Goal: Book appointment/travel/reservation

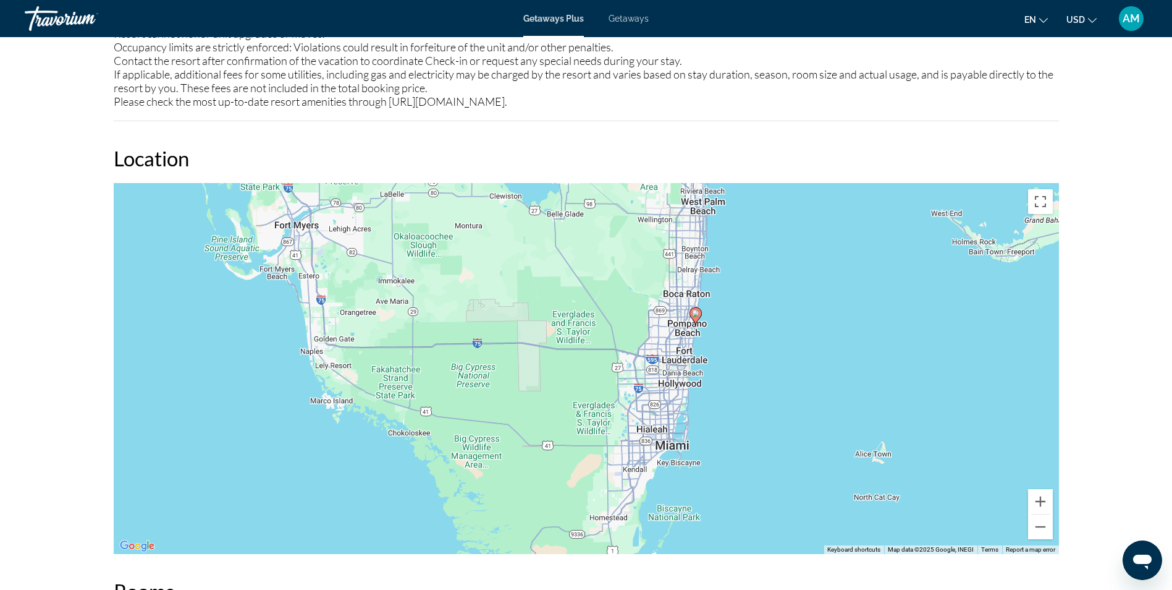
click at [622, 18] on span "Getaways" at bounding box center [629, 19] width 40 height 10
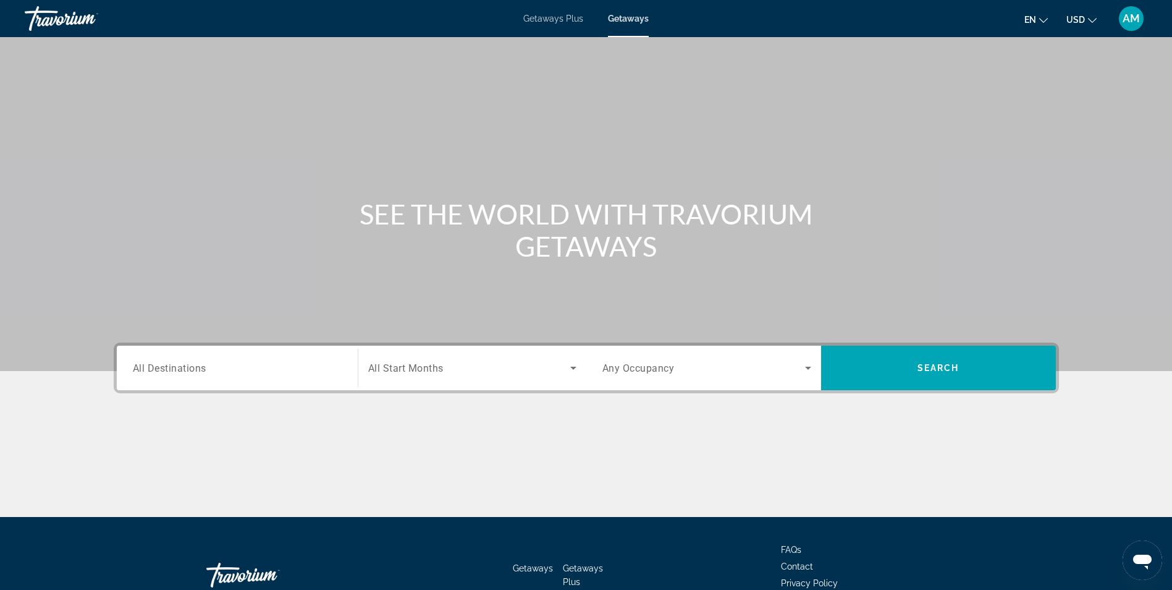
click at [199, 370] on span "All Destinations" at bounding box center [170, 368] width 74 height 12
click at [199, 370] on input "Destination All Destinations" at bounding box center [237, 368] width 209 height 15
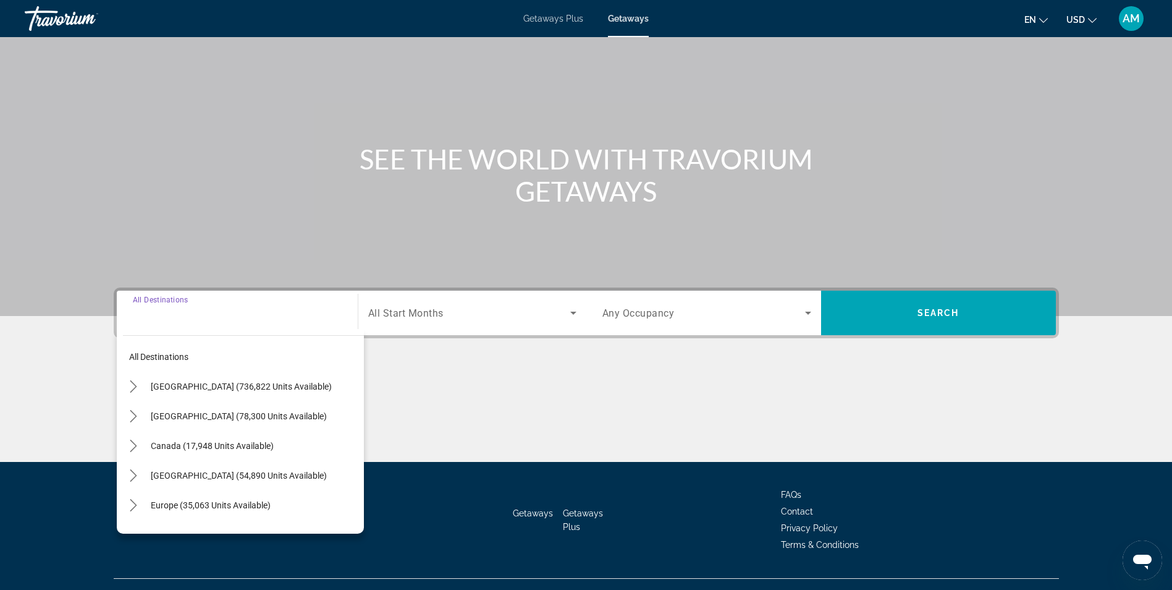
scroll to position [78, 0]
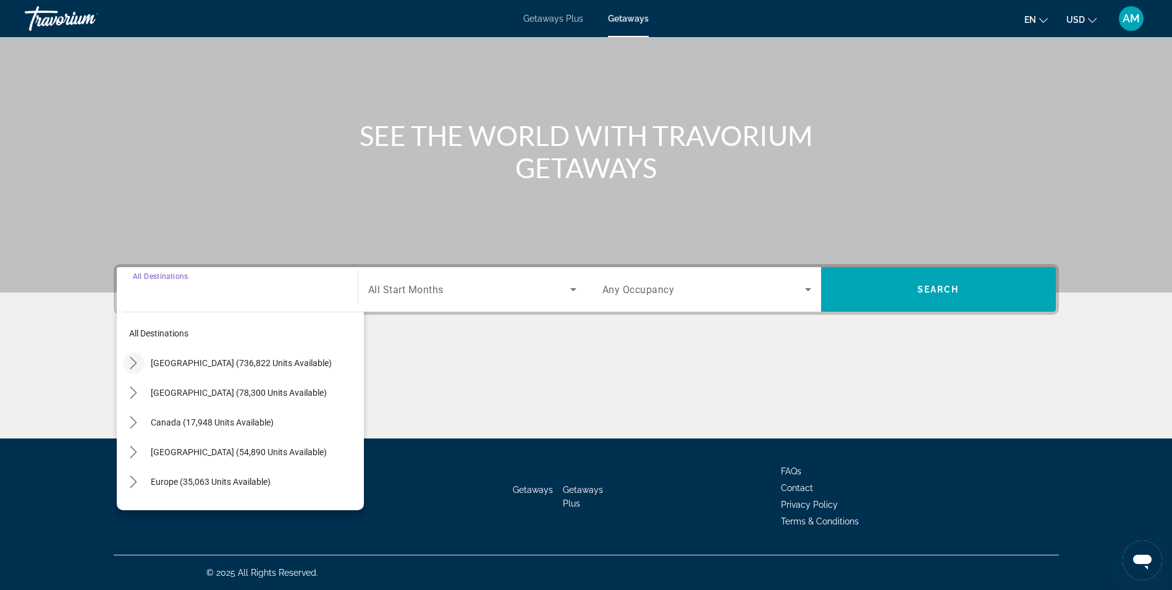
click at [136, 363] on icon "Toggle United States (736,822 units available) submenu" at bounding box center [133, 363] width 7 height 12
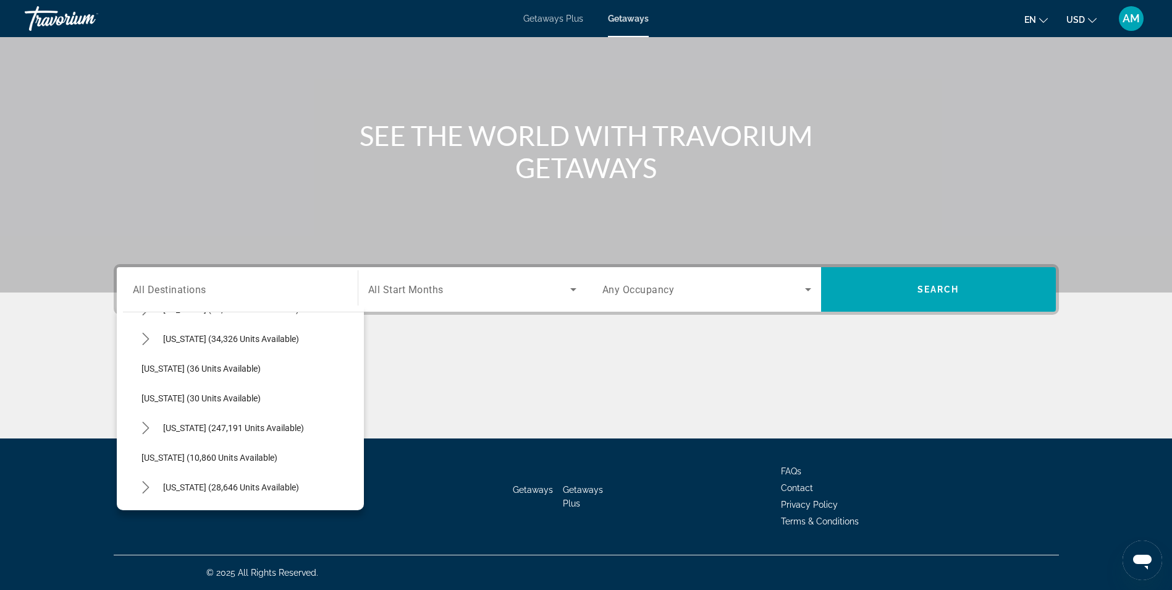
scroll to position [167, 0]
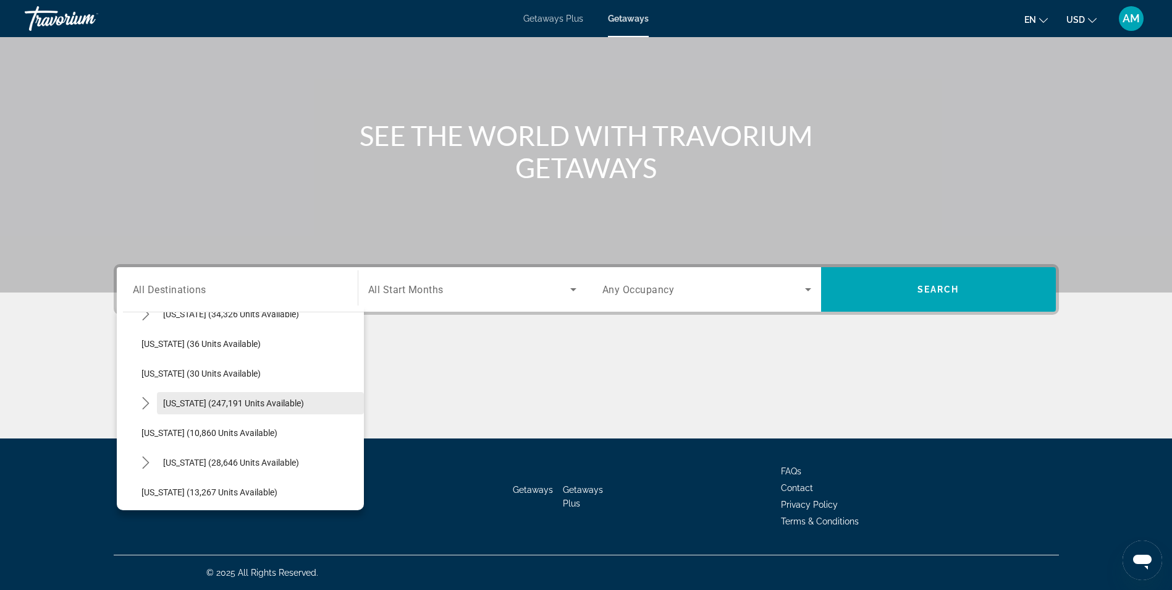
click at [229, 402] on span "Florida (247,191 units available)" at bounding box center [233, 403] width 141 height 10
type input "**********"
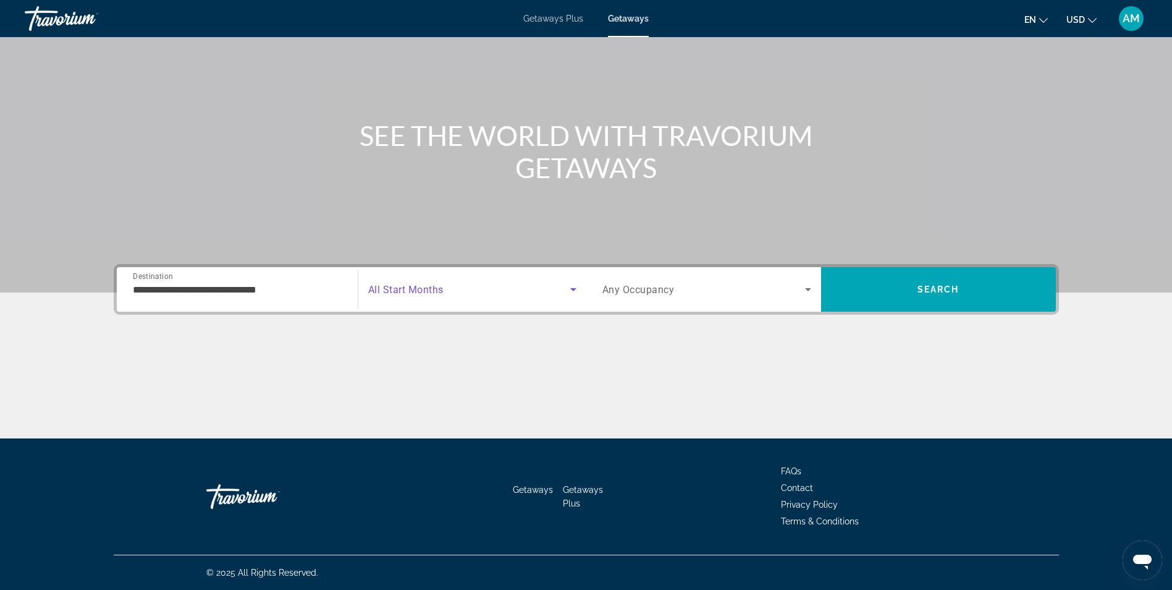
click at [520, 291] on span "Search widget" at bounding box center [469, 289] width 202 height 15
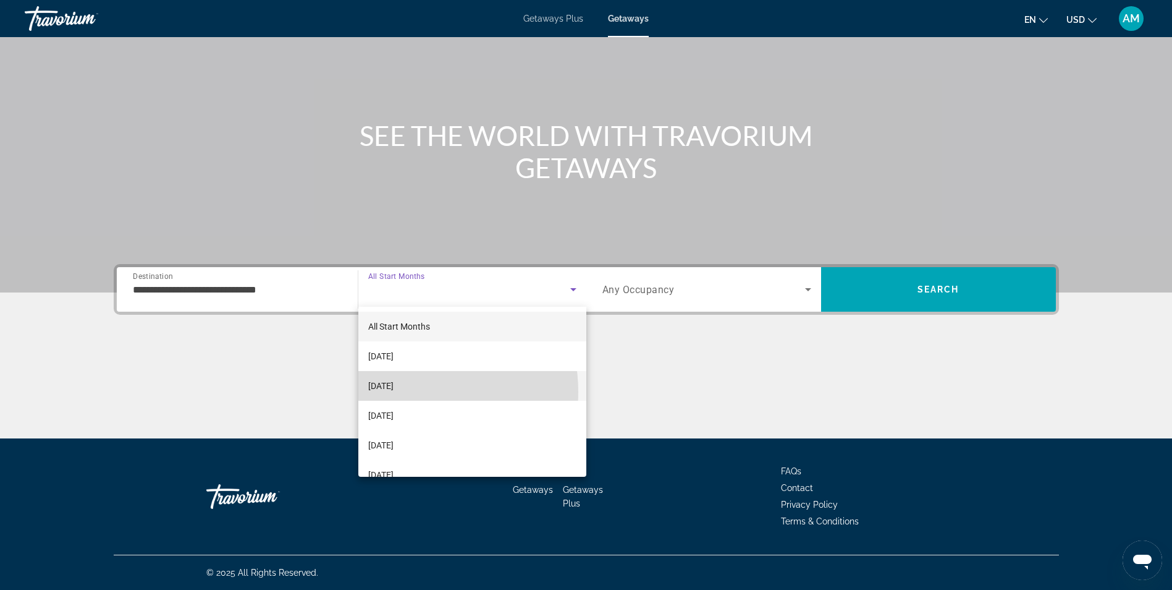
click at [394, 392] on span "[DATE]" at bounding box center [380, 385] width 25 height 15
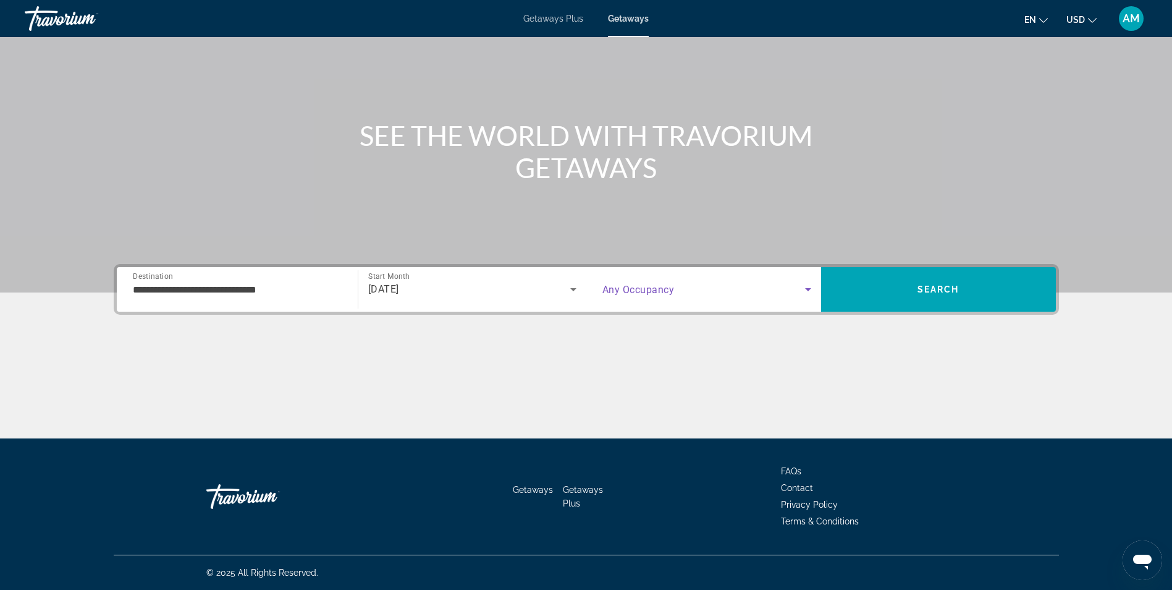
click at [807, 288] on icon "Search widget" at bounding box center [808, 289] width 6 height 3
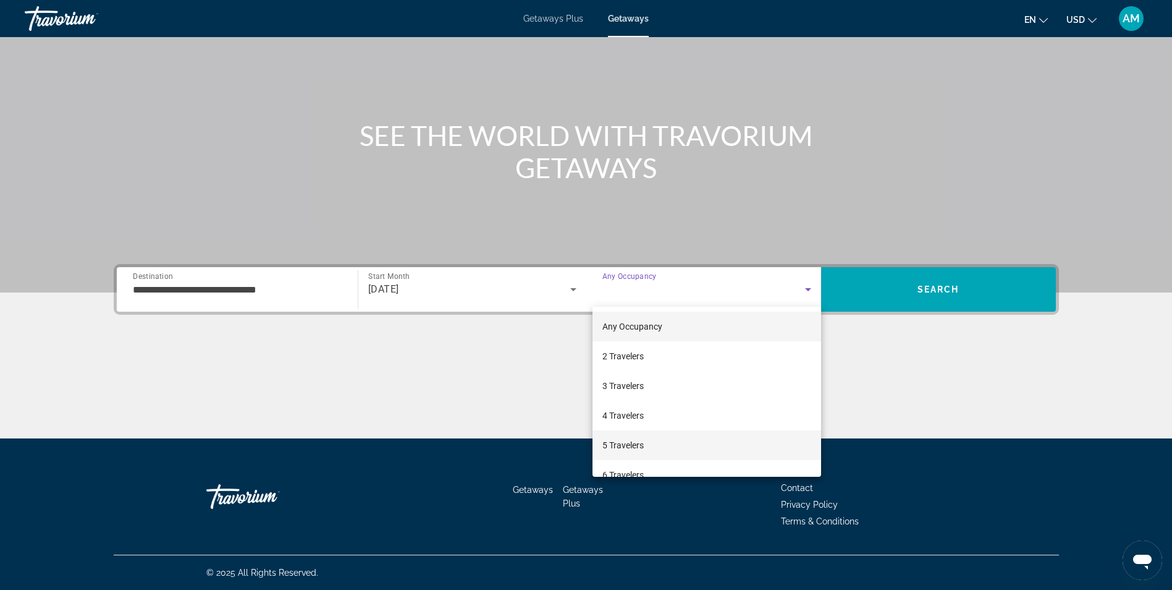
click at [637, 440] on span "5 Travelers" at bounding box center [623, 445] width 41 height 15
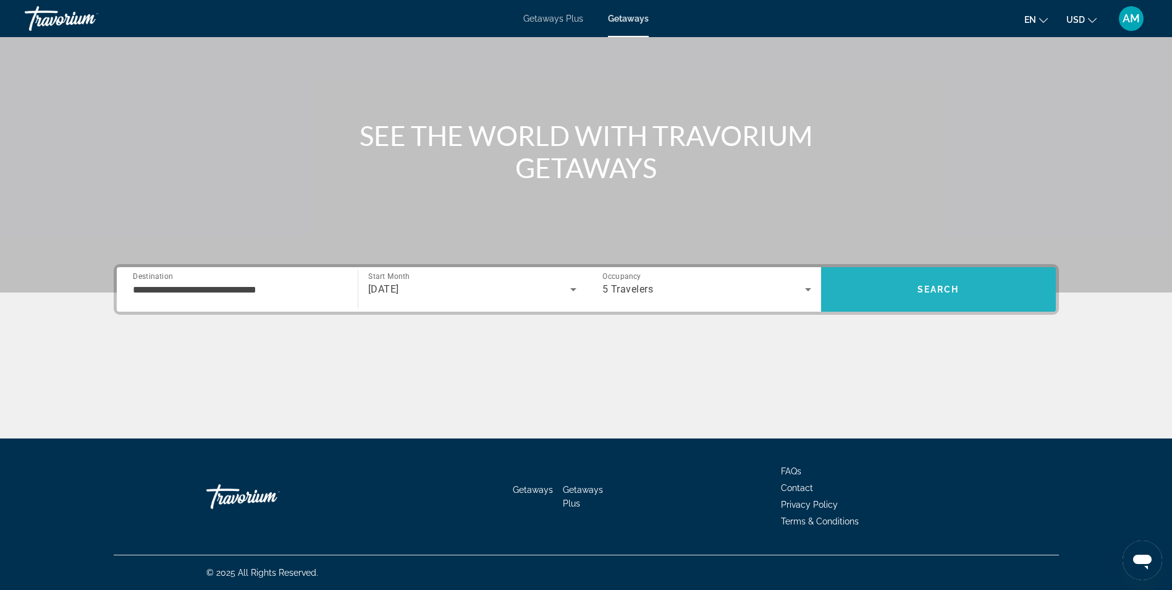
click at [926, 292] on span "Search" at bounding box center [939, 289] width 42 height 10
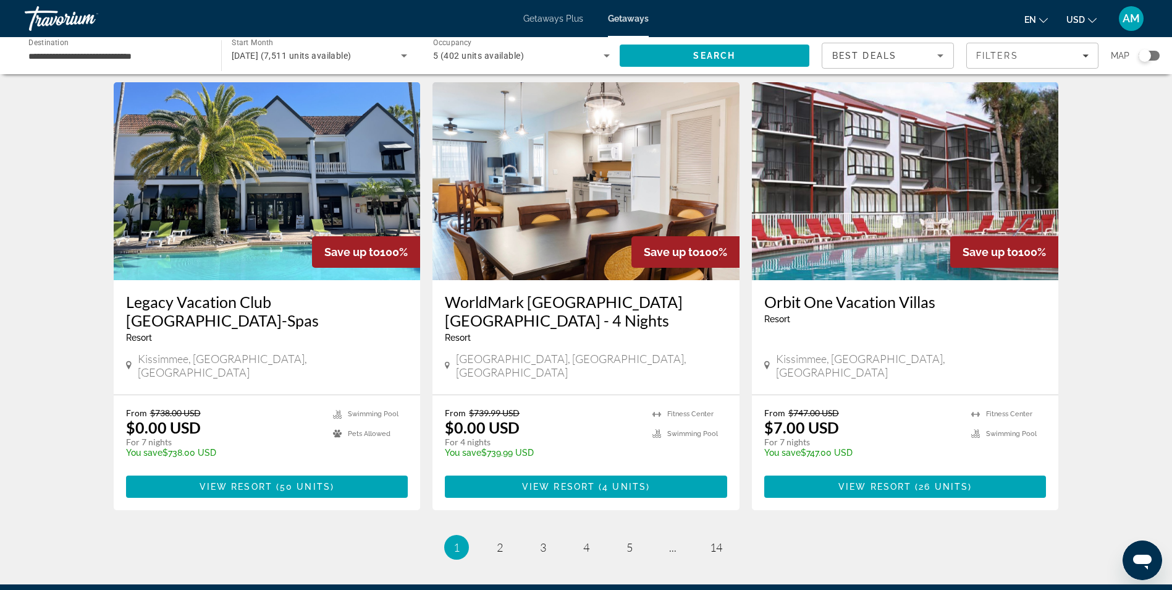
scroll to position [1401, 0]
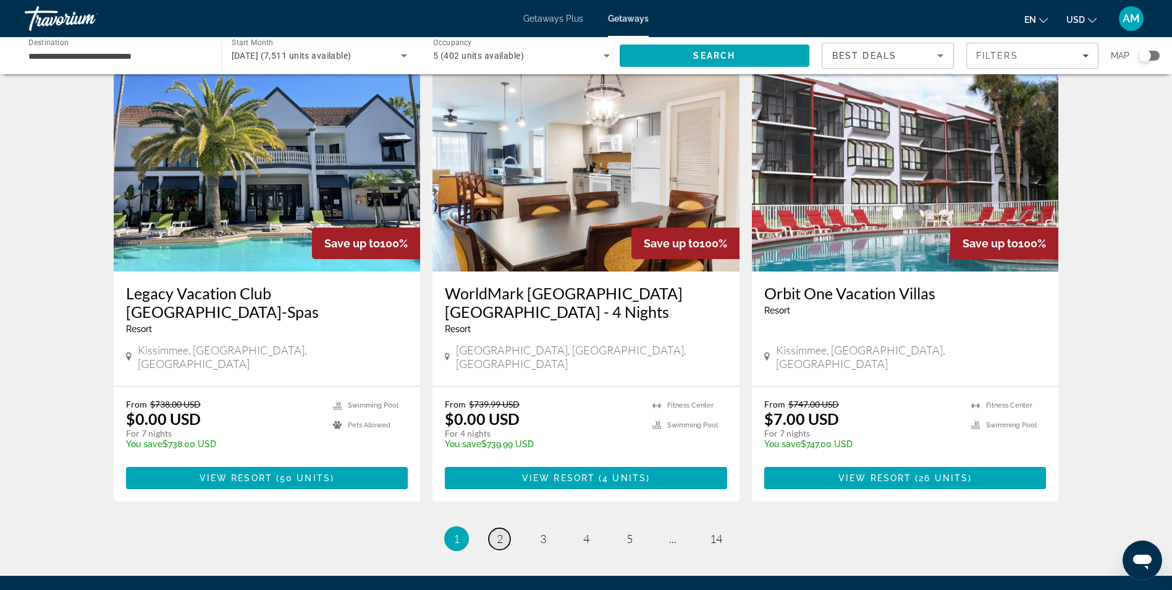
click at [502, 531] on span "2" at bounding box center [500, 538] width 6 height 14
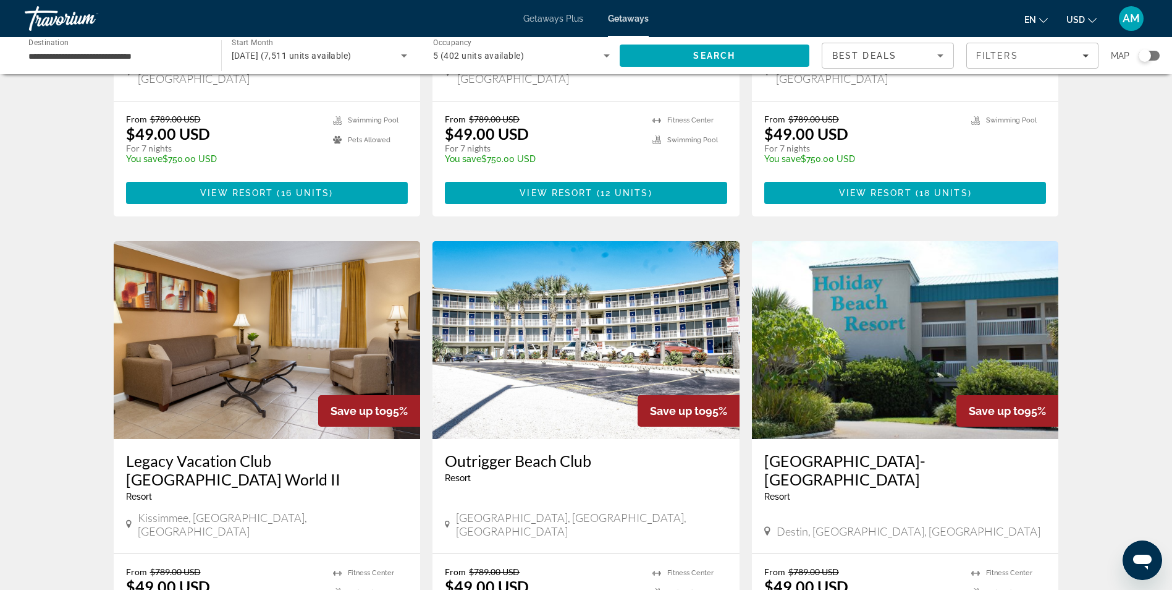
scroll to position [1335, 0]
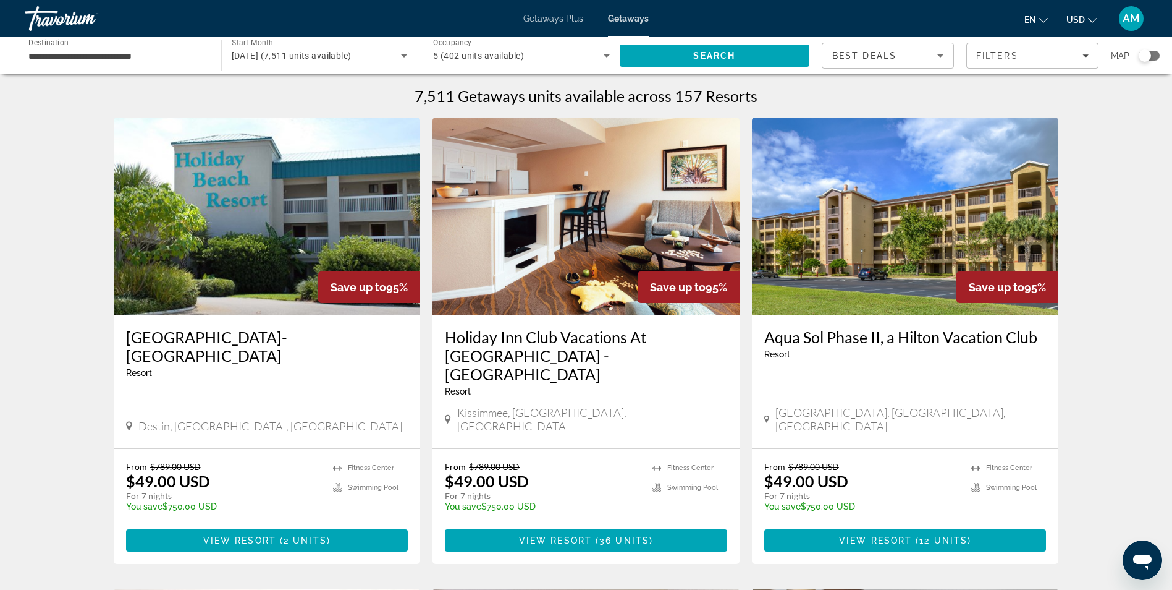
click at [1134, 20] on span "AM" at bounding box center [1131, 18] width 17 height 12
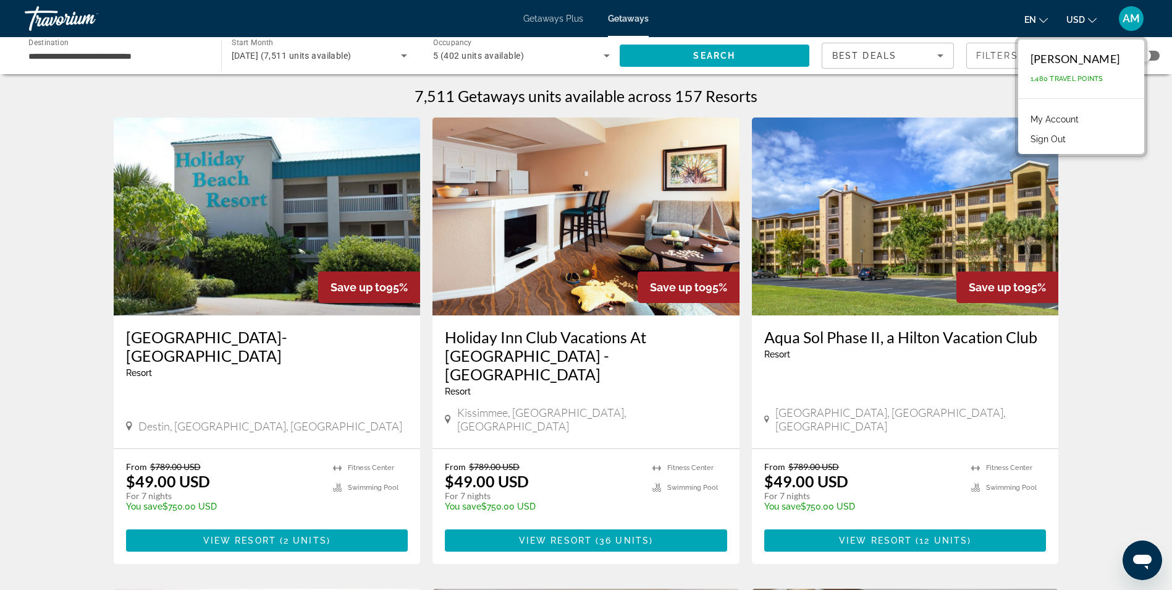
click at [1027, 140] on button "Sign Out" at bounding box center [1049, 139] width 48 height 16
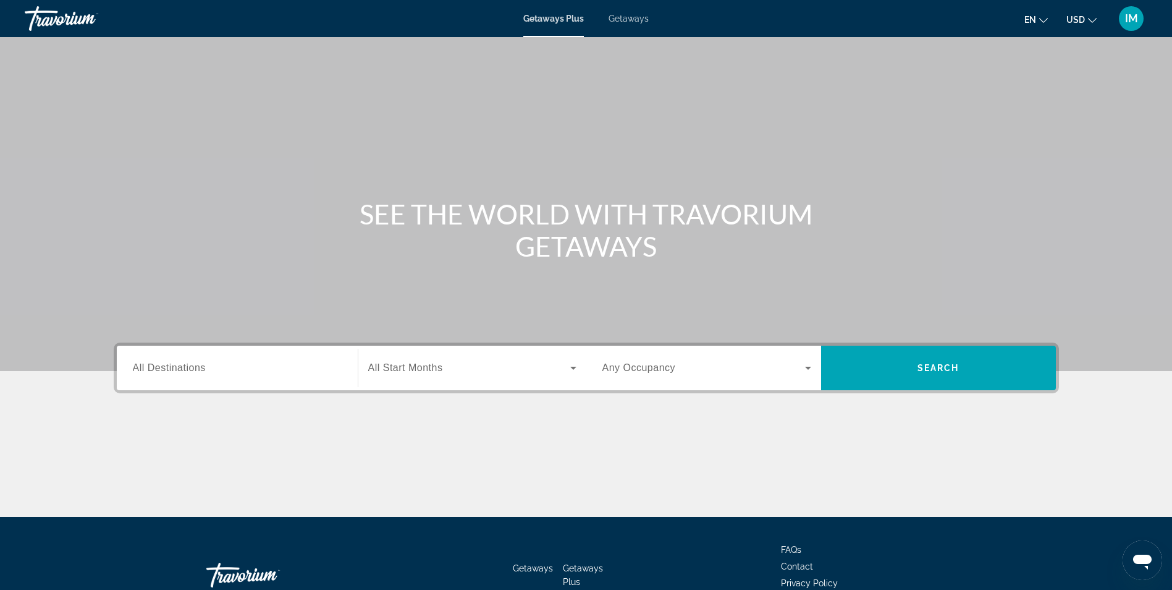
click at [182, 381] on div "Search widget" at bounding box center [237, 367] width 209 height 35
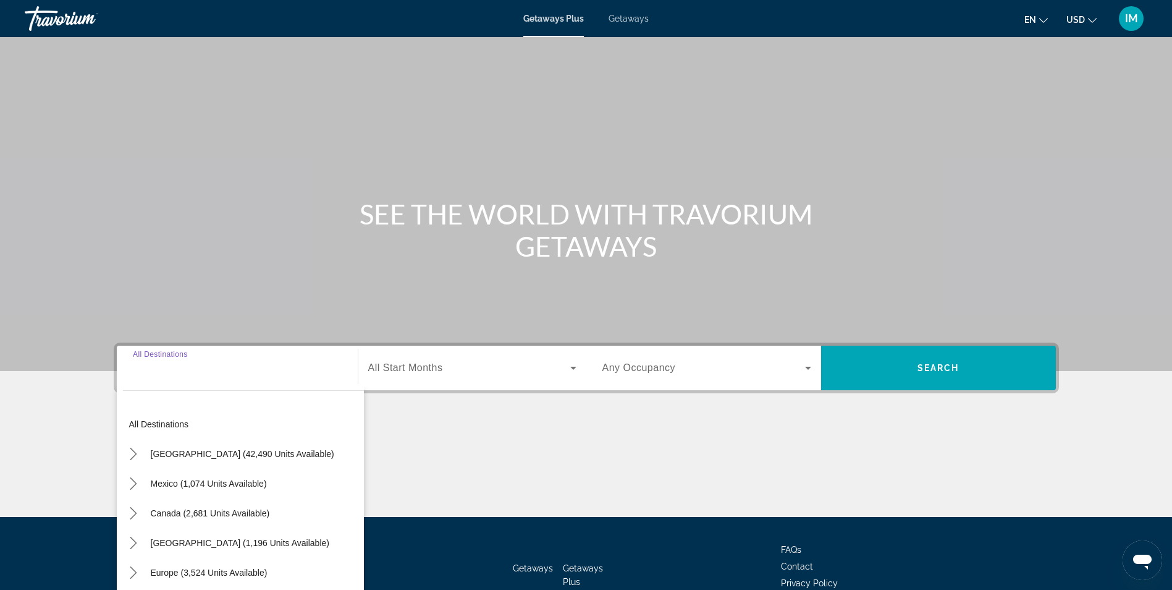
scroll to position [78, 0]
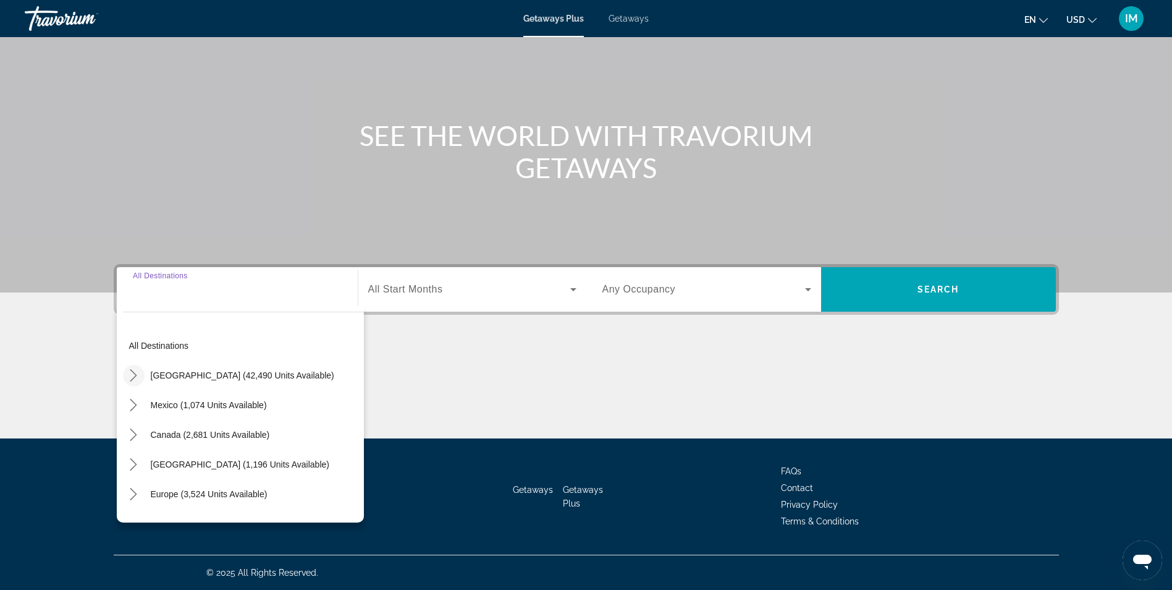
click at [136, 379] on icon "Toggle United States (42,490 units available) submenu" at bounding box center [133, 375] width 12 height 12
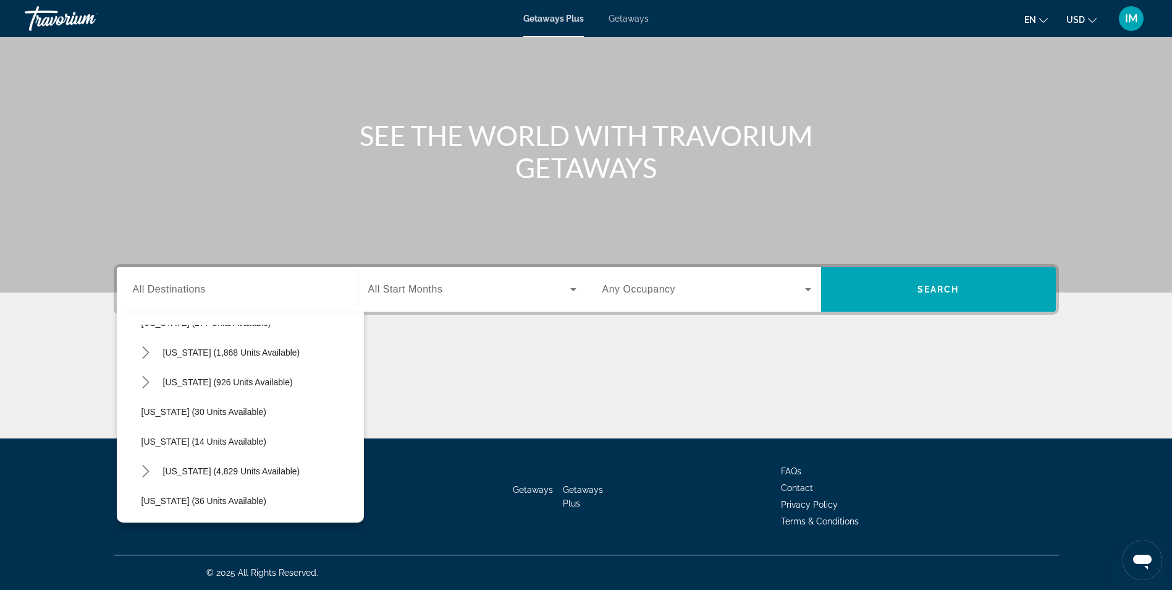
scroll to position [135, 0]
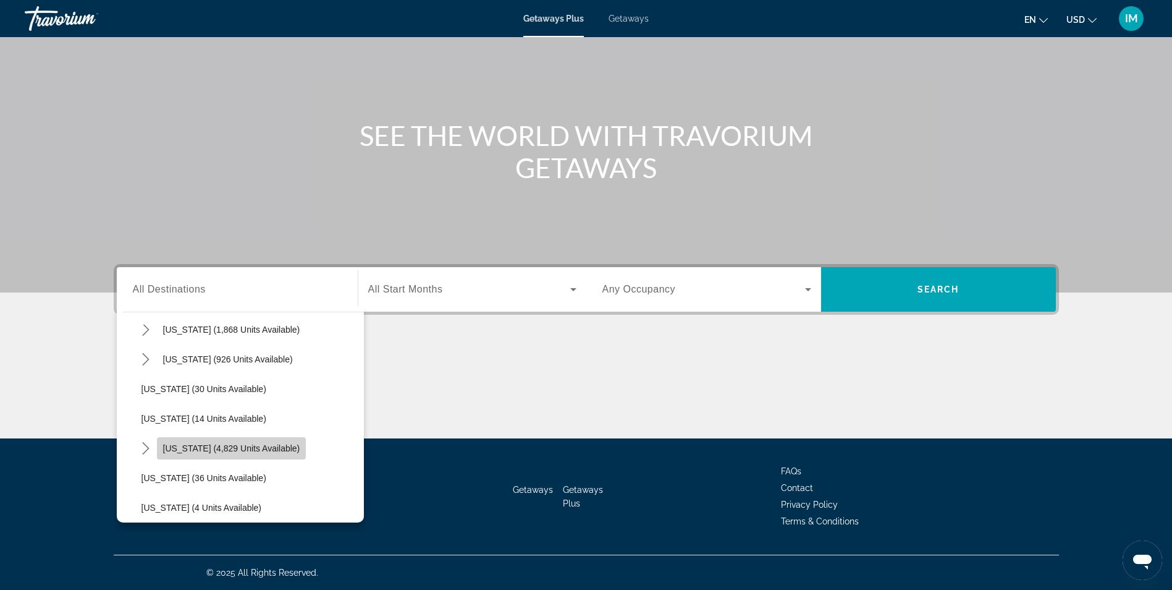
click at [273, 454] on span "Select destination: Florida (4,829 units available)" at bounding box center [232, 448] width 150 height 30
type input "**********"
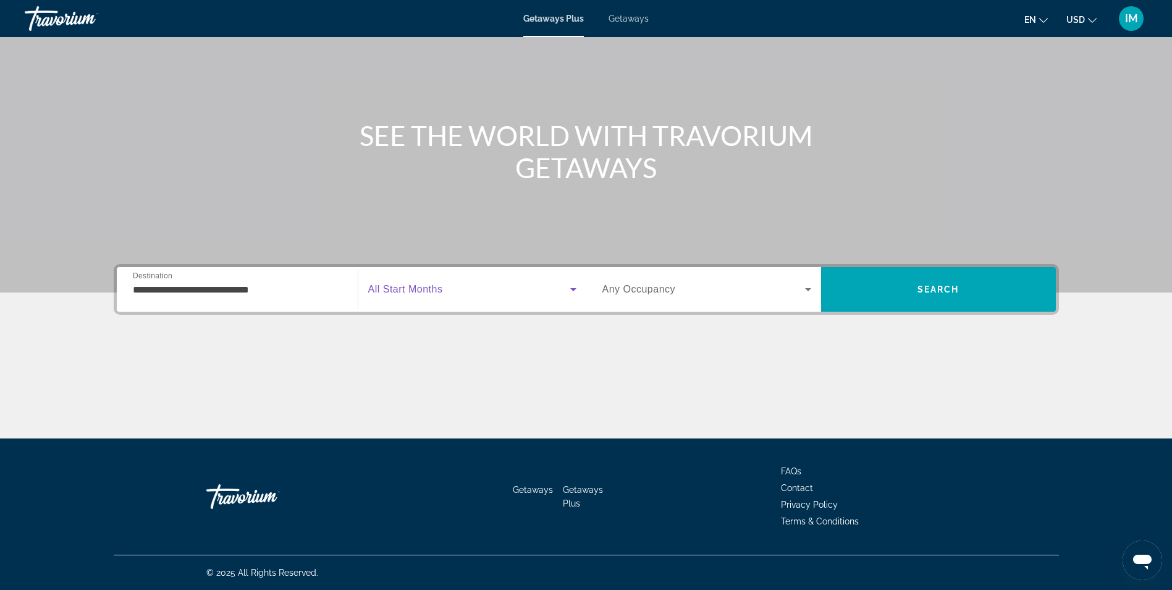
click at [573, 292] on icon "Search widget" at bounding box center [573, 289] width 15 height 15
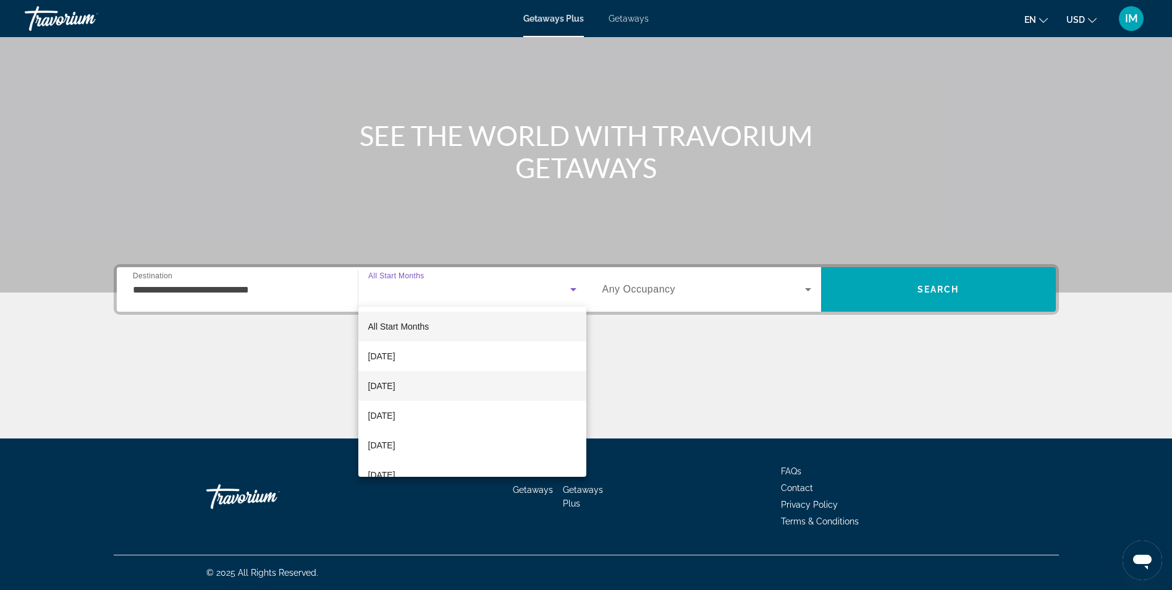
click at [396, 387] on span "[DATE]" at bounding box center [381, 385] width 27 height 15
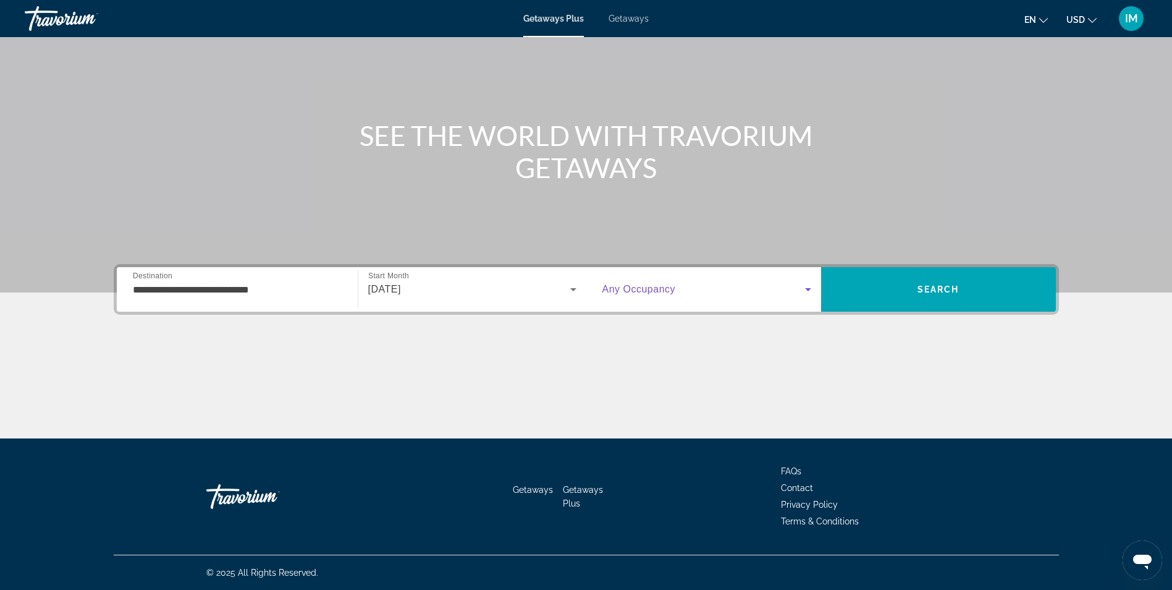
click at [811, 290] on icon "Search widget" at bounding box center [808, 289] width 15 height 15
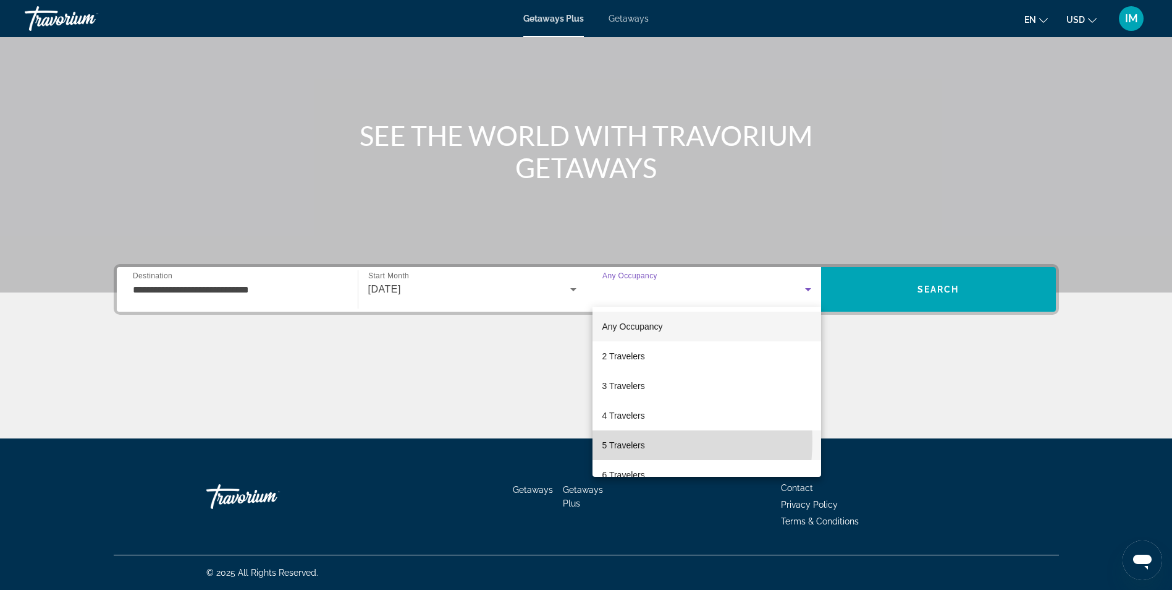
click at [627, 441] on span "5 Travelers" at bounding box center [624, 445] width 43 height 15
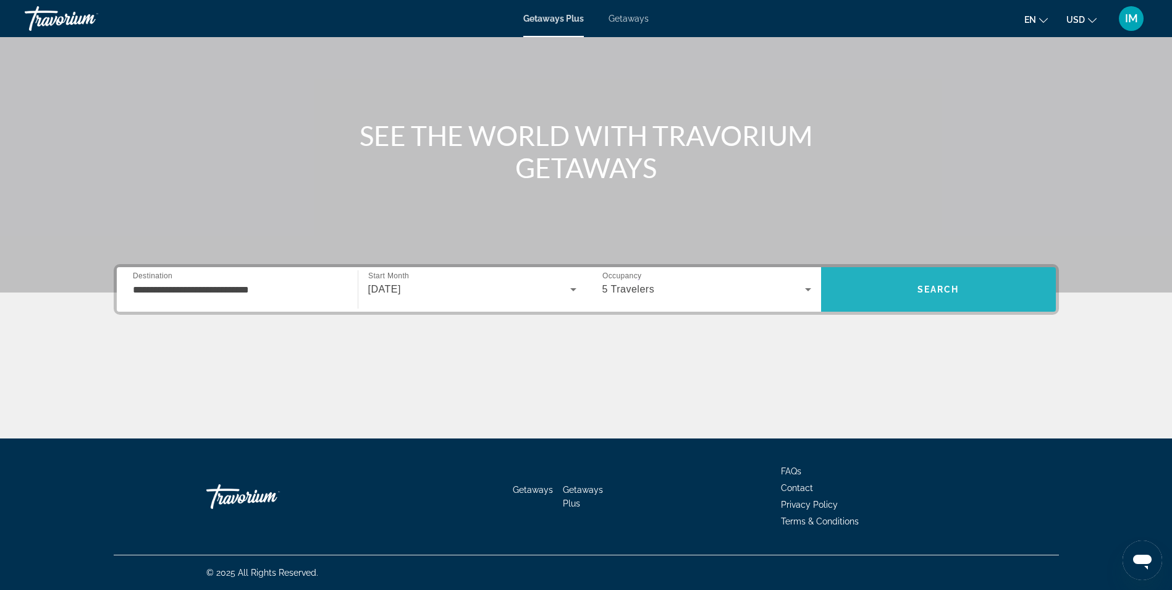
click at [951, 288] on span "Search" at bounding box center [939, 289] width 42 height 10
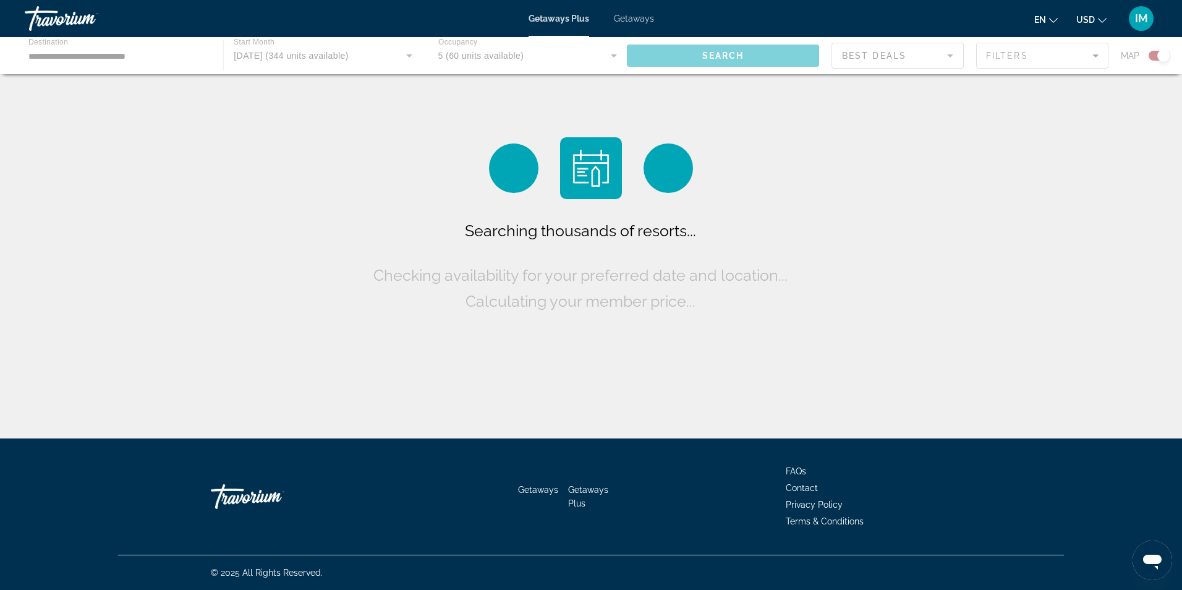
click at [633, 20] on span "Getaways" at bounding box center [634, 19] width 40 height 10
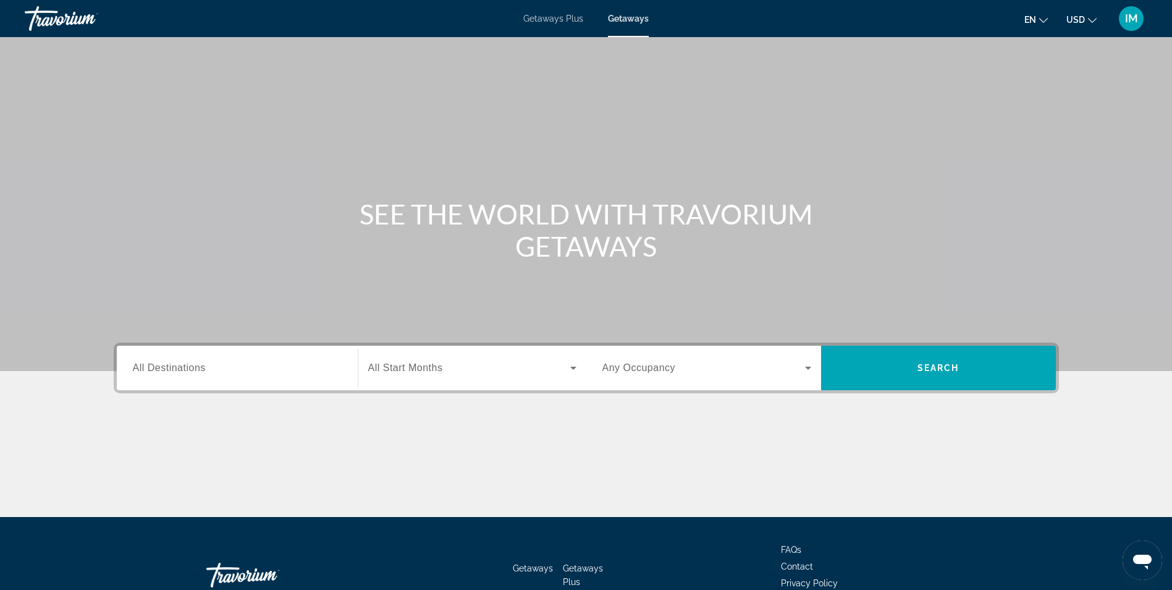
click at [173, 368] on span "All Destinations" at bounding box center [169, 367] width 73 height 11
click at [173, 368] on input "Destination All Destinations" at bounding box center [237, 368] width 209 height 15
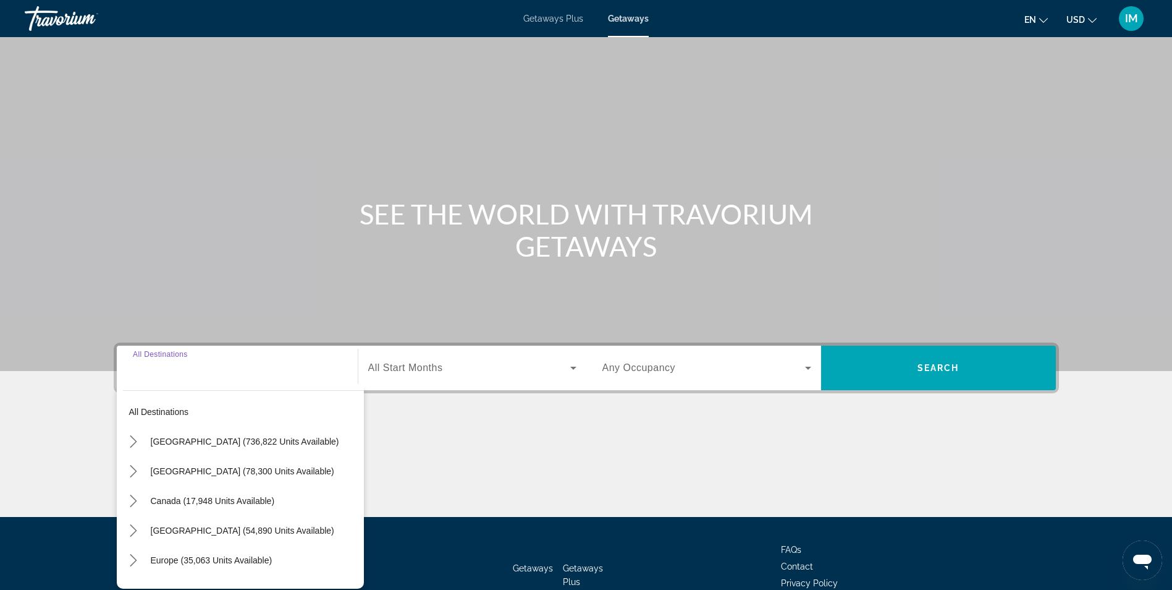
scroll to position [78, 0]
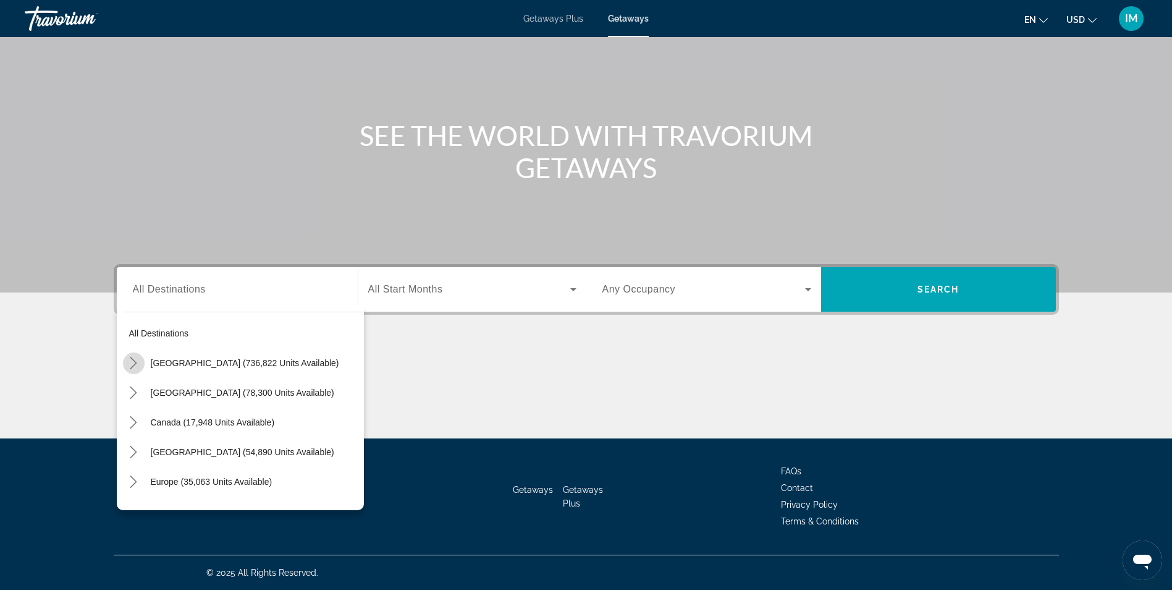
click at [129, 360] on icon "Toggle United States (736,822 units available) submenu" at bounding box center [133, 363] width 12 height 12
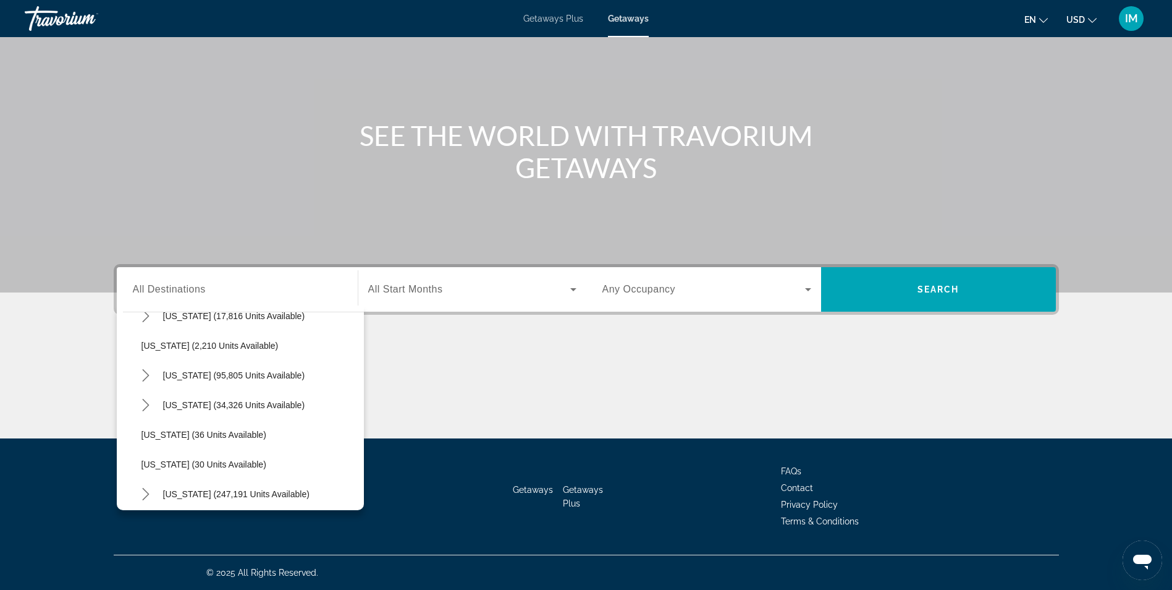
scroll to position [85, 0]
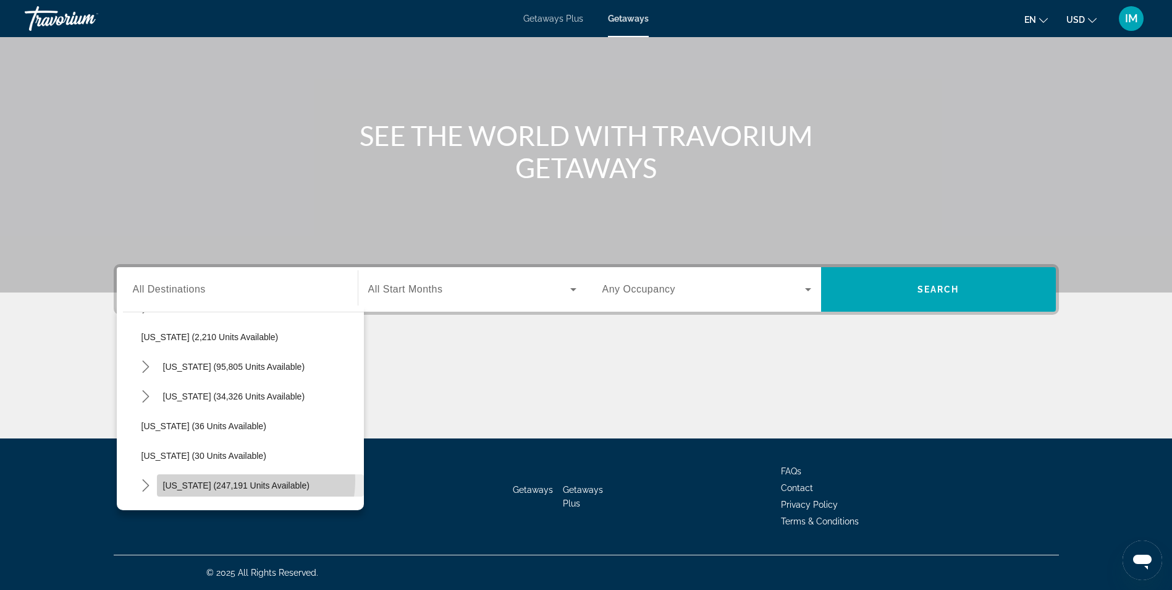
click at [238, 480] on span "Florida (247,191 units available)" at bounding box center [236, 485] width 146 height 10
type input "**********"
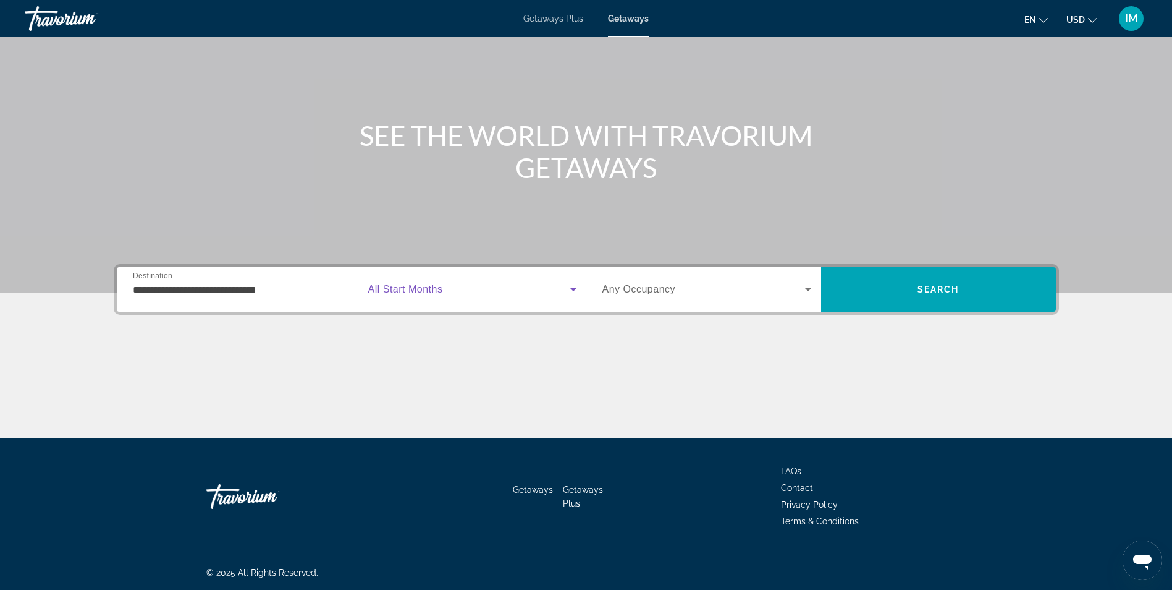
click at [568, 289] on icon "Search widget" at bounding box center [573, 289] width 15 height 15
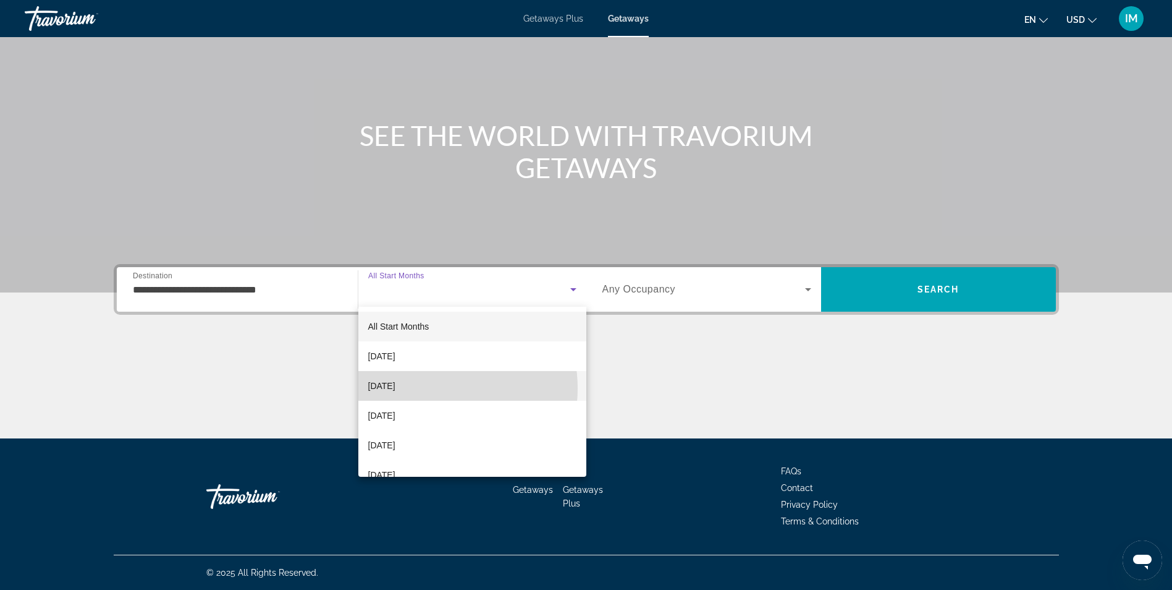
click at [396, 388] on span "[DATE]" at bounding box center [381, 385] width 27 height 15
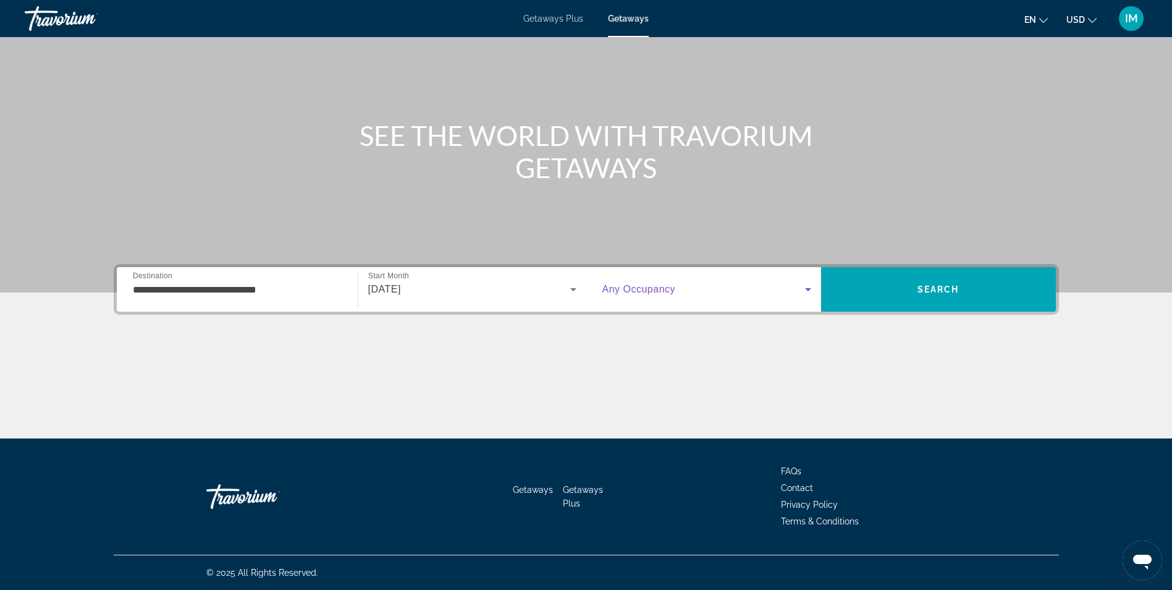
click at [717, 292] on span "Search widget" at bounding box center [704, 289] width 203 height 15
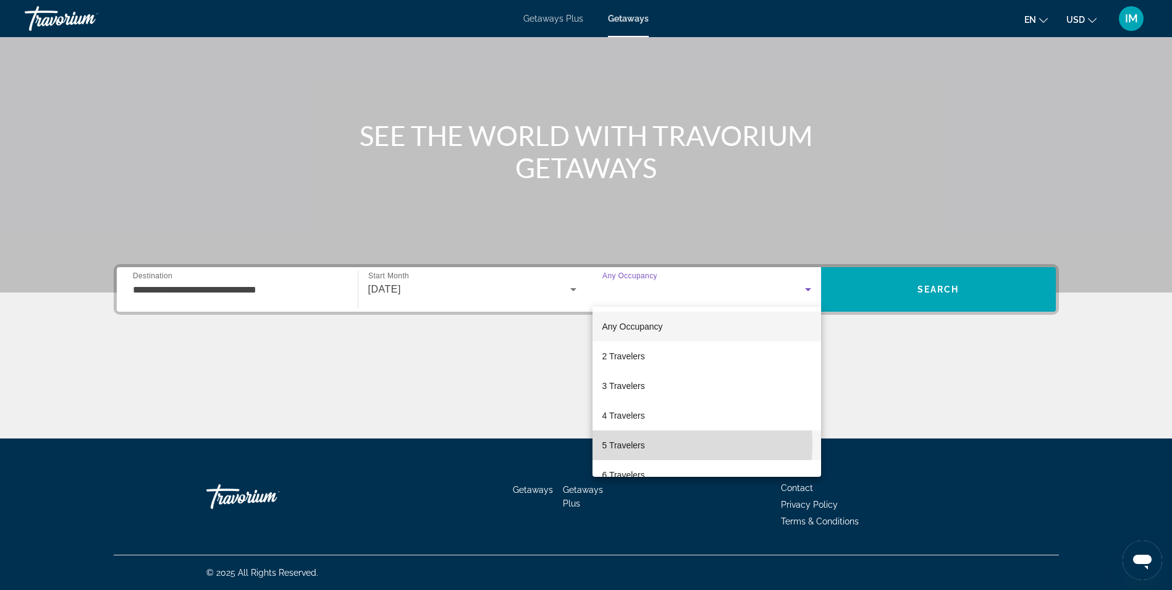
click at [634, 444] on span "5 Travelers" at bounding box center [624, 445] width 43 height 15
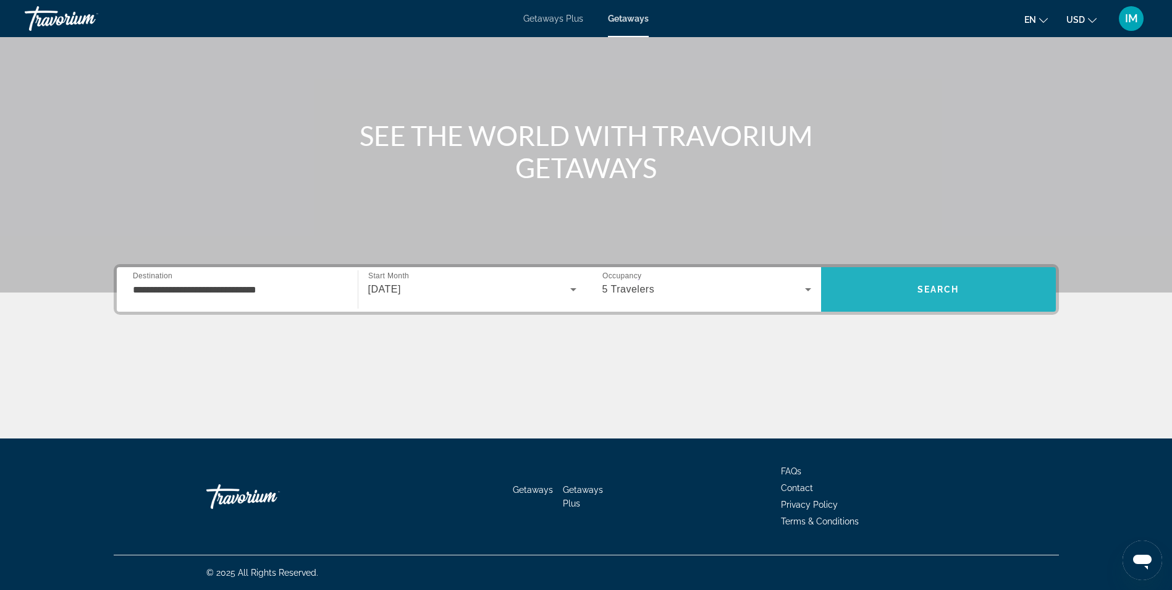
click at [945, 289] on span "Search" at bounding box center [939, 289] width 42 height 10
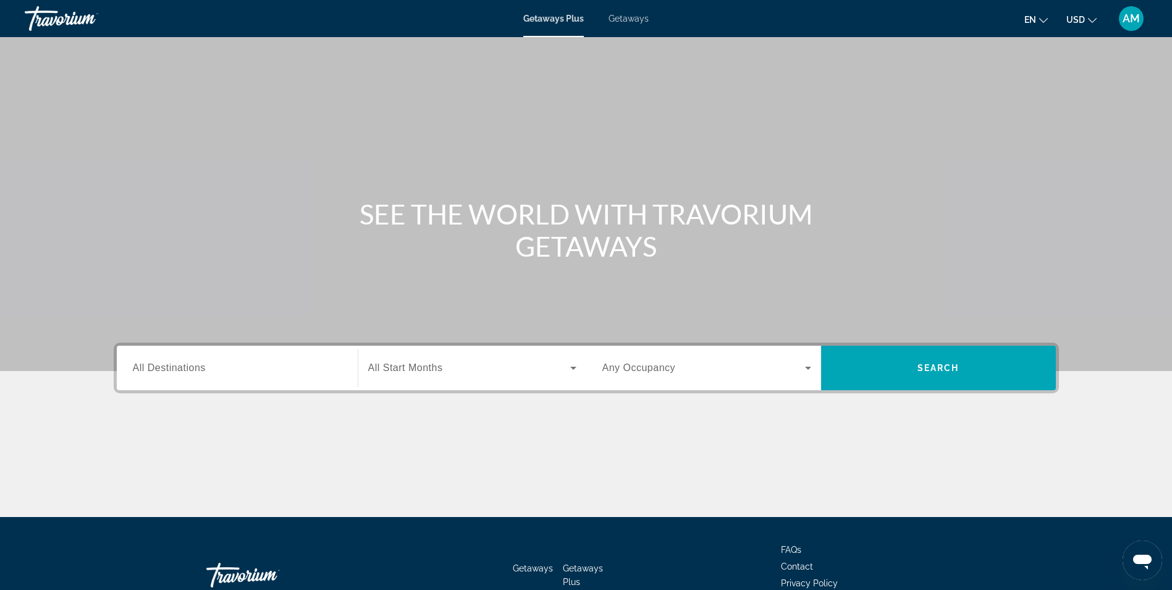
click at [201, 372] on span "All Destinations" at bounding box center [169, 367] width 73 height 11
click at [201, 372] on input "Destination All Destinations" at bounding box center [237, 368] width 209 height 15
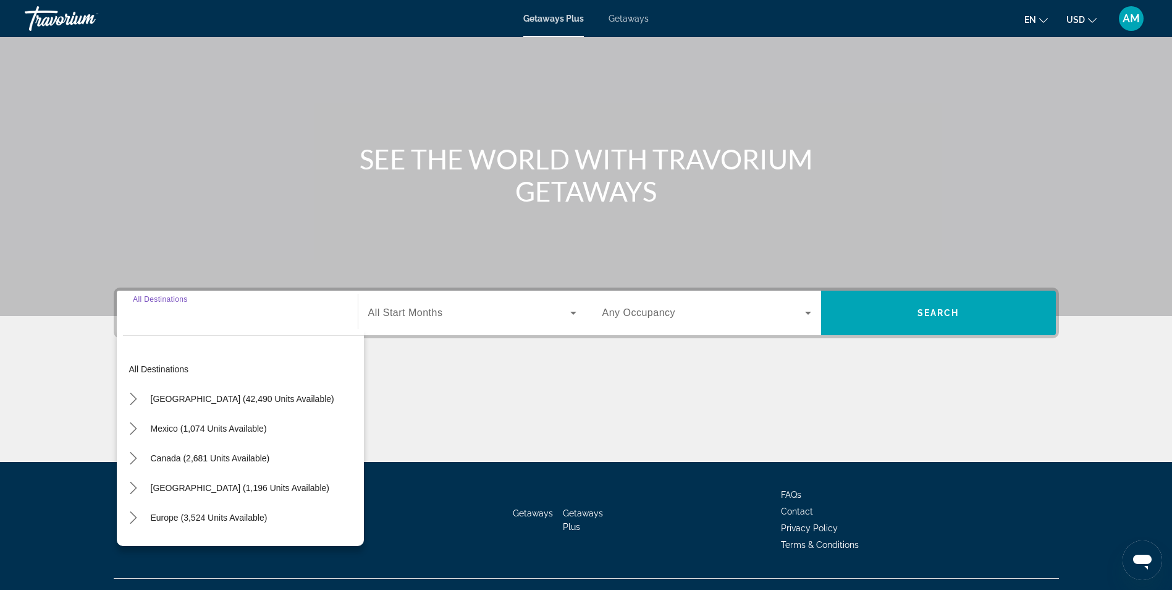
scroll to position [78, 0]
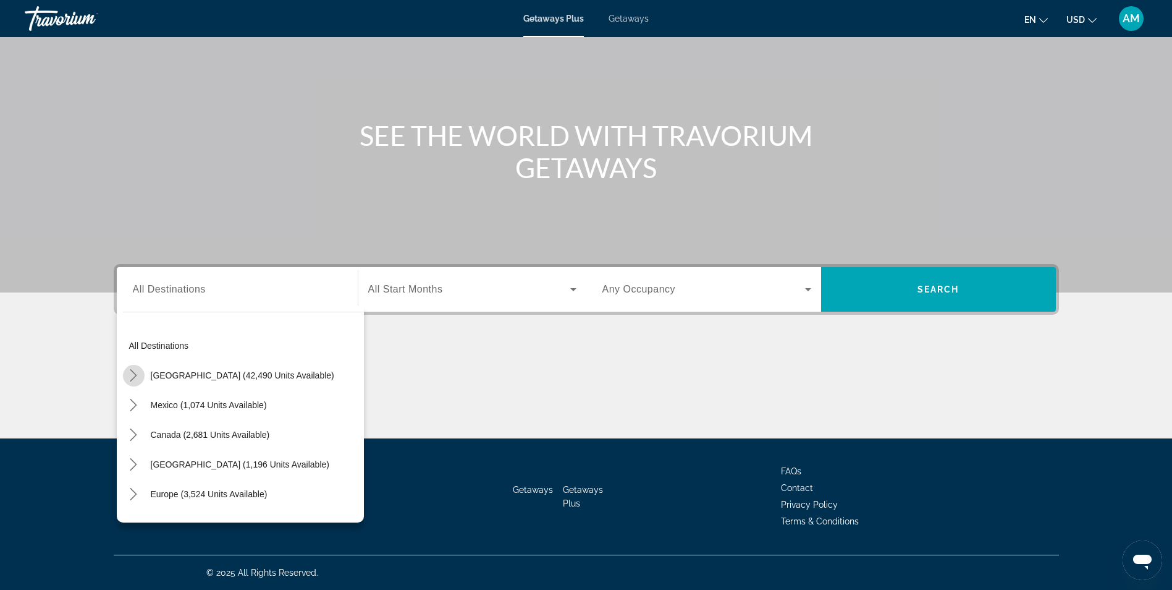
click at [130, 373] on icon "Toggle United States (42,490 units available) submenu" at bounding box center [133, 375] width 12 height 12
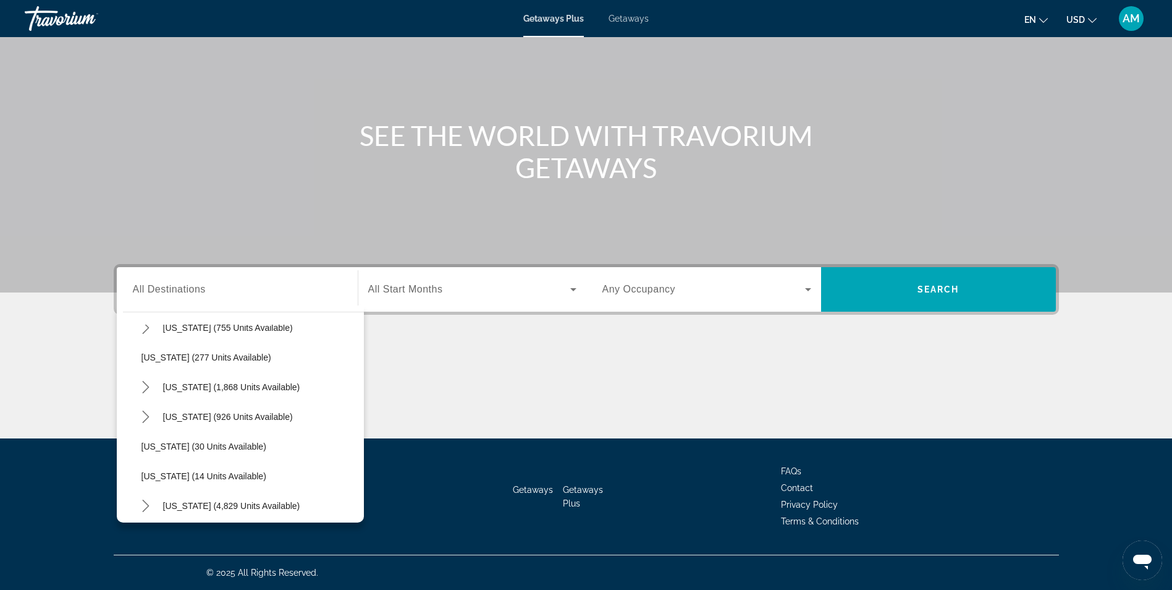
scroll to position [85, 0]
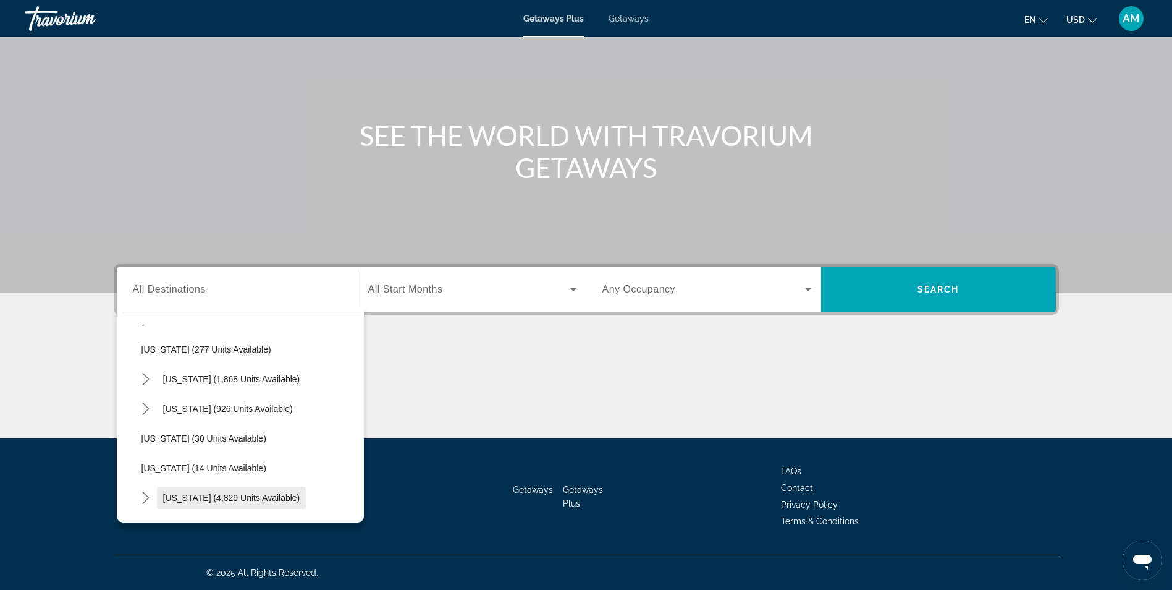
click at [268, 500] on span "[US_STATE] (4,829 units available)" at bounding box center [231, 498] width 137 height 10
type input "**********"
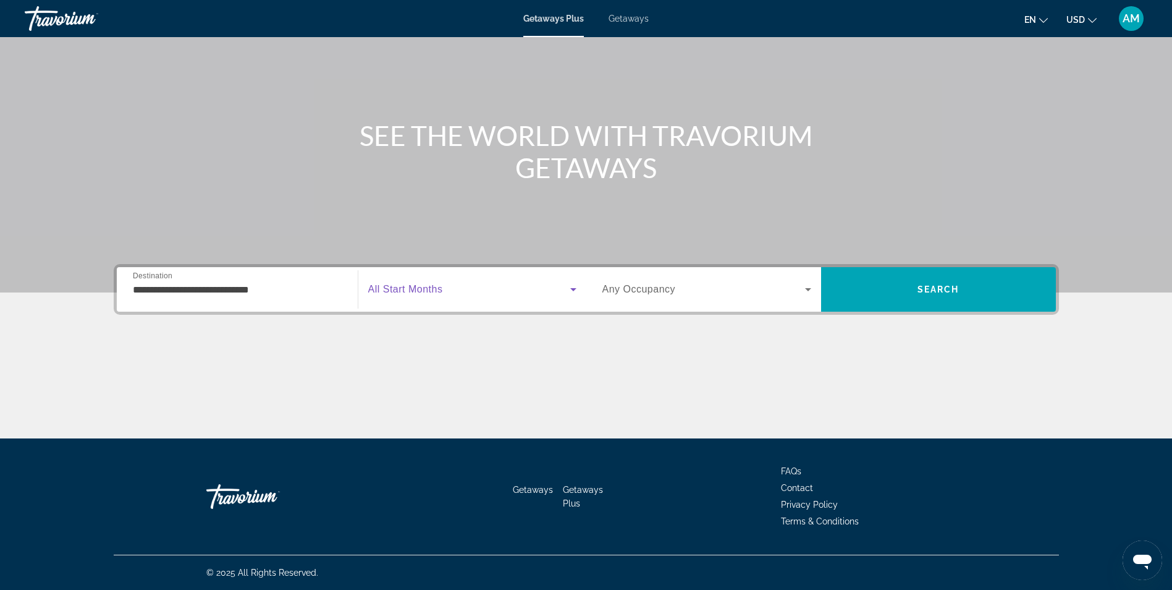
click at [575, 289] on icon "Search widget" at bounding box center [573, 289] width 6 height 3
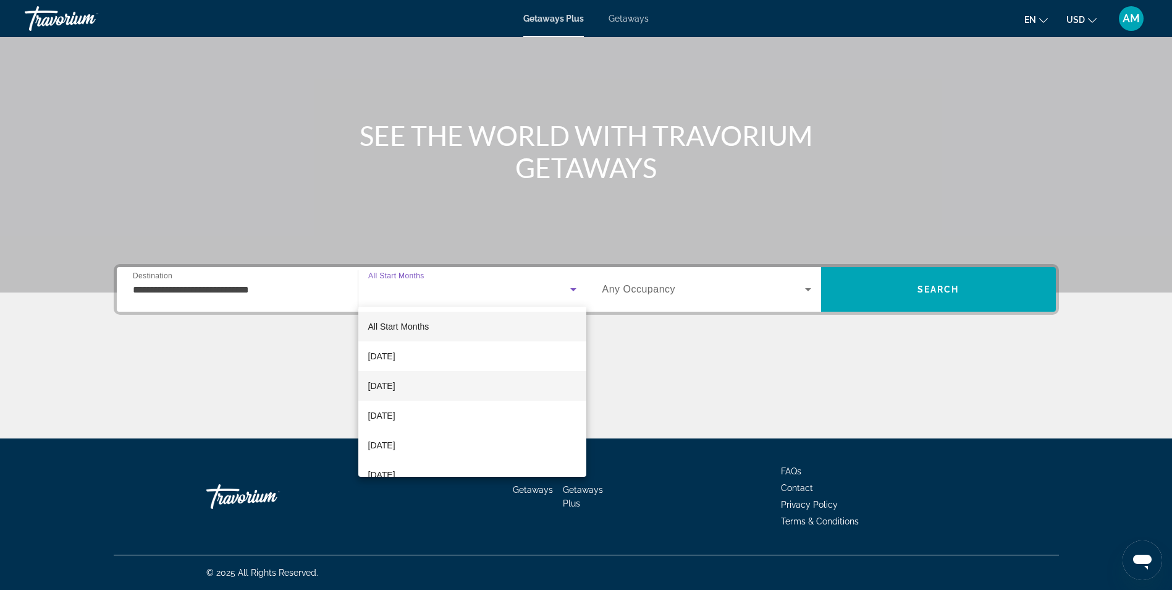
click at [396, 385] on span "[DATE]" at bounding box center [381, 385] width 27 height 15
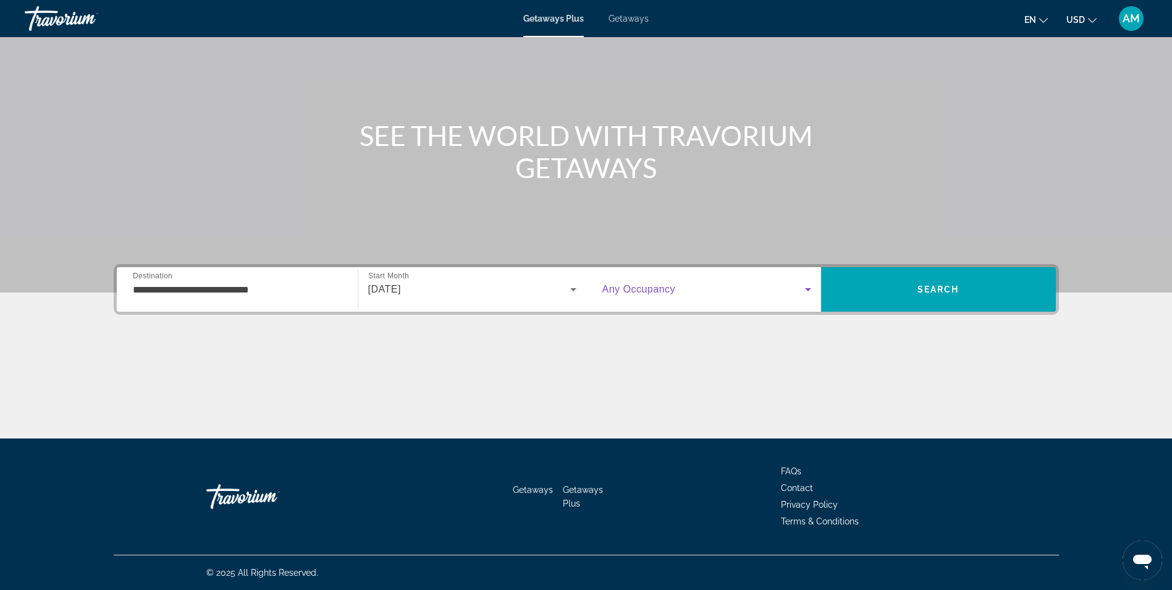
click at [811, 289] on icon "Search widget" at bounding box center [808, 289] width 15 height 15
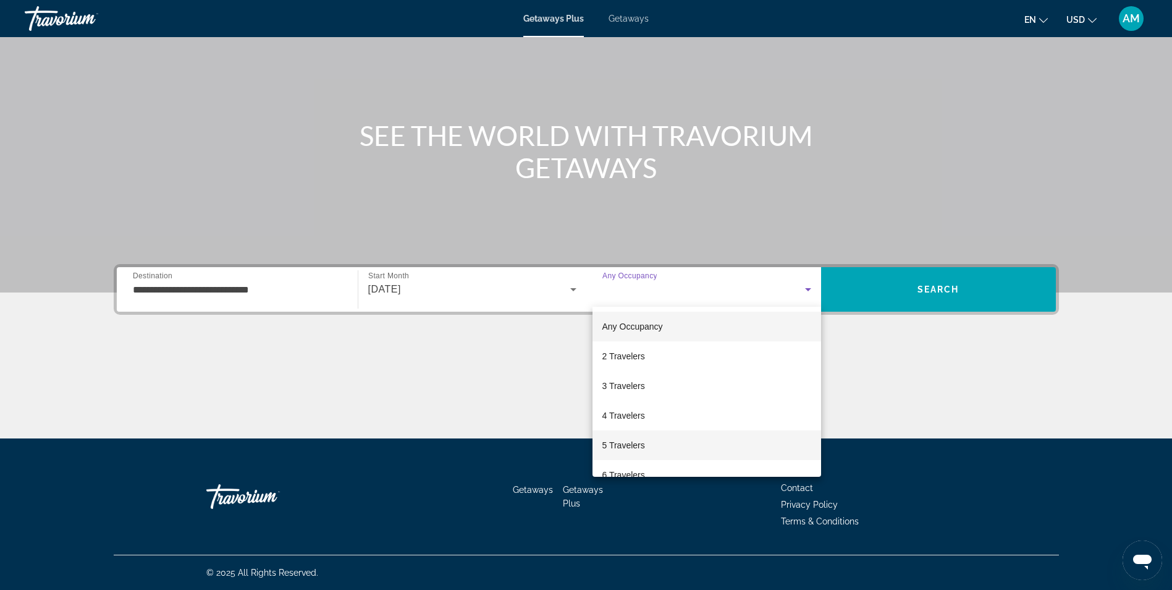
click at [645, 439] on mat-option "5 Travelers" at bounding box center [707, 445] width 229 height 30
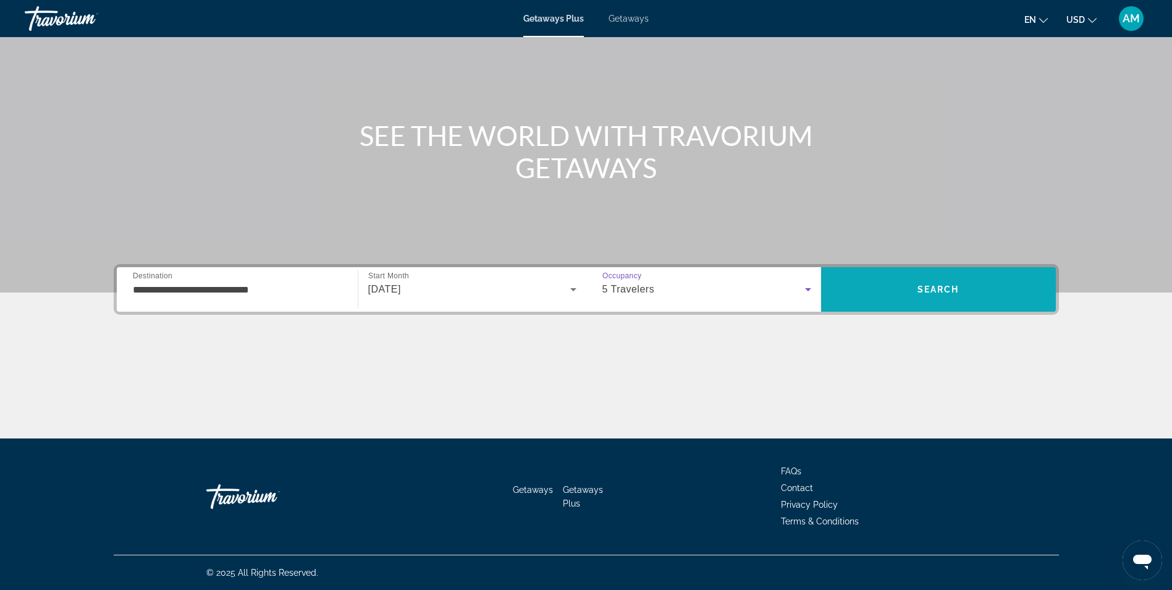
click at [967, 289] on span "Search" at bounding box center [938, 289] width 235 height 30
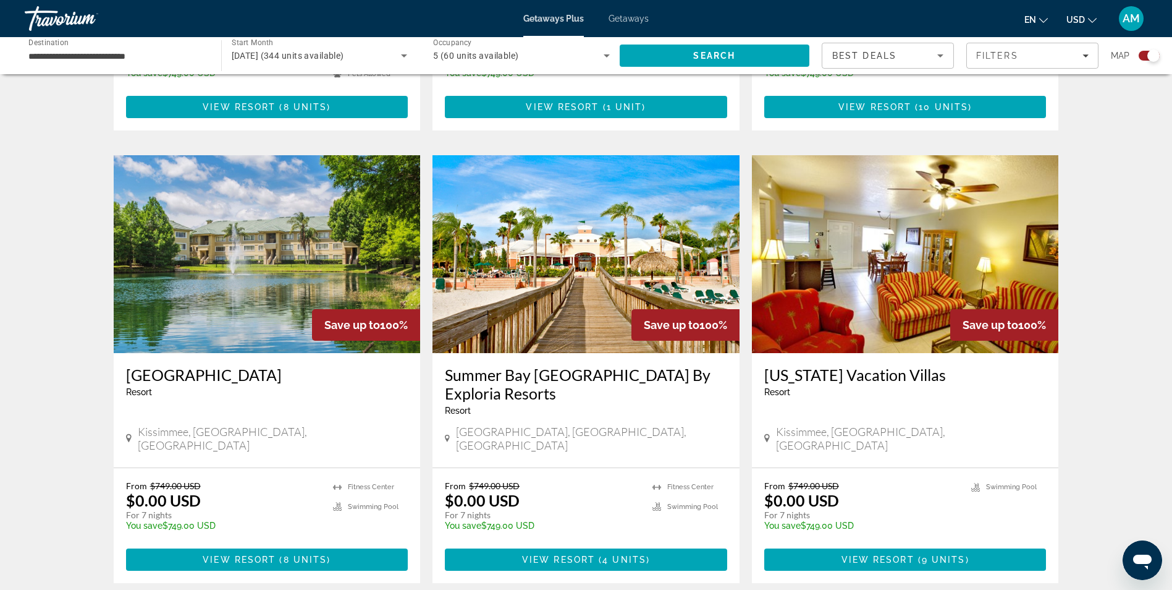
scroll to position [1327, 0]
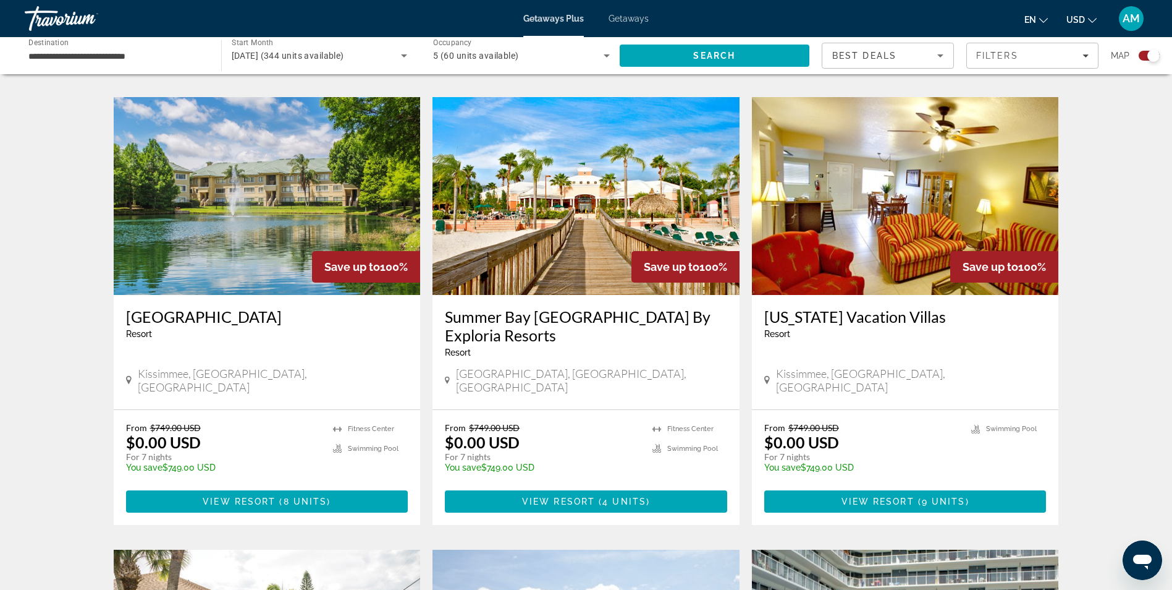
click at [396, 444] on span "Swimming Pool" at bounding box center [373, 448] width 51 height 8
click at [291, 194] on img "Main content" at bounding box center [267, 196] width 307 height 198
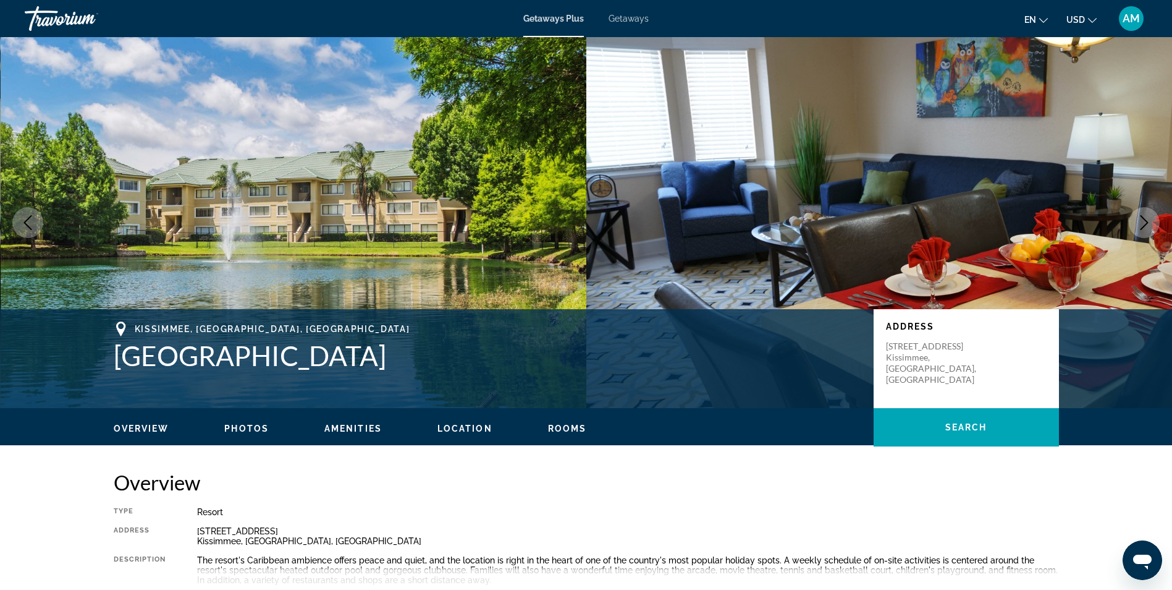
click at [290, 195] on img "Main content" at bounding box center [294, 222] width 586 height 371
click at [30, 243] on img "Main content" at bounding box center [294, 222] width 586 height 371
click at [23, 213] on button "Previous image" at bounding box center [27, 222] width 31 height 31
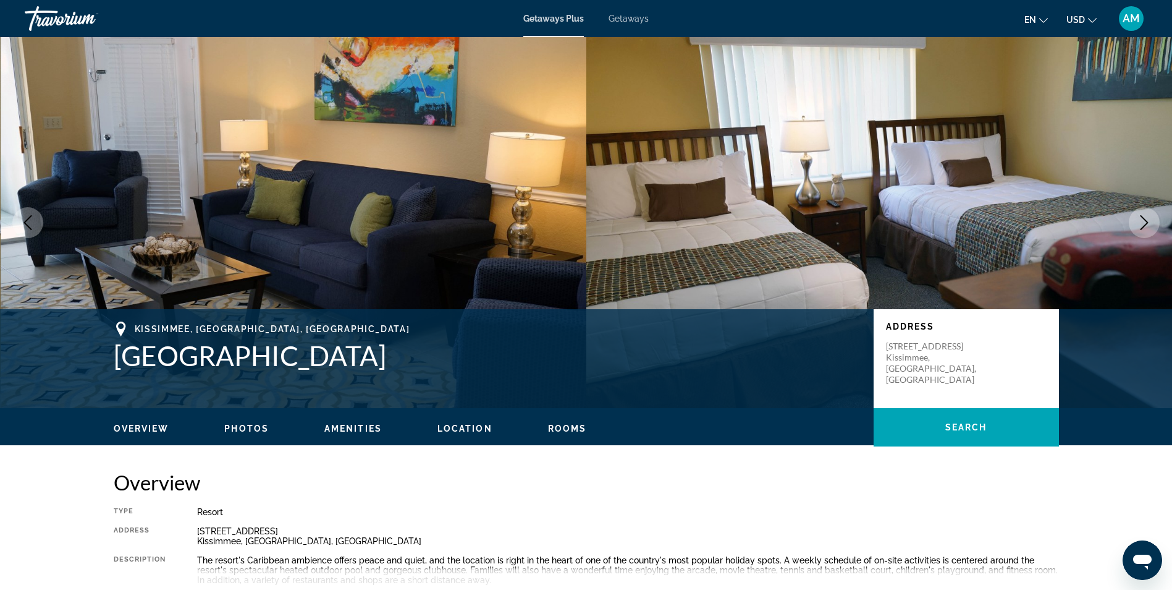
click at [23, 213] on button "Previous image" at bounding box center [27, 222] width 31 height 31
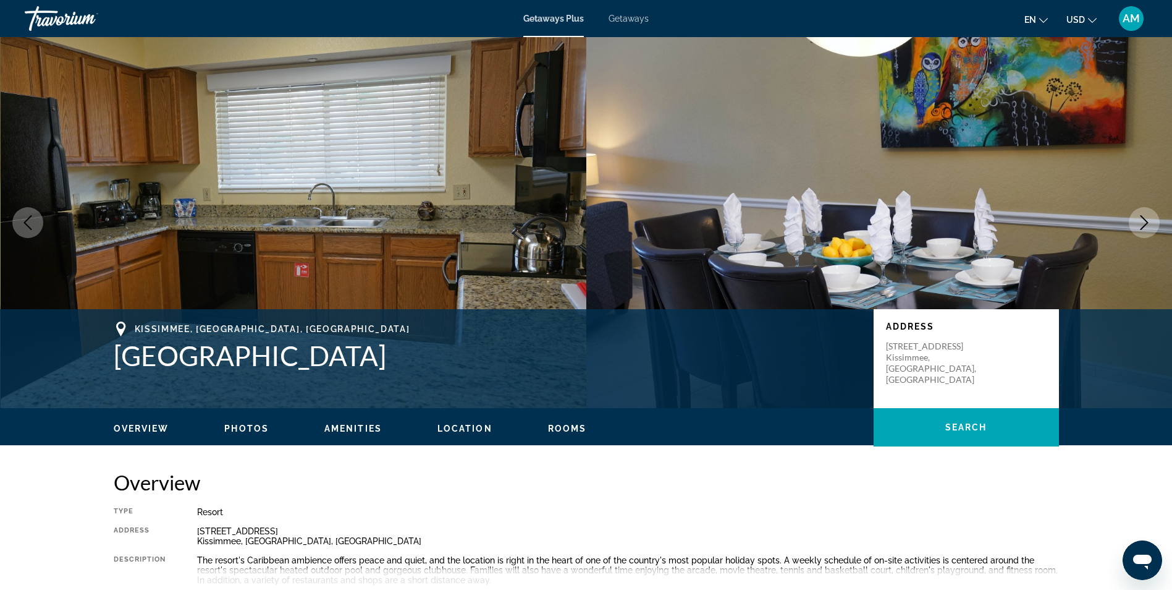
click at [25, 214] on button "Previous image" at bounding box center [27, 222] width 31 height 31
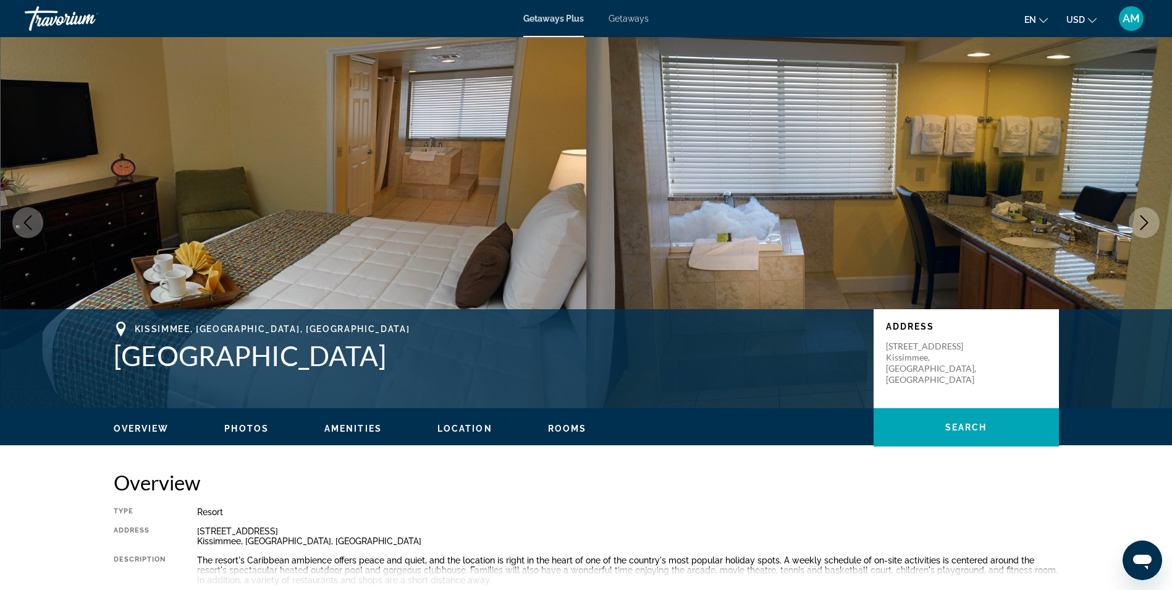
click at [25, 214] on button "Previous image" at bounding box center [27, 222] width 31 height 31
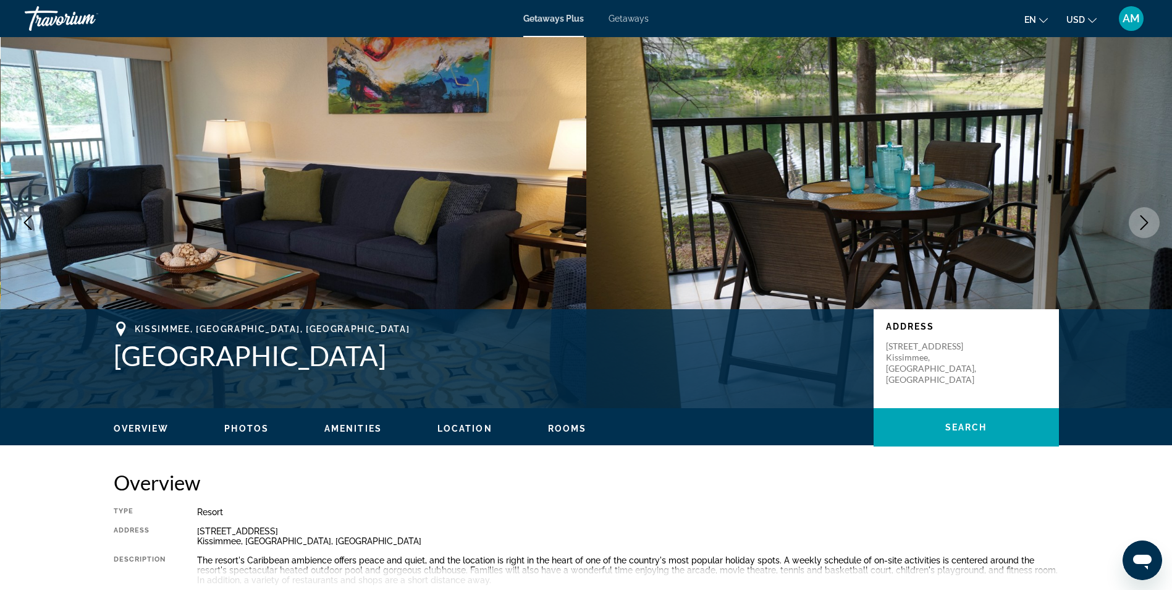
scroll to position [1, 0]
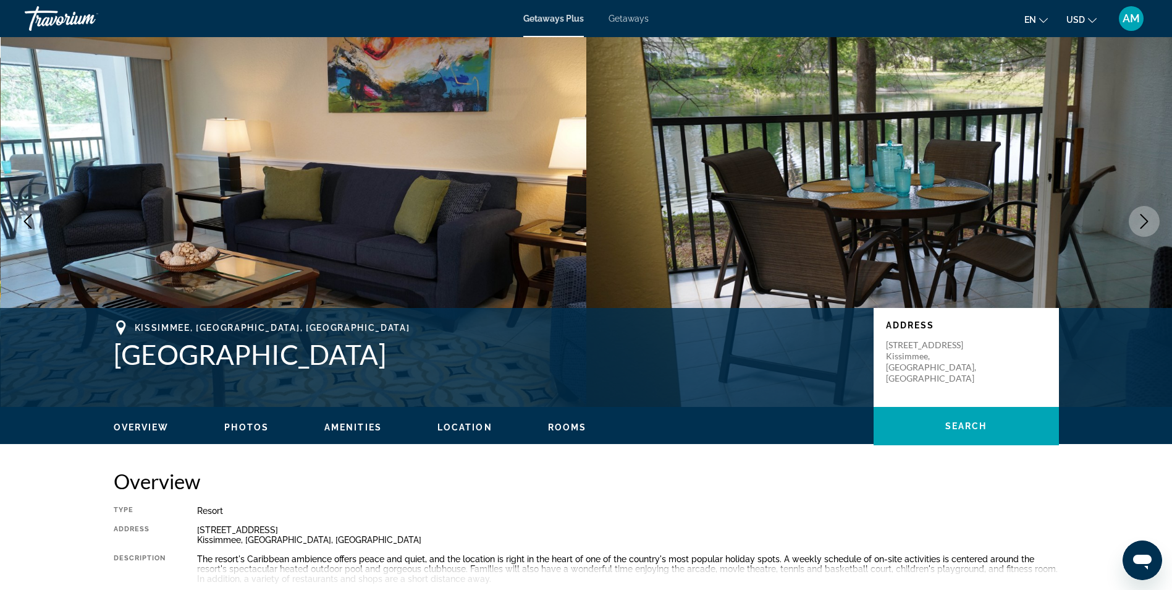
click at [52, 220] on img "Main content" at bounding box center [294, 221] width 586 height 371
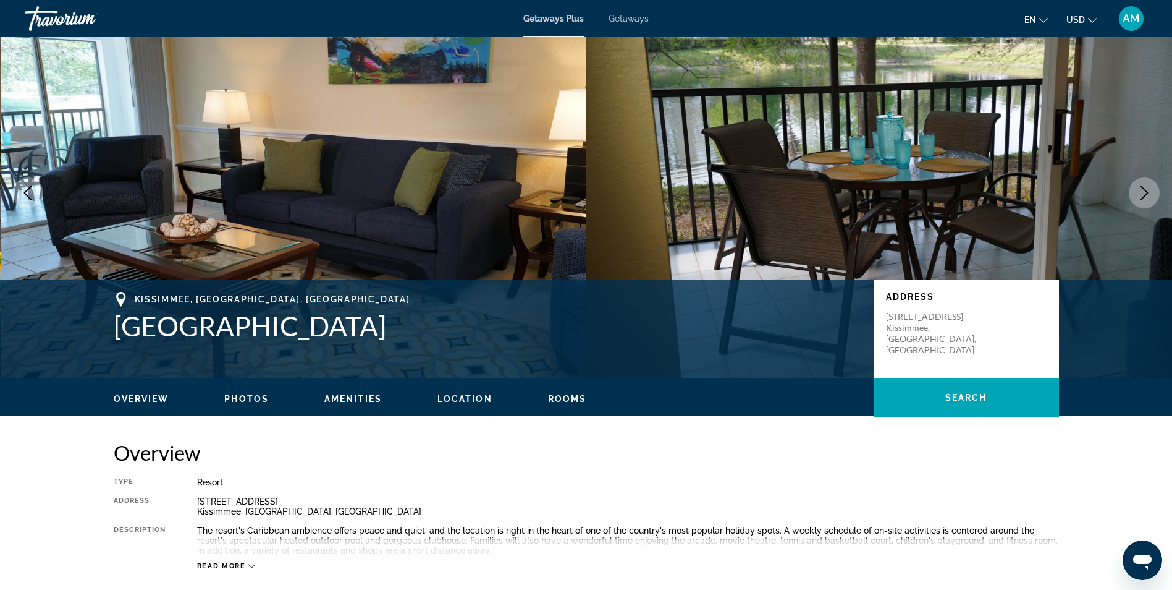
scroll to position [30, 0]
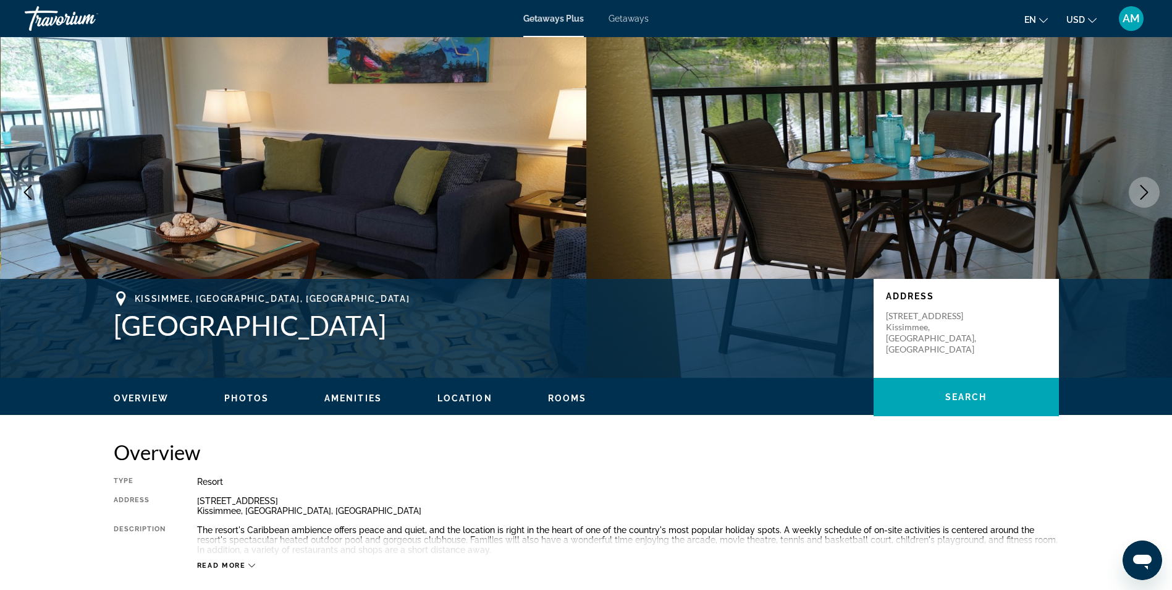
click at [6, 109] on img "Main content" at bounding box center [294, 192] width 586 height 371
click at [15, 143] on img "Main content" at bounding box center [294, 192] width 586 height 371
click at [37, 164] on img "Main content" at bounding box center [294, 192] width 586 height 371
click at [6, 187] on div "prev next [GEOGRAPHIC_DATA], [GEOGRAPHIC_DATA], [GEOGRAPHIC_DATA] [GEOGRAPHIC_D…" at bounding box center [586, 192] width 1172 height 371
drag, startPoint x: 325, startPoint y: 323, endPoint x: 518, endPoint y: 271, distance: 199.8
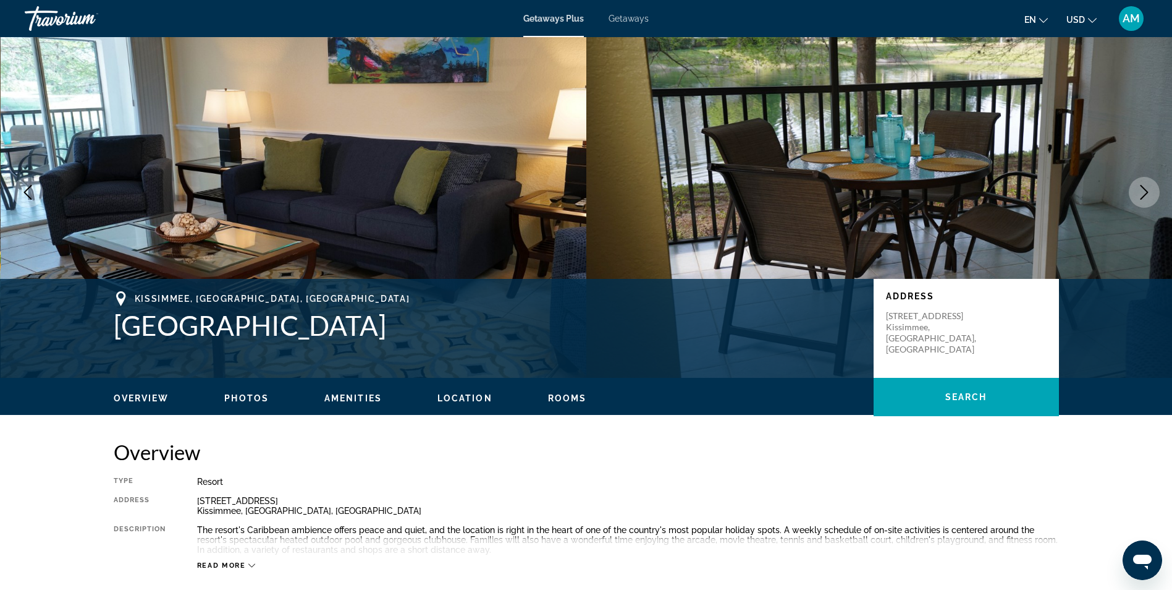
click at [518, 271] on div "prev next [GEOGRAPHIC_DATA], [GEOGRAPHIC_DATA], [GEOGRAPHIC_DATA] [GEOGRAPHIC_D…" at bounding box center [586, 192] width 1172 height 371
click at [1146, 190] on icon "Next image" at bounding box center [1144, 192] width 15 height 15
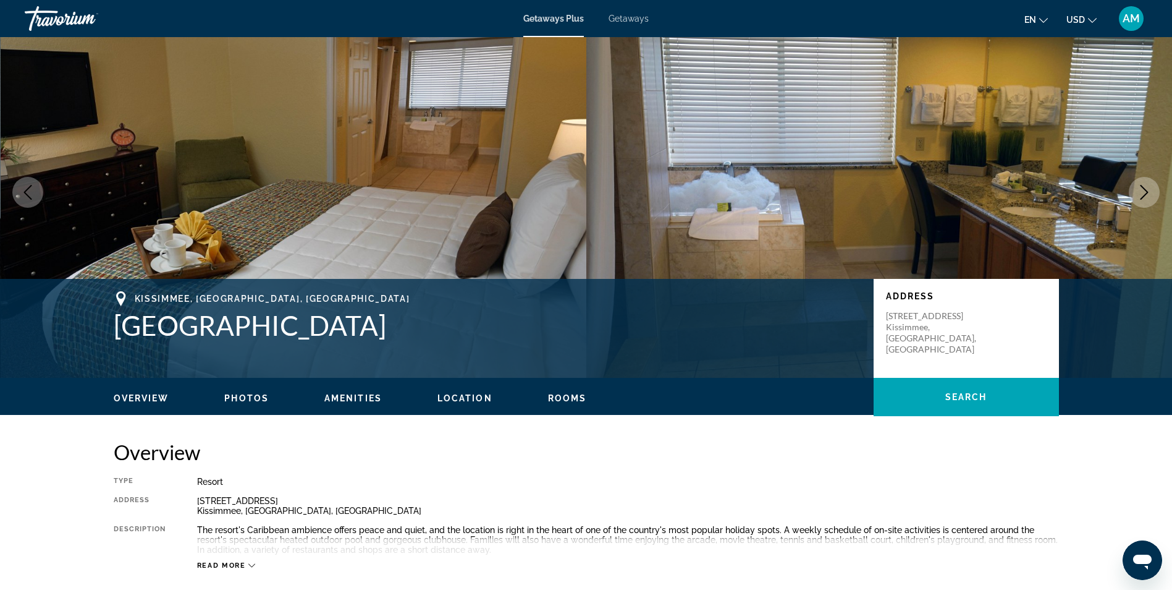
click at [1152, 196] on button "Next image" at bounding box center [1144, 192] width 31 height 31
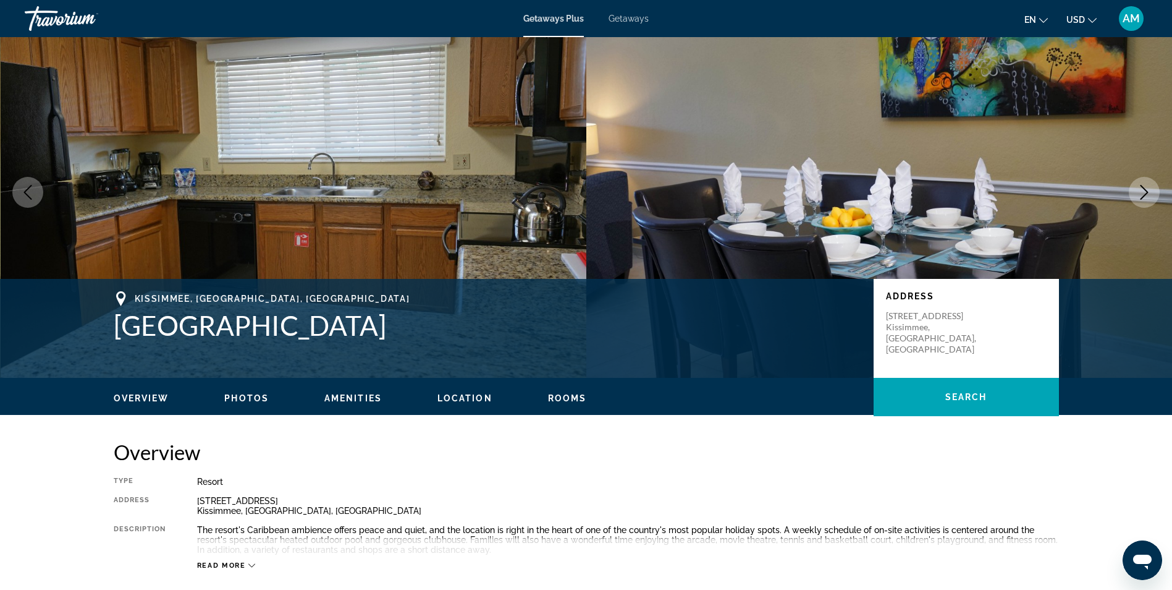
click at [27, 183] on button "Previous image" at bounding box center [27, 192] width 31 height 31
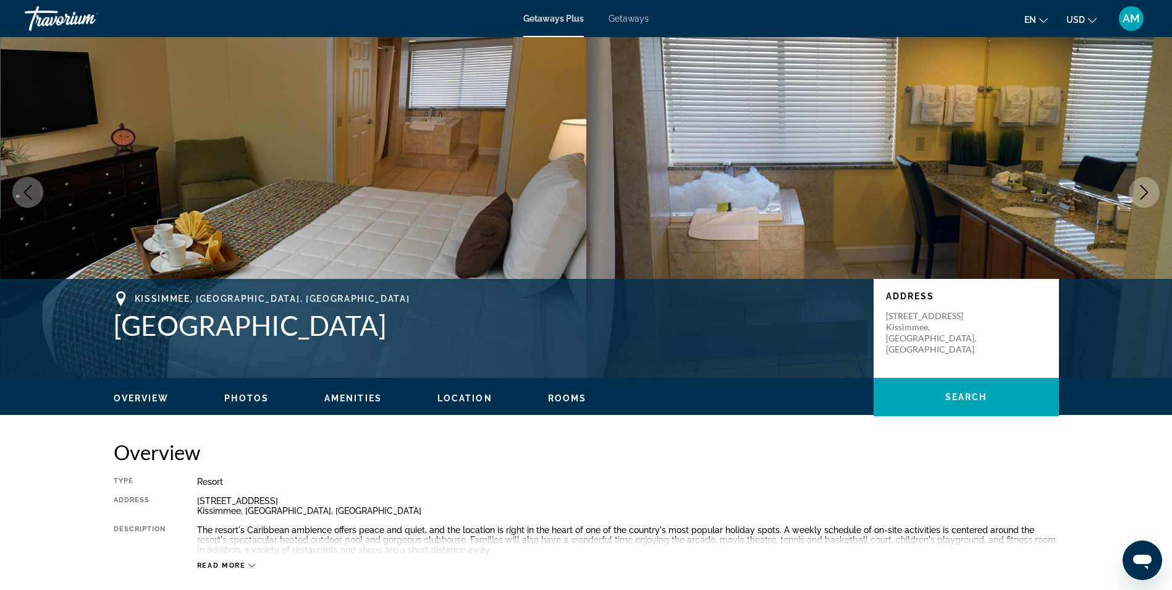
click at [32, 185] on icon "Previous image" at bounding box center [27, 192] width 15 height 15
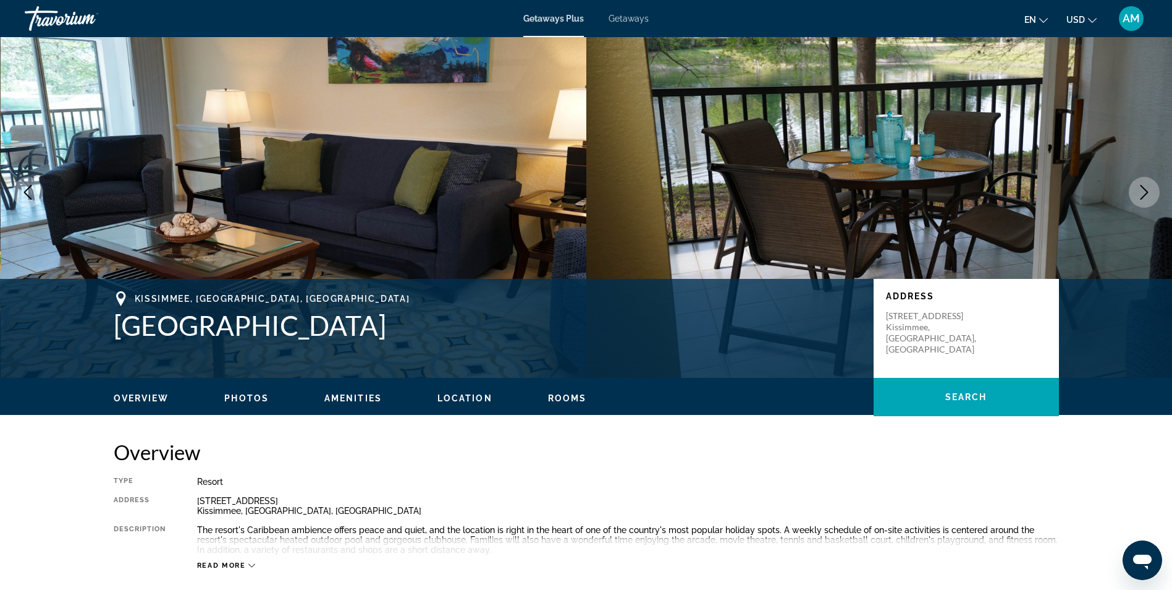
click at [32, 185] on icon "Previous image" at bounding box center [27, 192] width 15 height 15
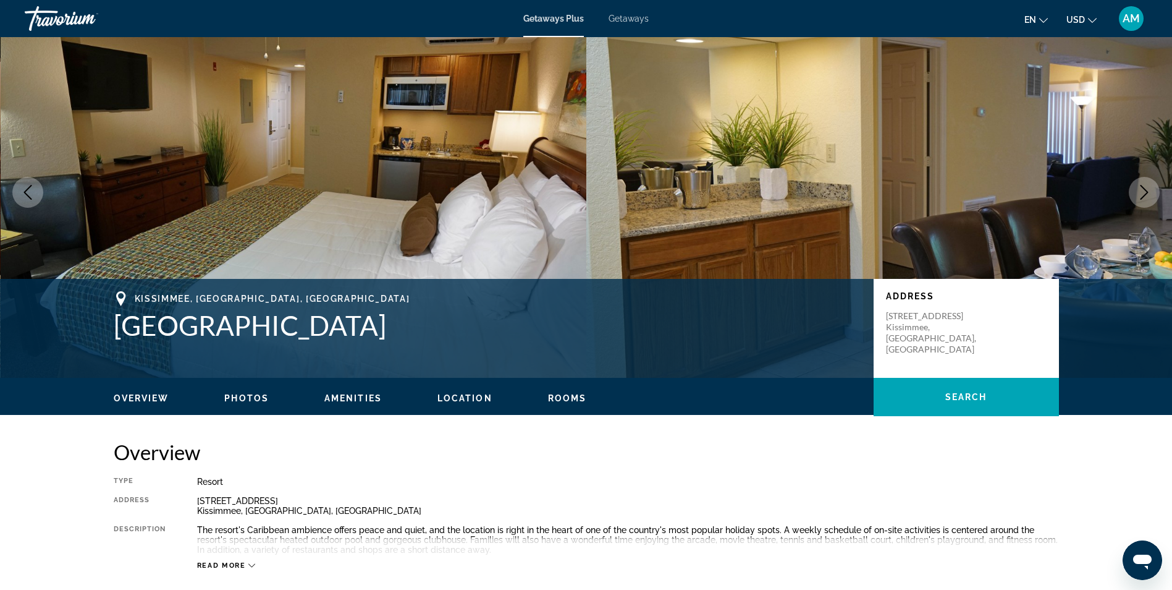
click at [33, 185] on icon "Previous image" at bounding box center [27, 192] width 15 height 15
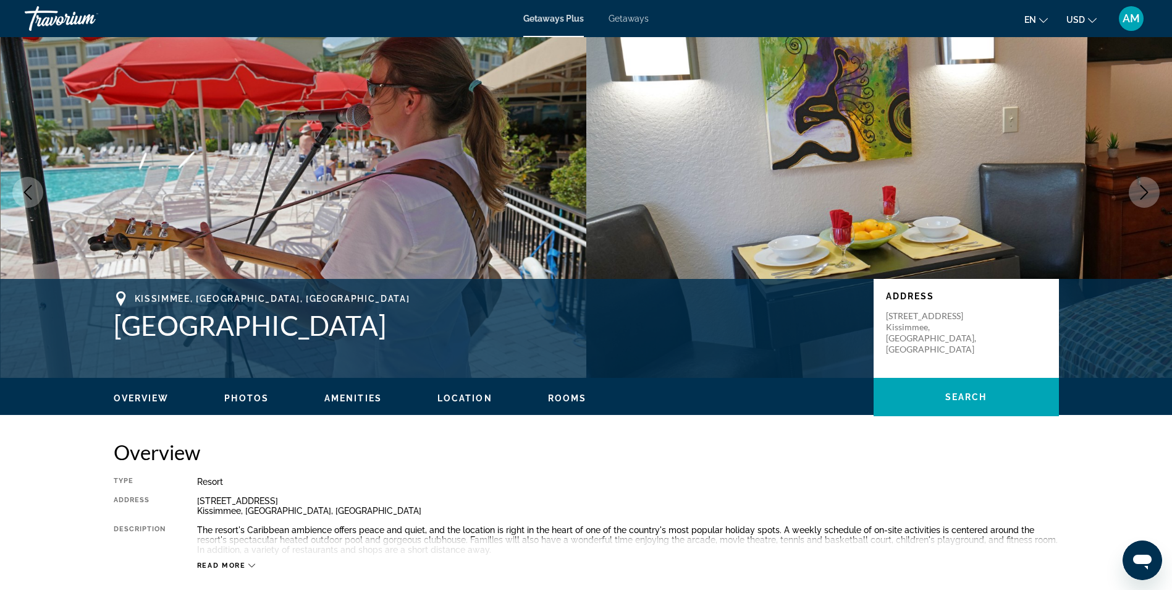
click at [20, 185] on icon "Previous image" at bounding box center [27, 192] width 15 height 15
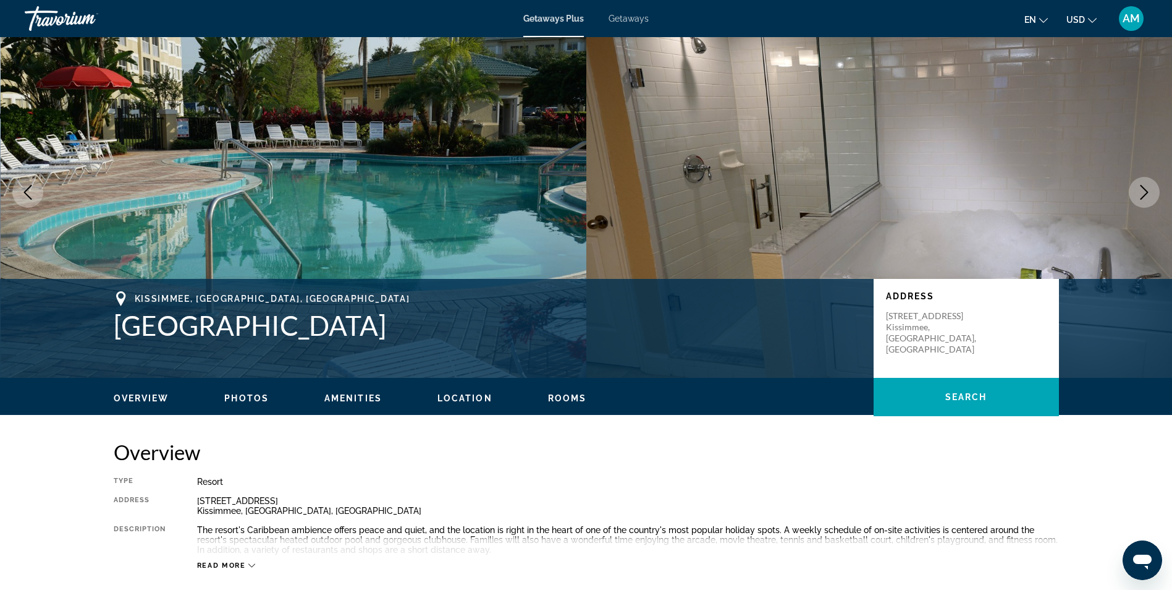
click at [20, 195] on icon "Previous image" at bounding box center [27, 192] width 15 height 15
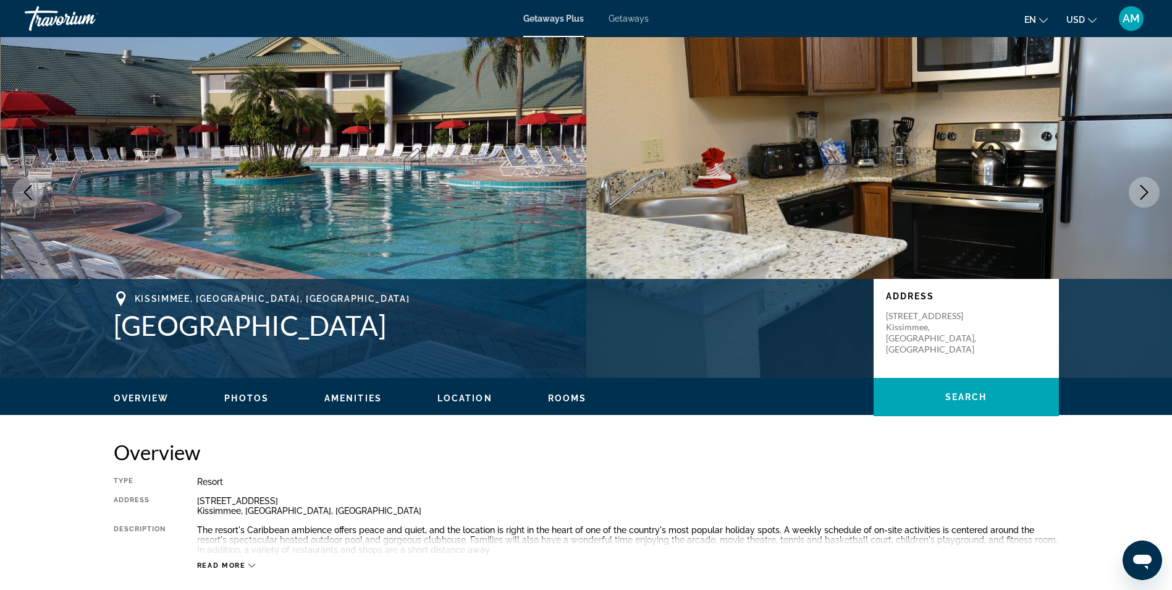
click at [20, 195] on icon "Previous image" at bounding box center [27, 192] width 15 height 15
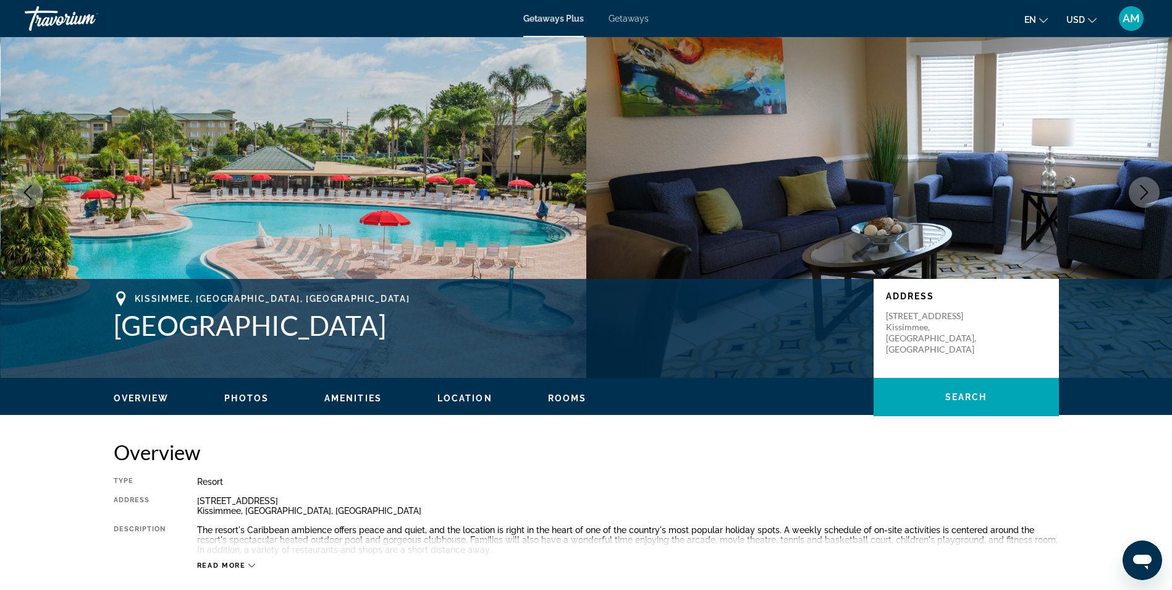
click at [6, 194] on img "Main content" at bounding box center [294, 192] width 586 height 371
drag, startPoint x: 6, startPoint y: 194, endPoint x: 20, endPoint y: 195, distance: 14.2
click at [20, 195] on icon "Previous image" at bounding box center [27, 192] width 15 height 15
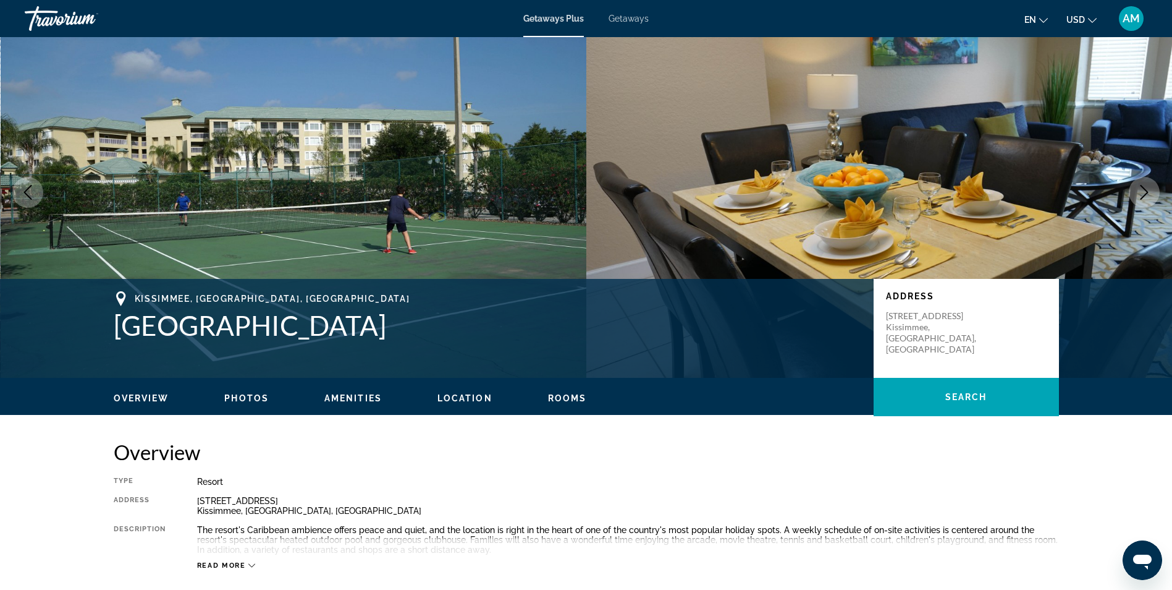
click at [20, 195] on icon "Previous image" at bounding box center [27, 192] width 15 height 15
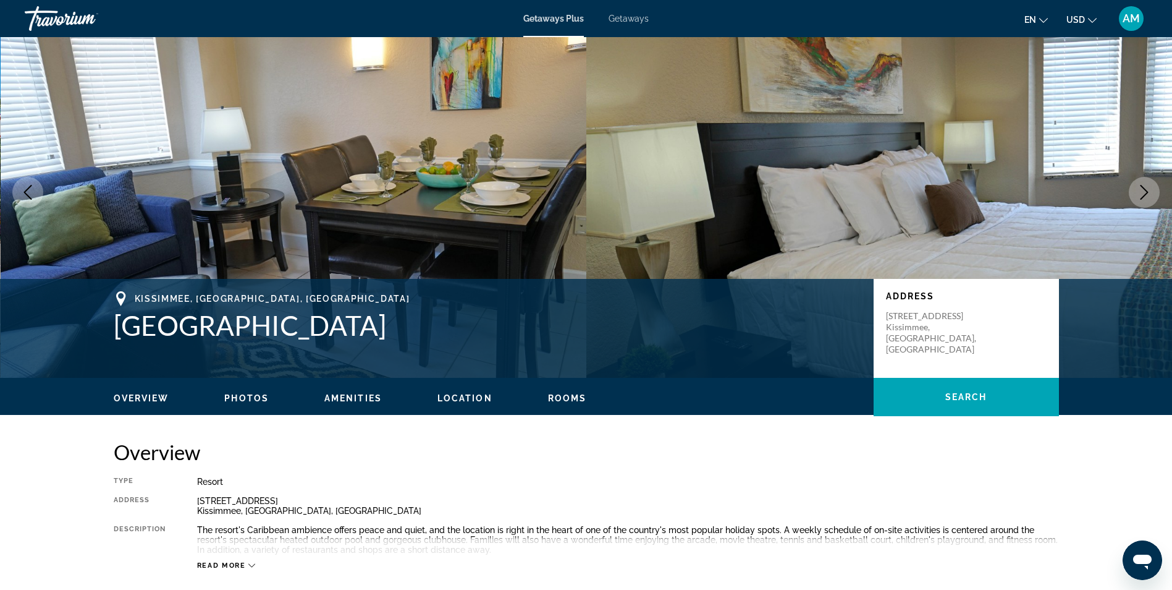
click at [1153, 190] on button "Next image" at bounding box center [1144, 192] width 31 height 31
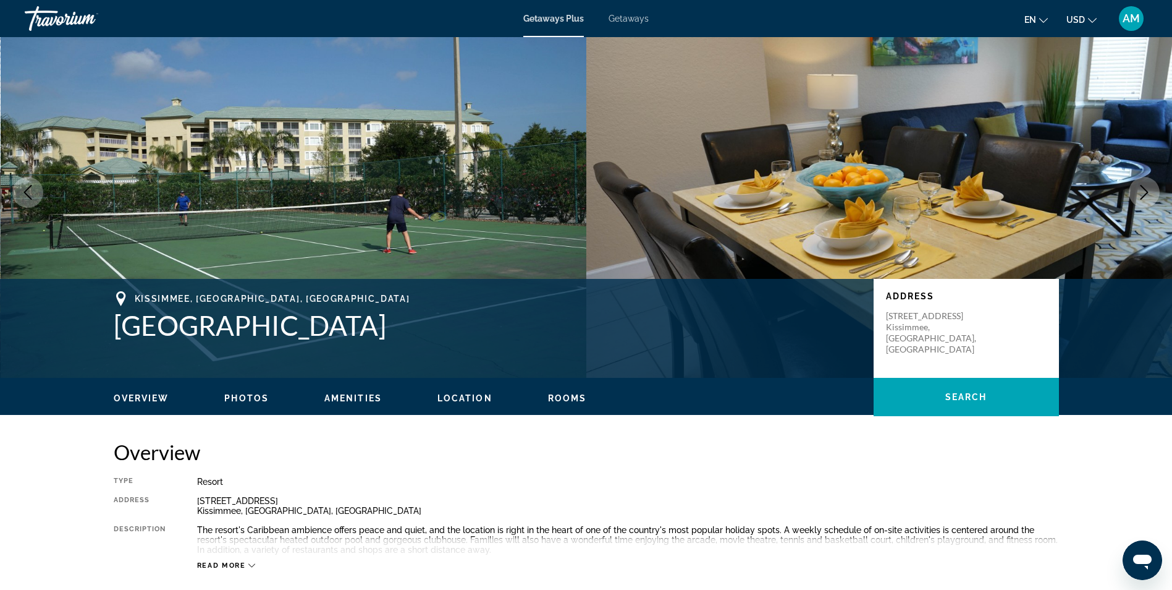
click at [1148, 180] on button "Next image" at bounding box center [1144, 192] width 31 height 31
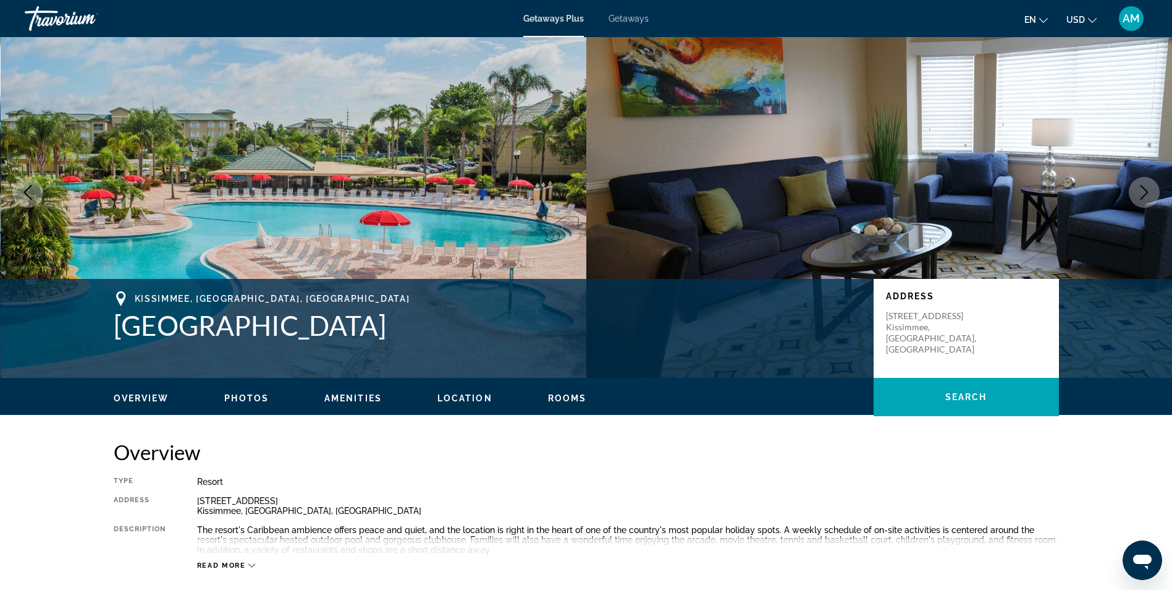
click at [1149, 181] on button "Next image" at bounding box center [1144, 192] width 31 height 31
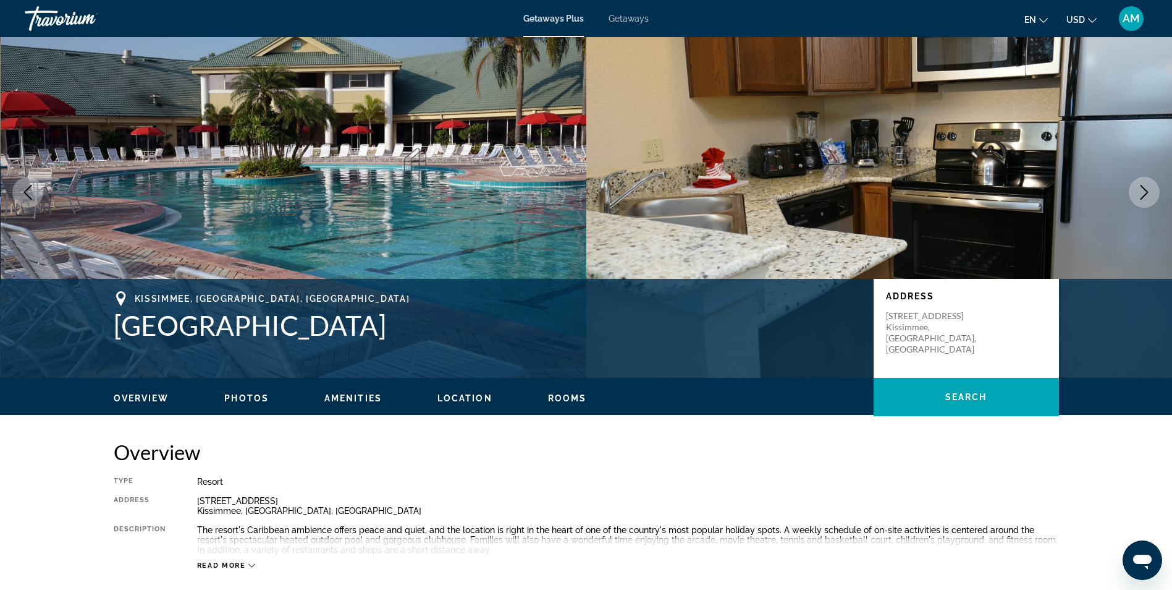
click at [1149, 181] on button "Next image" at bounding box center [1144, 192] width 31 height 31
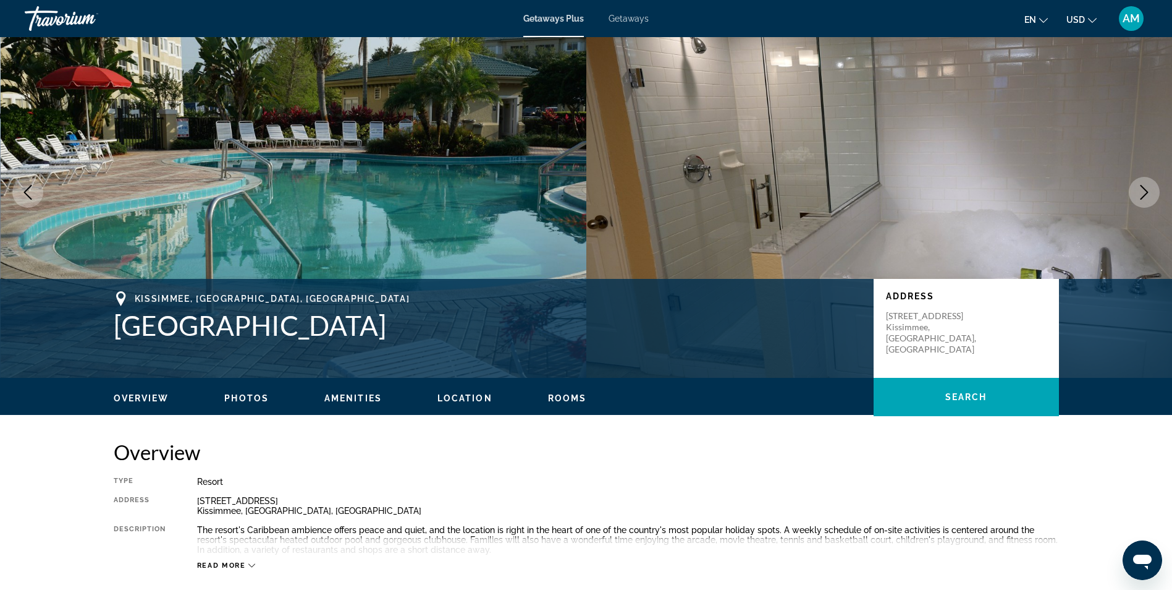
click at [1149, 181] on button "Next image" at bounding box center [1144, 192] width 31 height 31
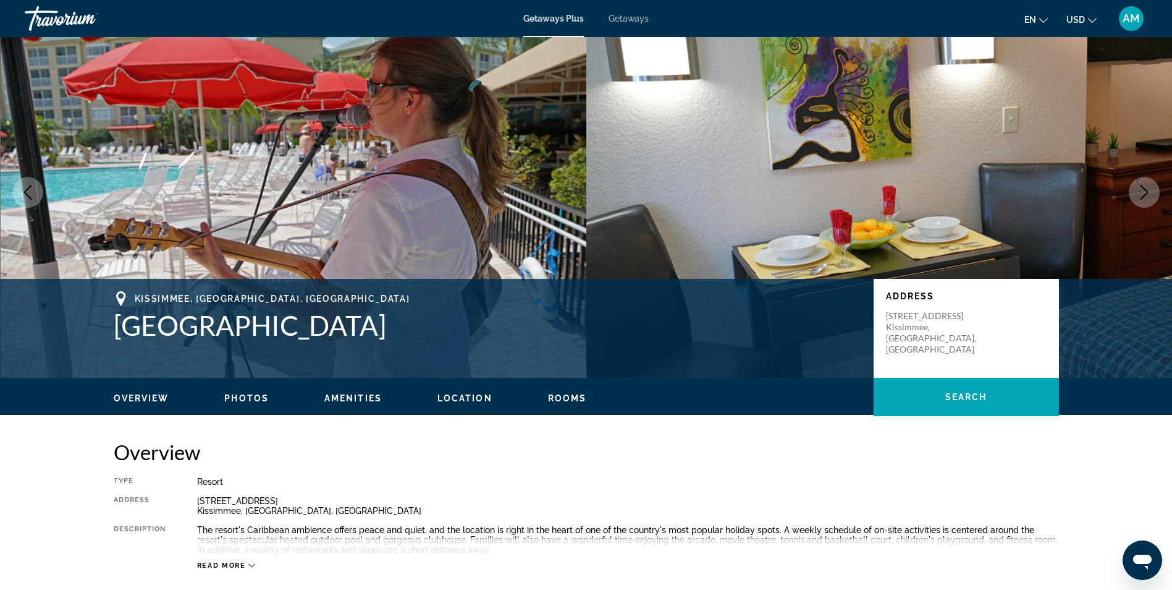
click at [1149, 180] on button "Next image" at bounding box center [1144, 192] width 31 height 31
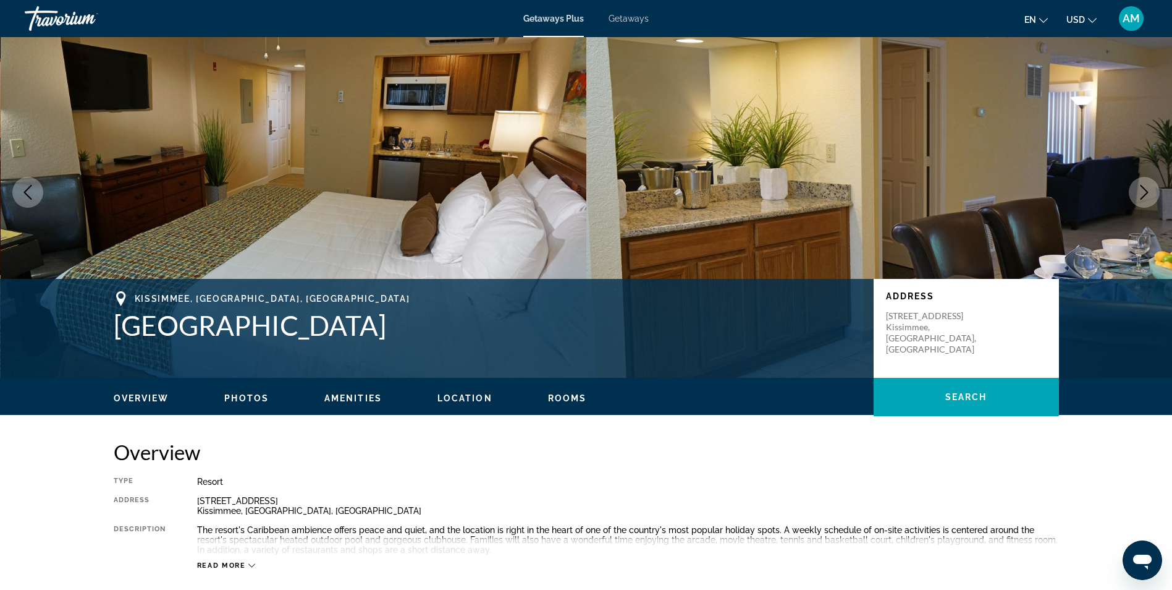
click at [1149, 180] on button "Next image" at bounding box center [1144, 192] width 31 height 31
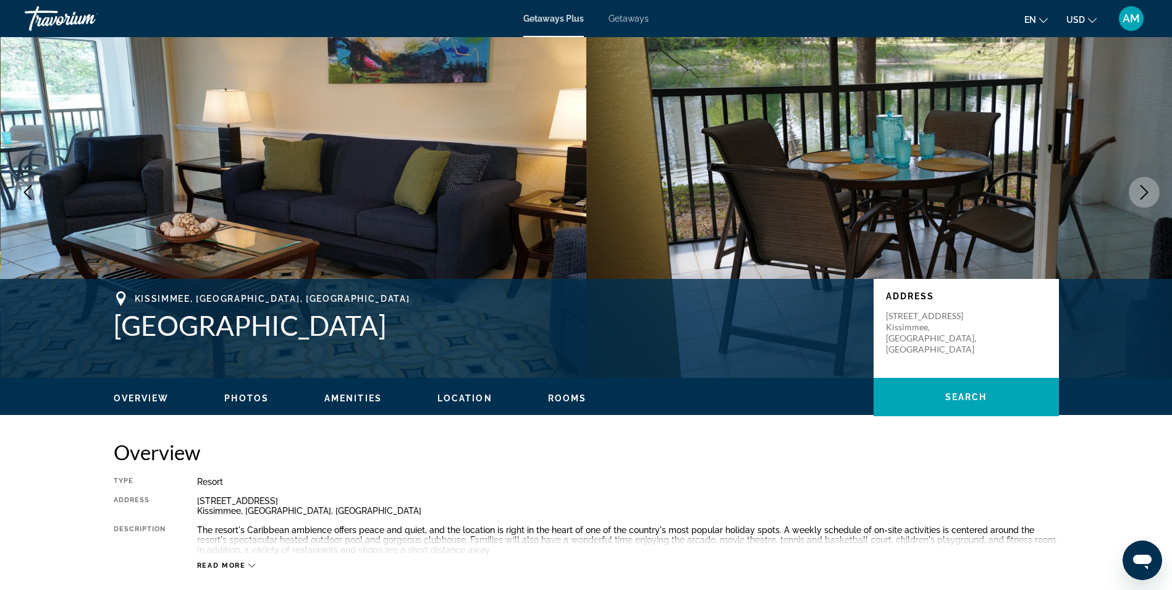
click at [1140, 179] on button "Next image" at bounding box center [1144, 192] width 31 height 31
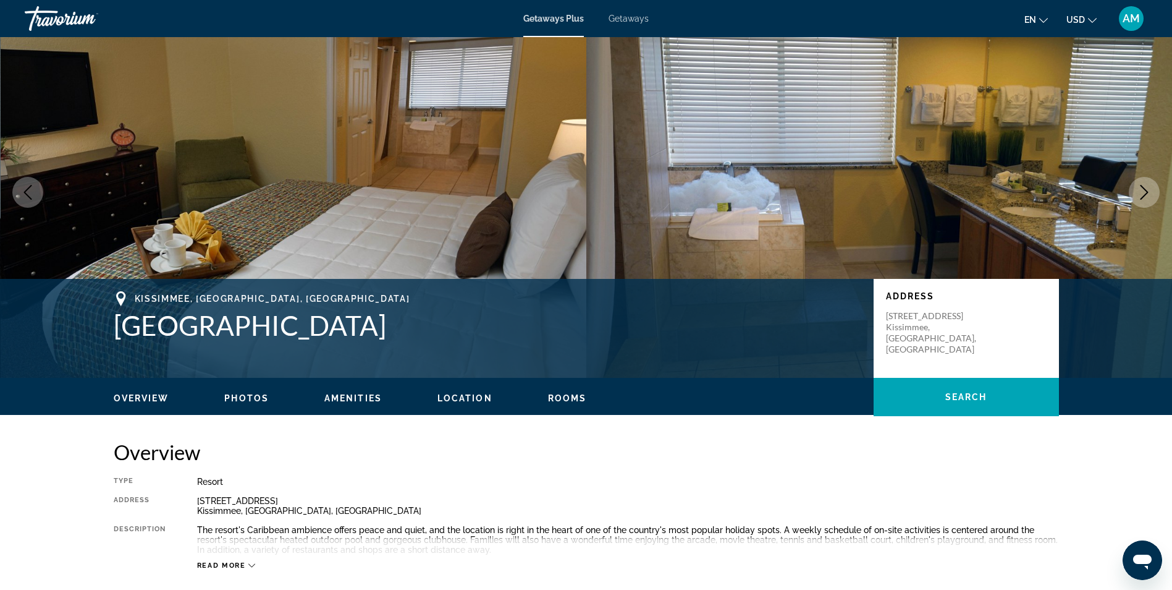
click at [1136, 180] on button "Next image" at bounding box center [1144, 192] width 31 height 31
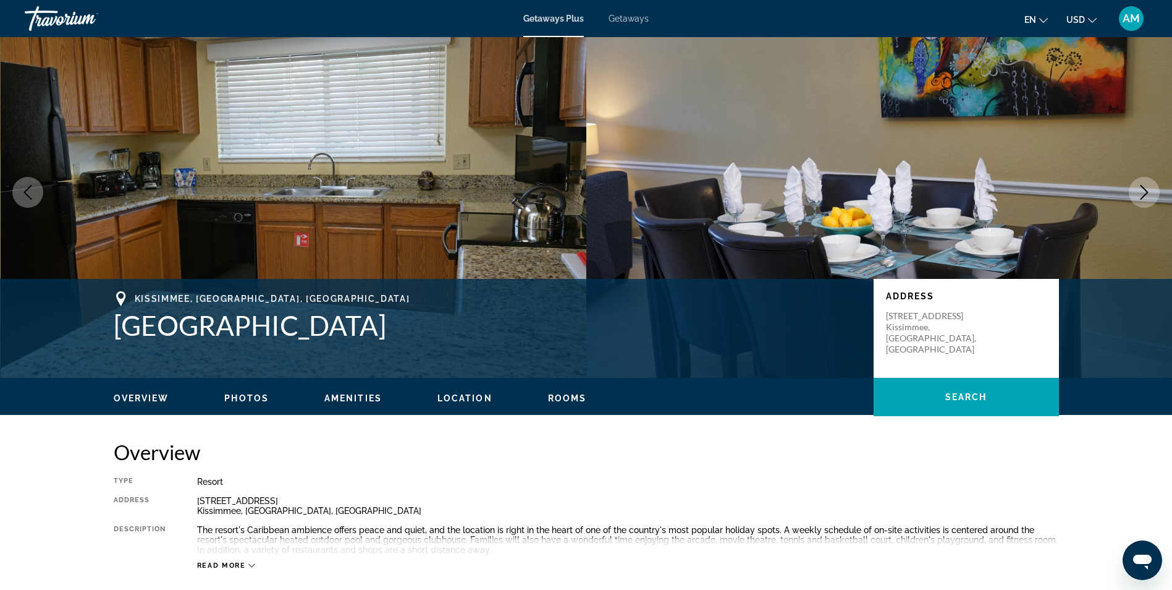
click at [1135, 180] on button "Next image" at bounding box center [1144, 192] width 31 height 31
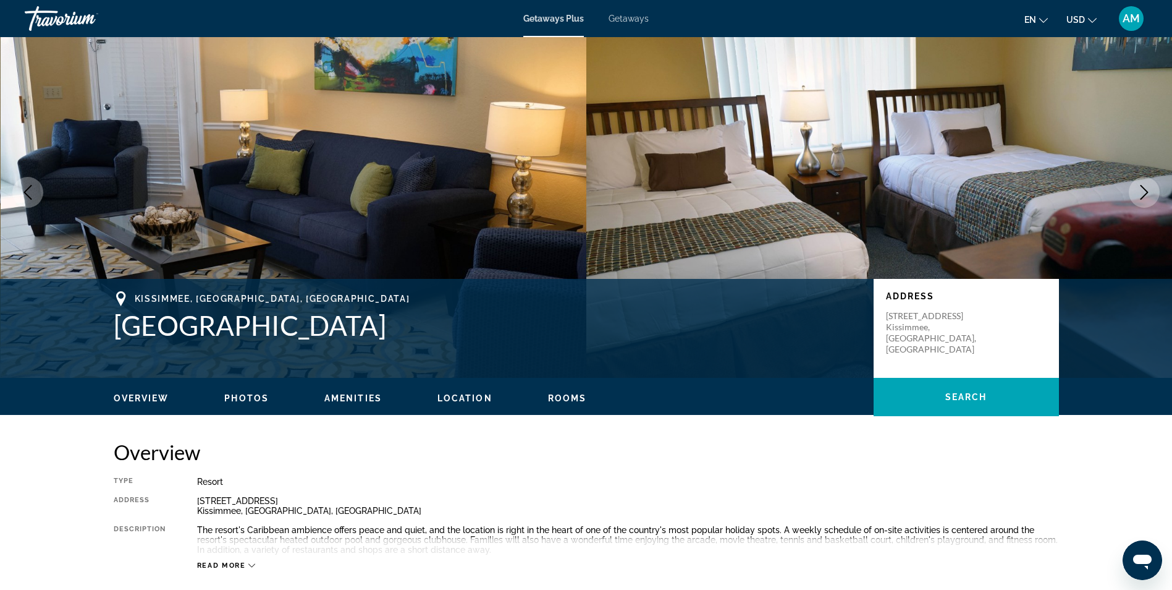
drag, startPoint x: 1145, startPoint y: 192, endPoint x: 1128, endPoint y: 174, distance: 24.9
click at [1128, 174] on img "Main content" at bounding box center [879, 192] width 586 height 371
click at [1142, 182] on button "Next image" at bounding box center [1144, 192] width 31 height 31
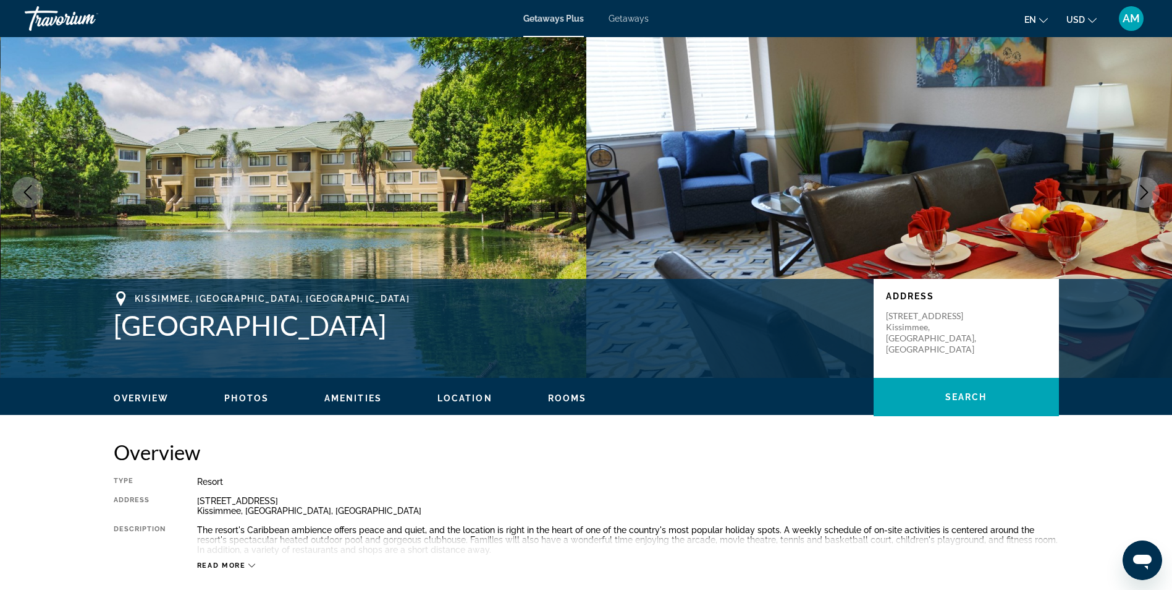
click at [1143, 184] on button "Next image" at bounding box center [1144, 192] width 31 height 31
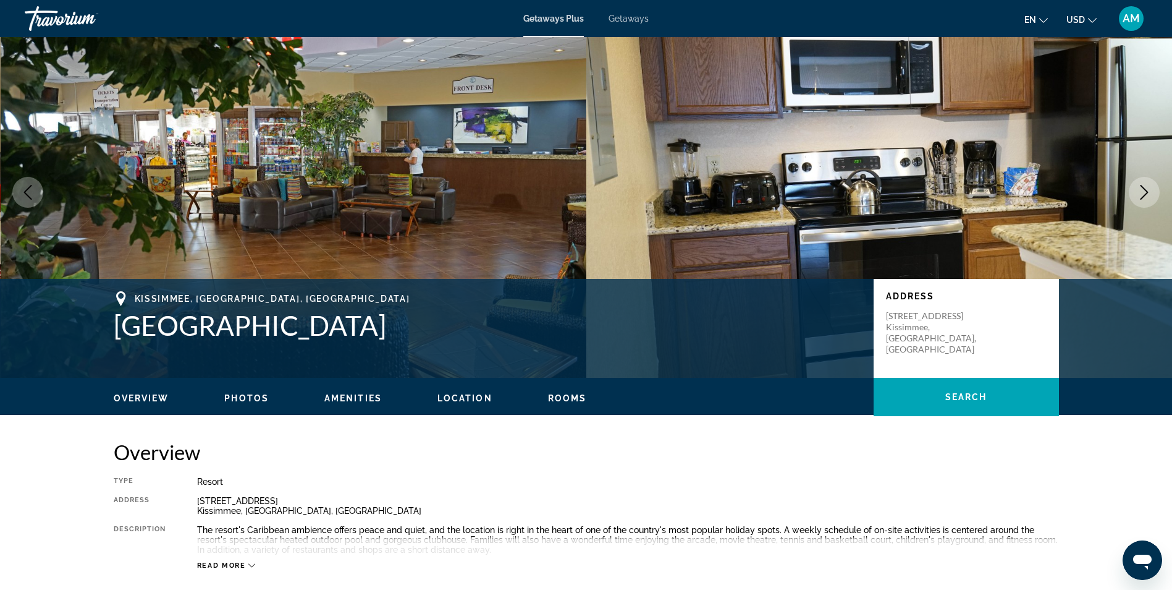
click at [1138, 177] on img "Main content" at bounding box center [879, 192] width 586 height 371
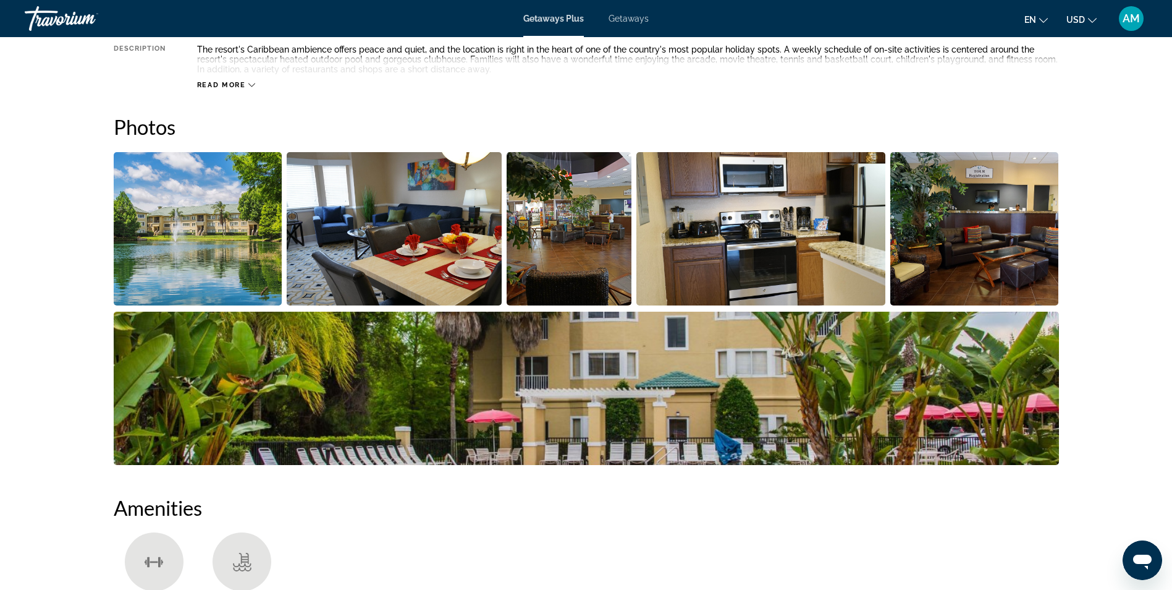
scroll to position [546, 0]
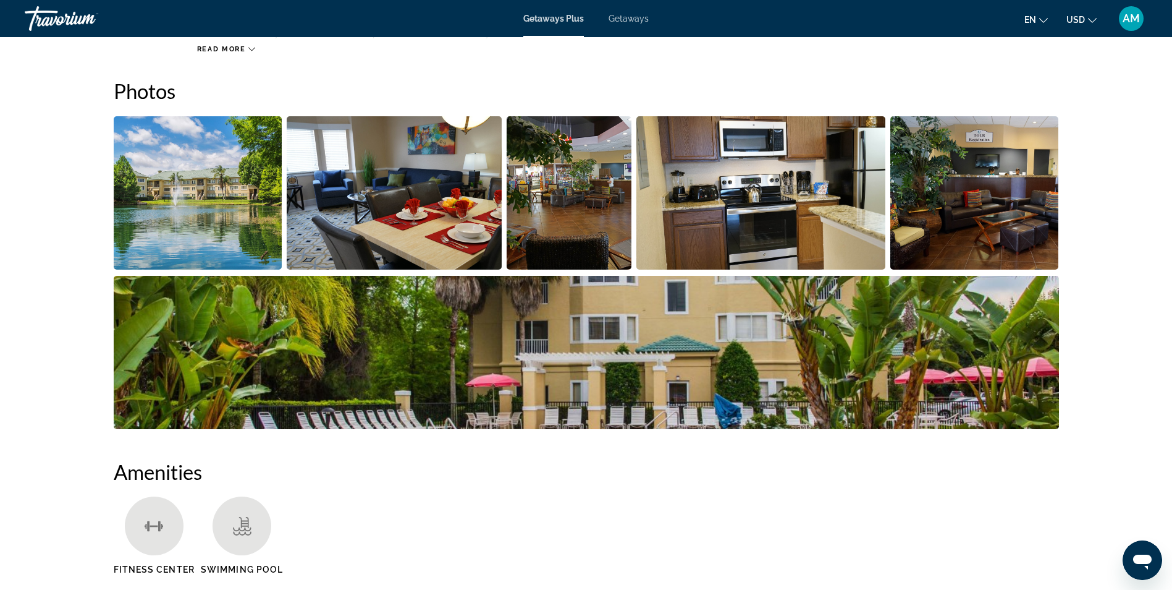
click at [990, 244] on img "Open full-screen image slider" at bounding box center [975, 192] width 169 height 153
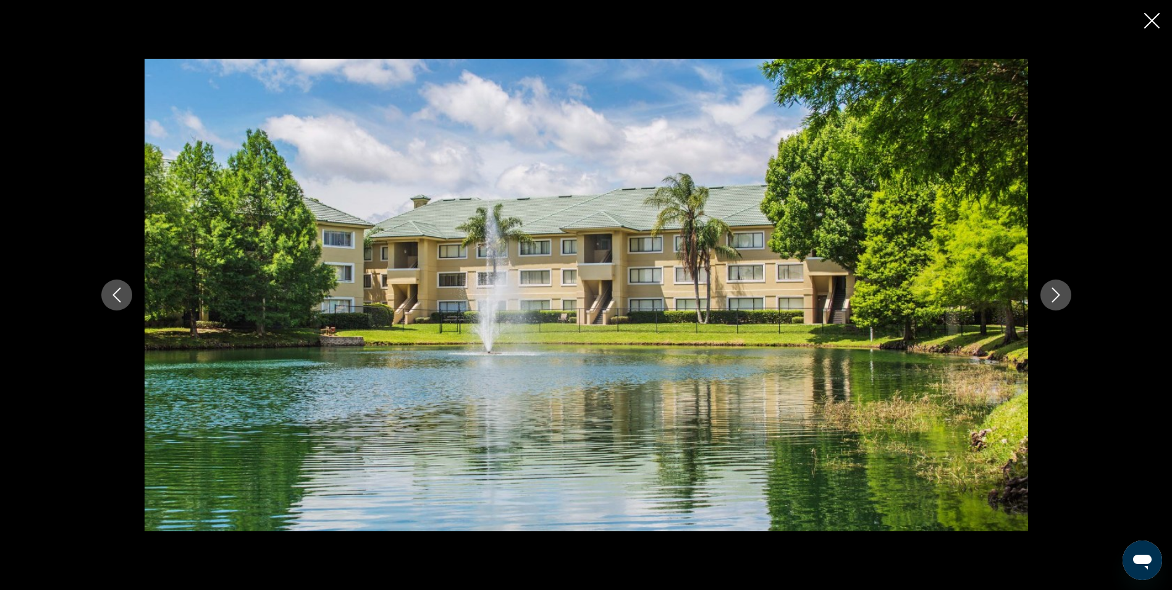
click at [990, 244] on img "Main content" at bounding box center [587, 295] width 884 height 472
drag, startPoint x: 990, startPoint y: 244, endPoint x: 1042, endPoint y: 292, distance: 70.4
click at [1042, 292] on button "Next image" at bounding box center [1056, 294] width 31 height 31
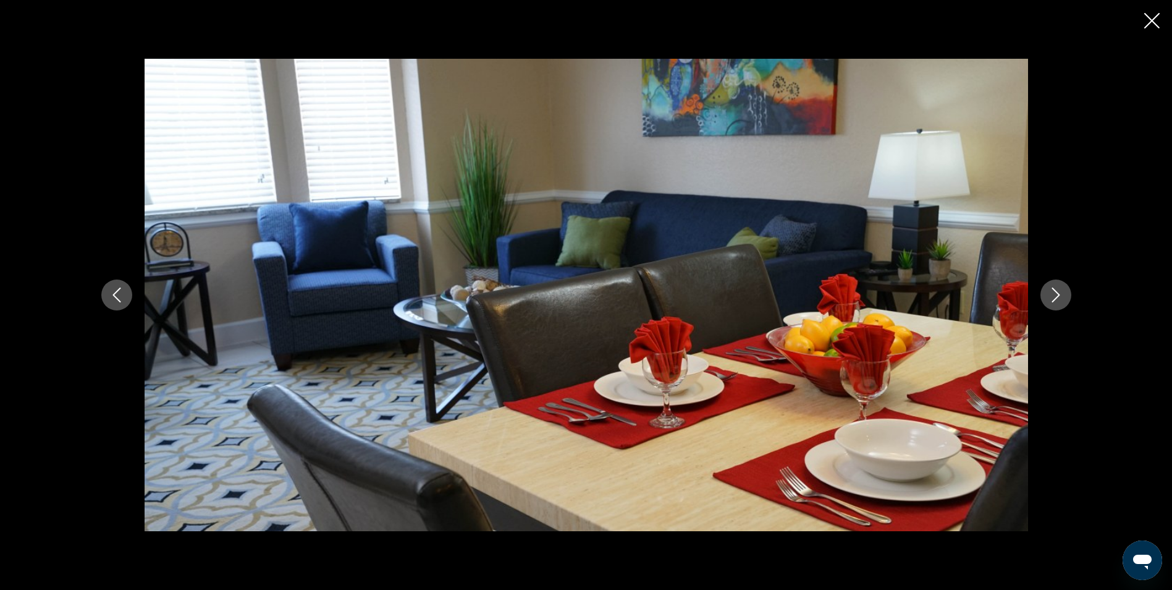
click at [1042, 292] on button "Next image" at bounding box center [1056, 294] width 31 height 31
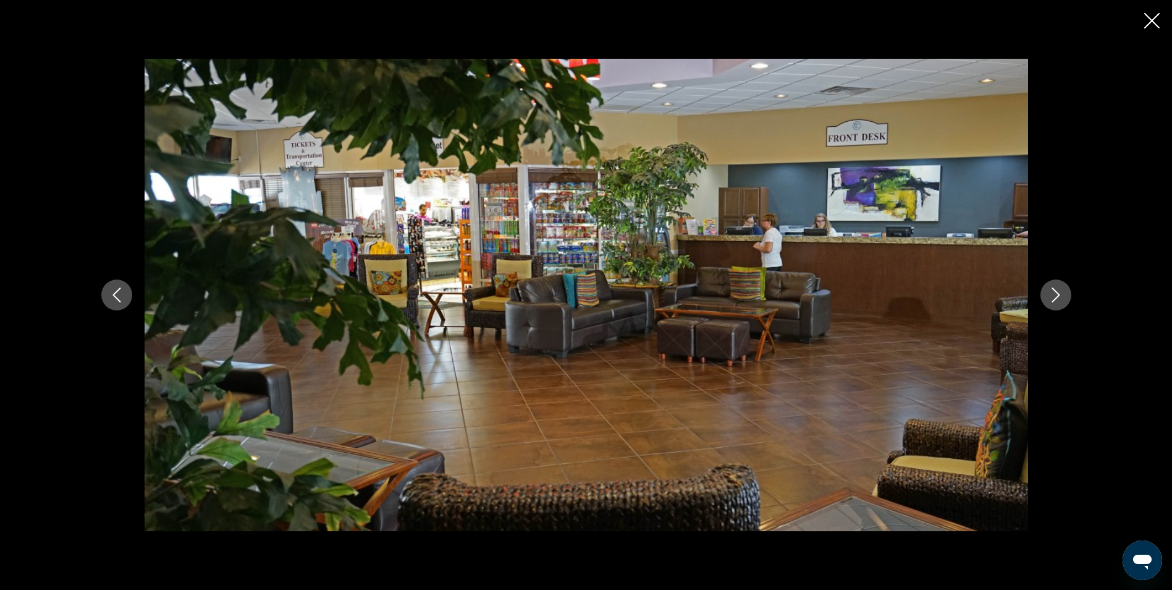
click at [1042, 292] on button "Next image" at bounding box center [1056, 294] width 31 height 31
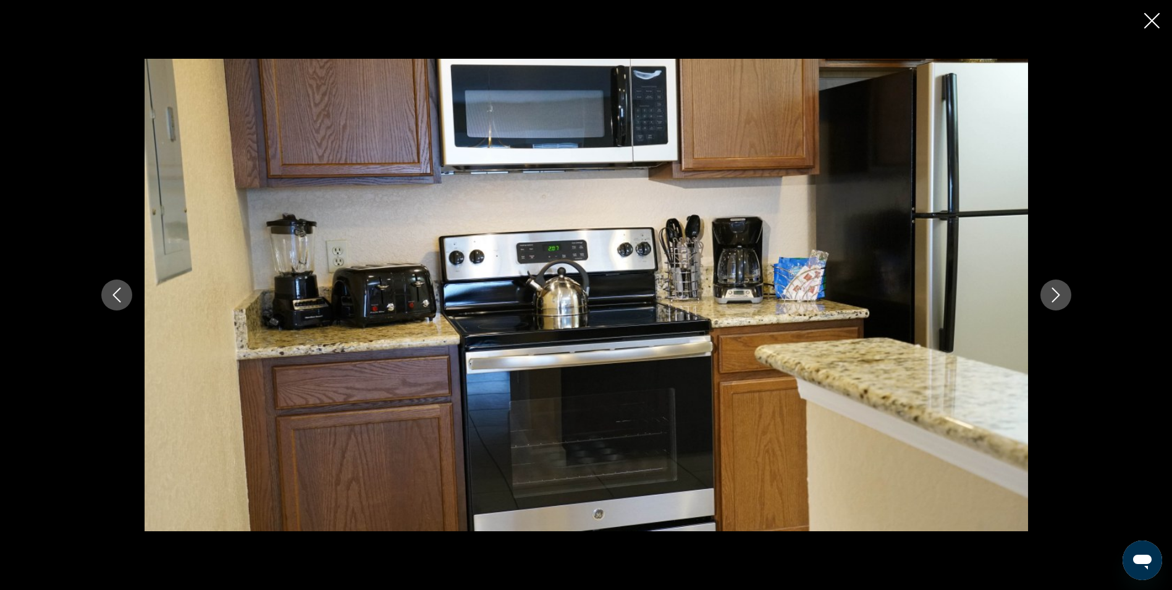
click at [1042, 292] on button "Next image" at bounding box center [1056, 294] width 31 height 31
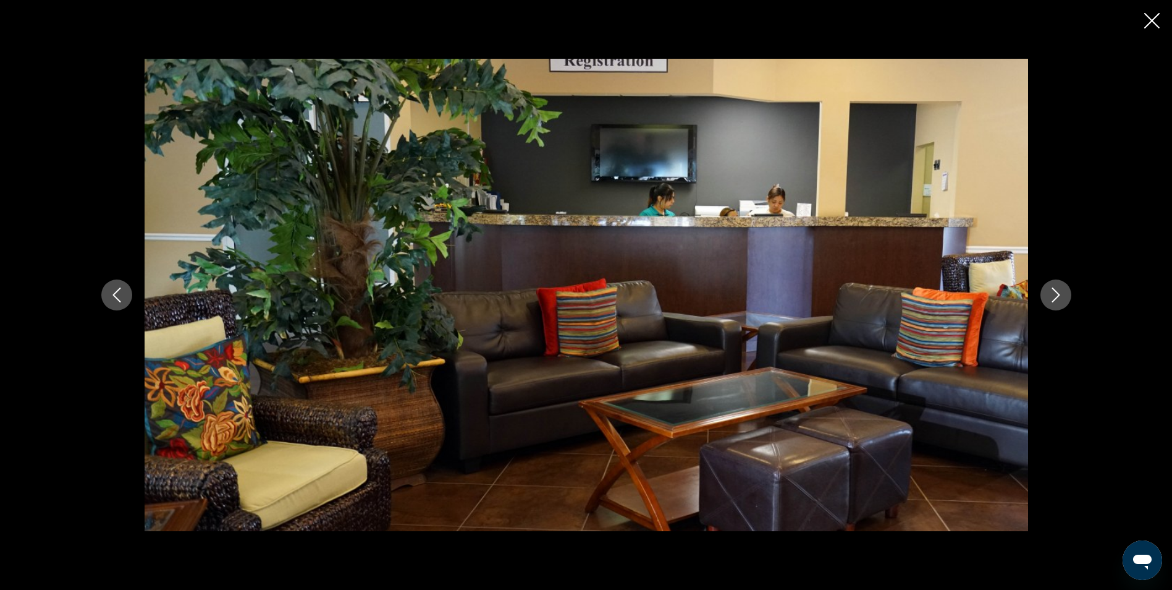
click at [1043, 292] on button "Next image" at bounding box center [1056, 294] width 31 height 31
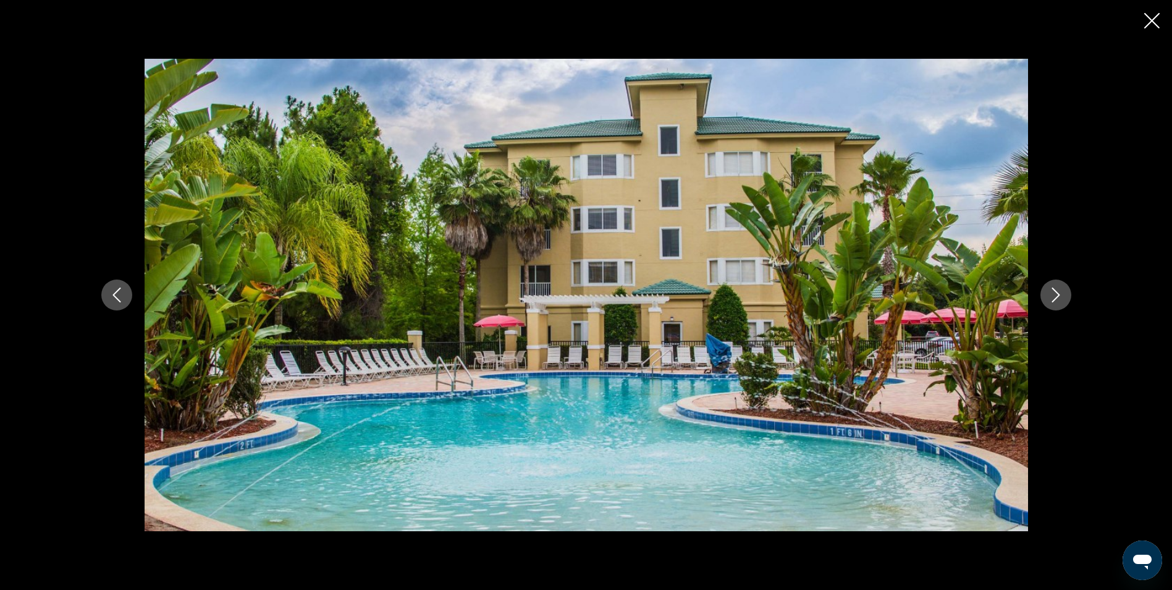
click at [1043, 287] on button "Next image" at bounding box center [1056, 294] width 31 height 31
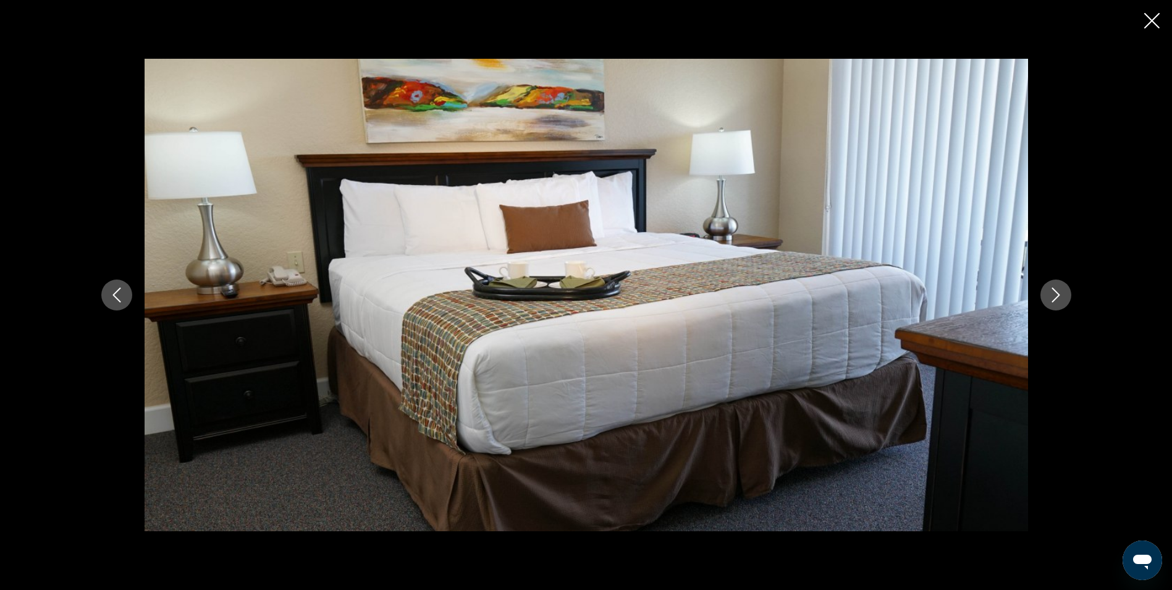
click at [1023, 278] on img "Main content" at bounding box center [587, 295] width 884 height 472
click at [1031, 301] on div "prev next" at bounding box center [586, 295] width 995 height 472
drag, startPoint x: 1031, startPoint y: 301, endPoint x: 1109, endPoint y: 400, distance: 126.2
click at [1109, 400] on div "prev next" at bounding box center [586, 295] width 1172 height 590
click at [1059, 286] on button "Next image" at bounding box center [1056, 294] width 31 height 31
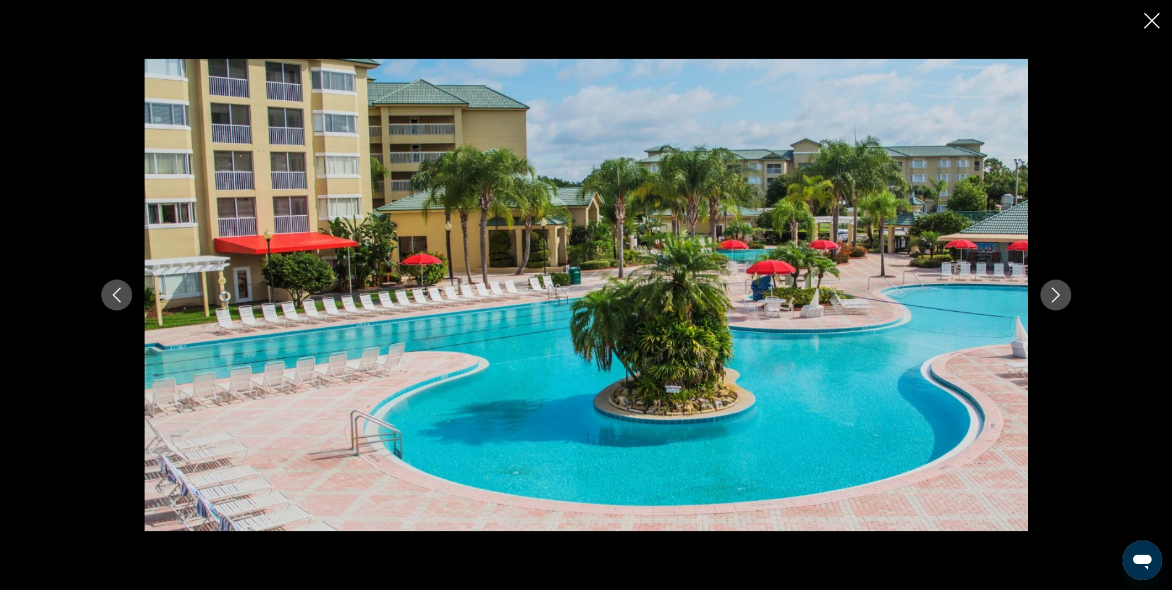
click at [1056, 284] on button "Next image" at bounding box center [1056, 294] width 31 height 31
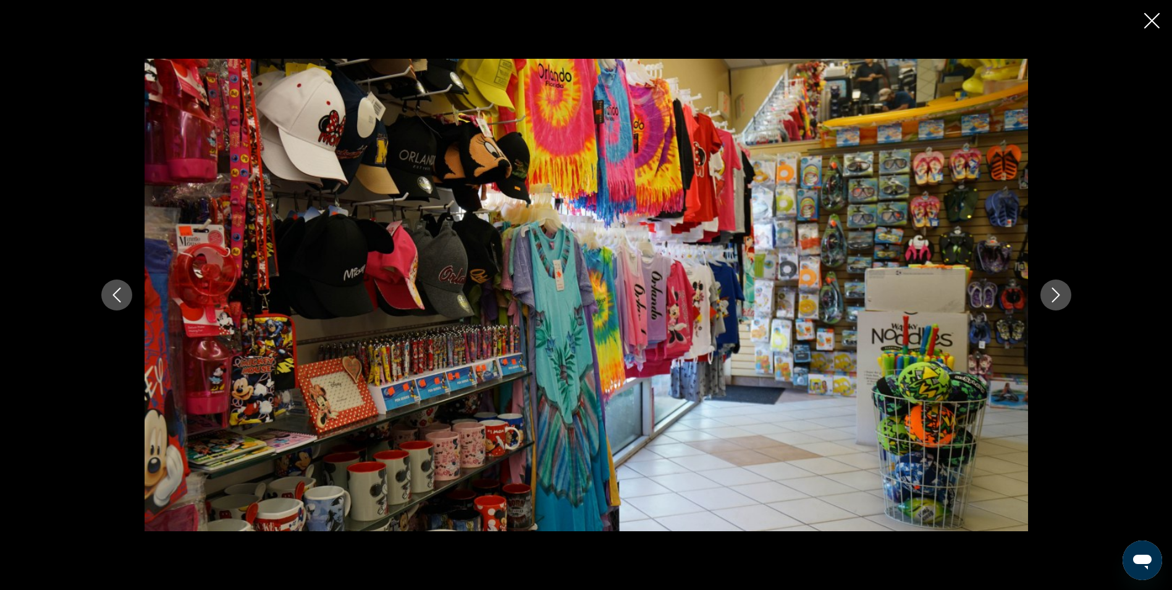
click at [1056, 284] on button "Next image" at bounding box center [1056, 294] width 31 height 31
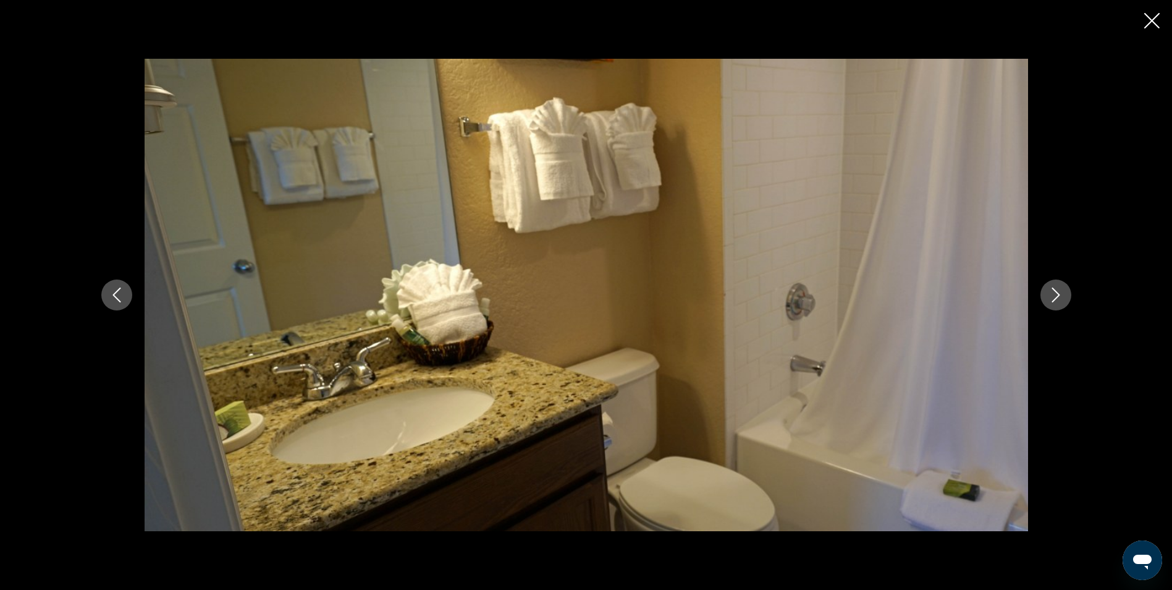
click at [1056, 284] on button "Next image" at bounding box center [1056, 294] width 31 height 31
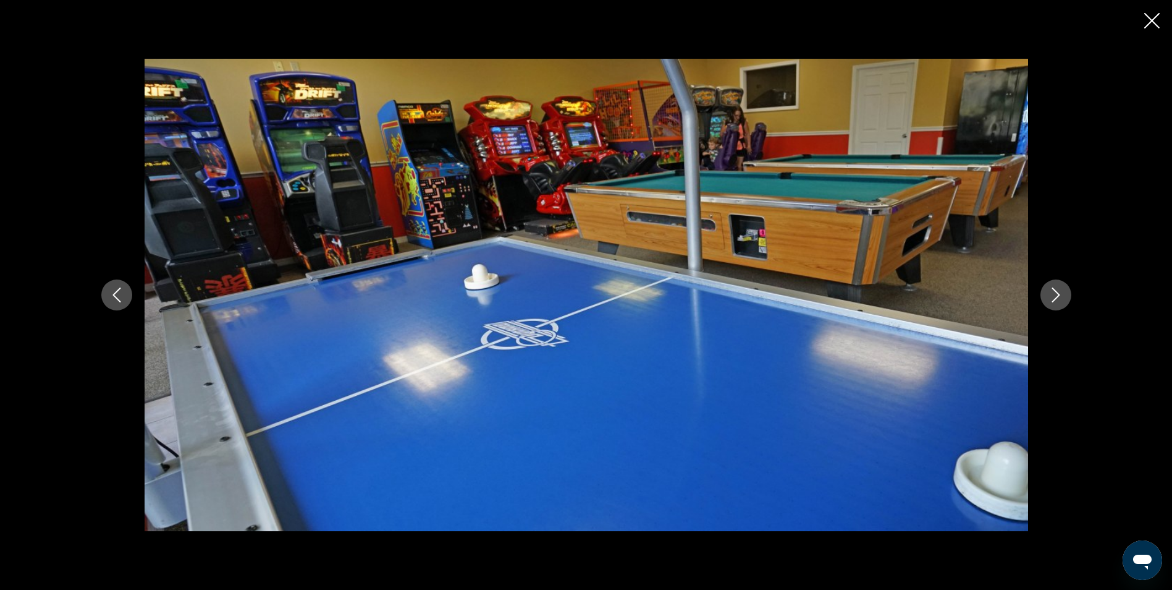
click at [1065, 281] on div "prev next" at bounding box center [586, 295] width 995 height 472
click at [1061, 272] on div "prev next" at bounding box center [586, 295] width 995 height 472
click at [1061, 295] on icon "Next image" at bounding box center [1056, 294] width 15 height 15
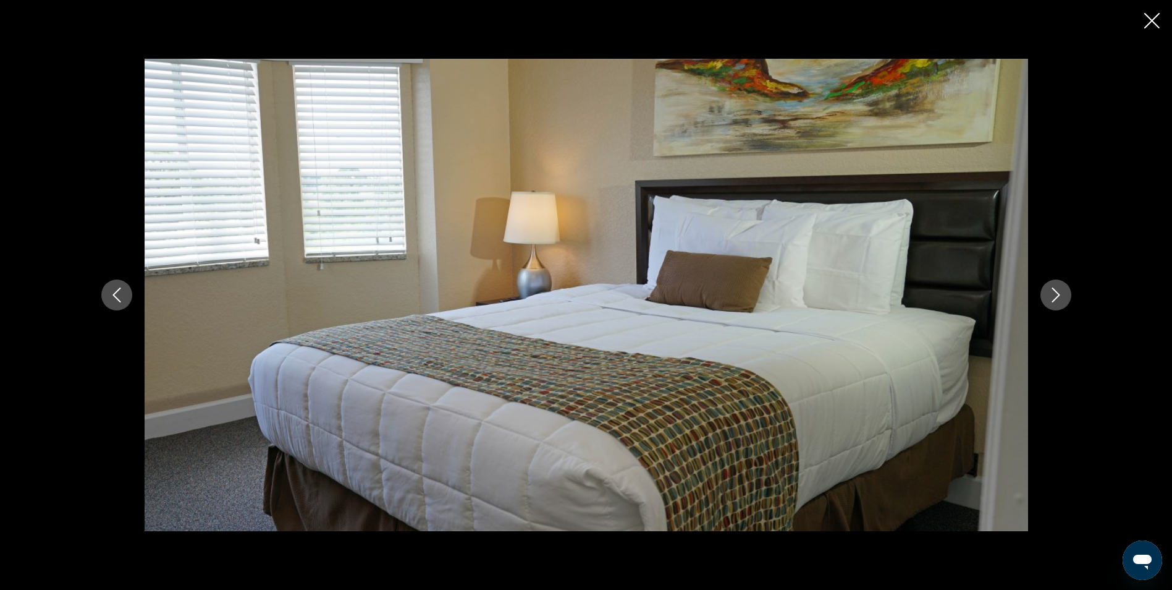
click at [1043, 282] on div "prev next" at bounding box center [586, 295] width 995 height 472
click at [106, 294] on button "Previous image" at bounding box center [116, 294] width 31 height 31
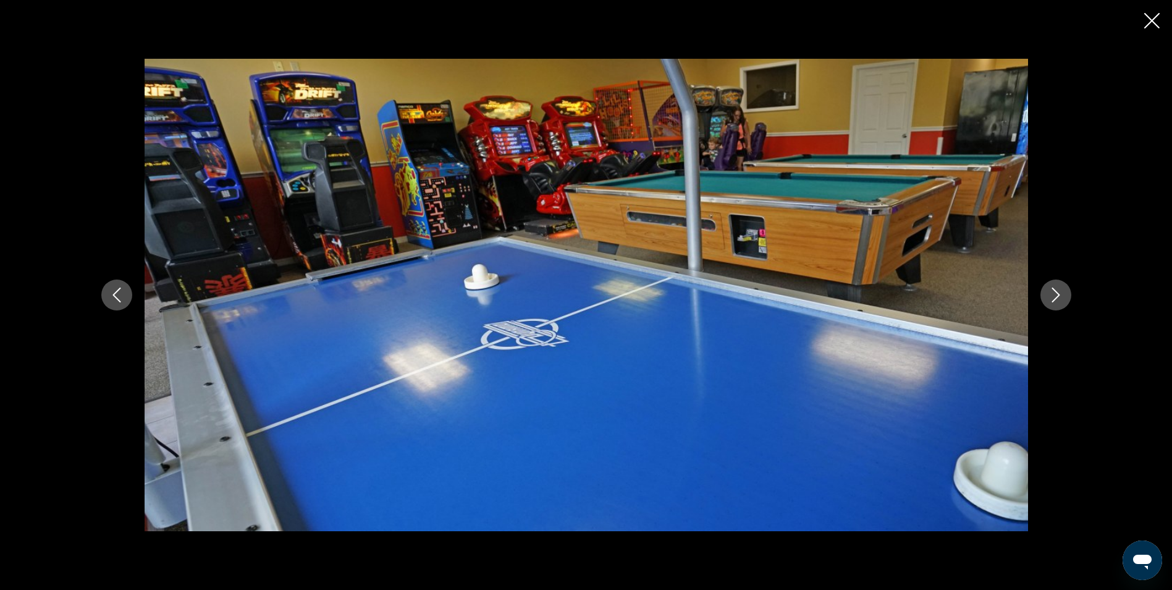
click at [106, 294] on button "Previous image" at bounding box center [116, 294] width 31 height 31
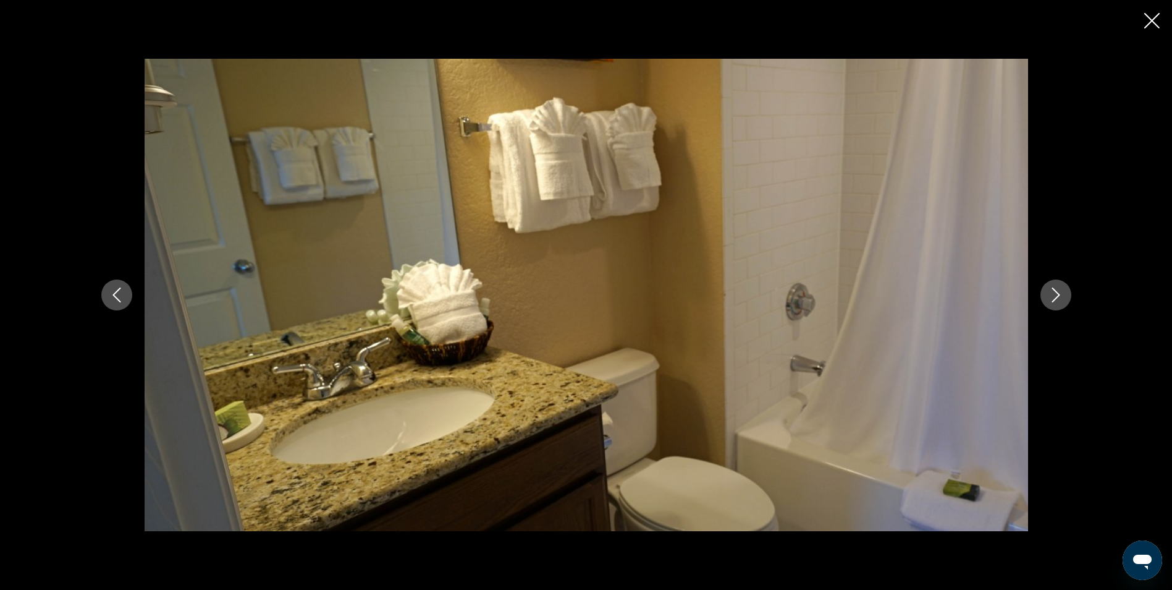
click at [108, 295] on button "Previous image" at bounding box center [116, 294] width 31 height 31
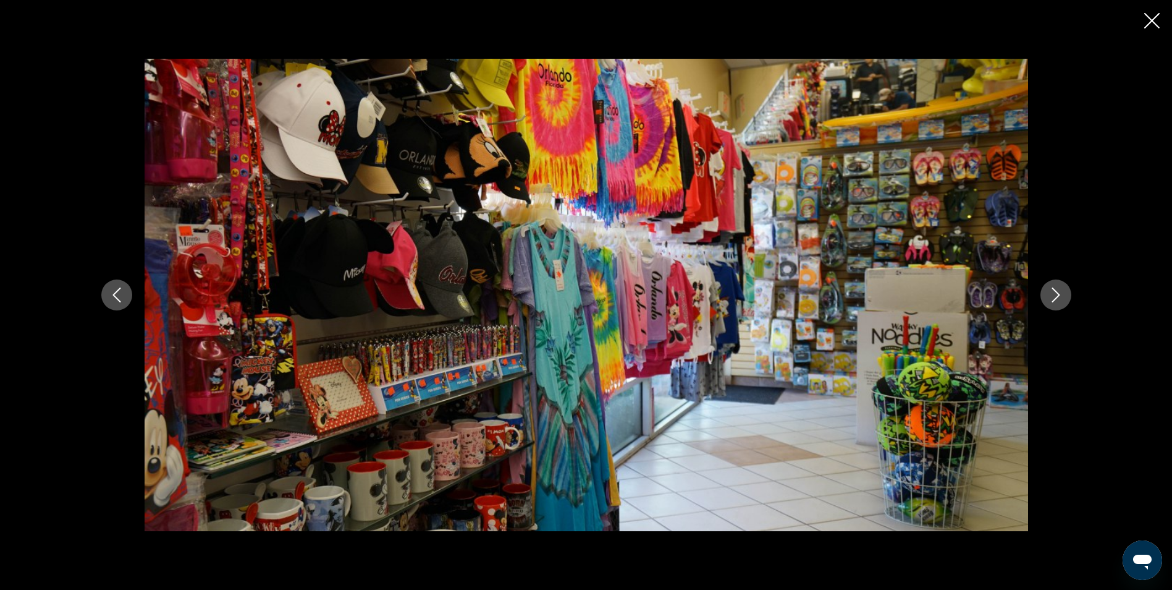
click at [1051, 289] on icon "Next image" at bounding box center [1056, 294] width 15 height 15
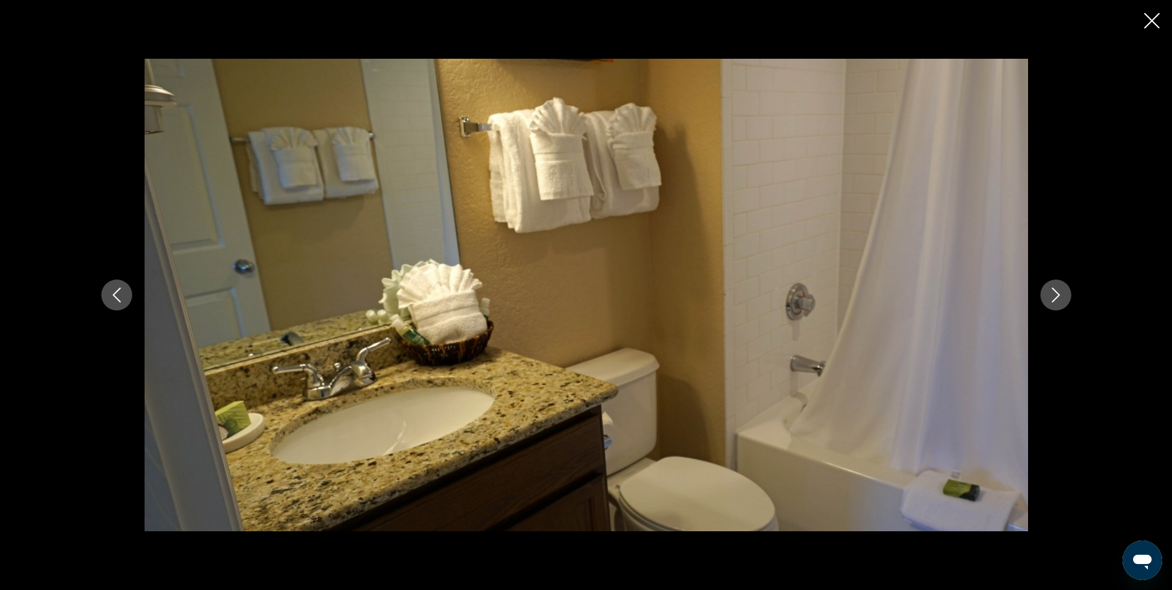
click at [1051, 291] on icon "Next image" at bounding box center [1056, 294] width 15 height 15
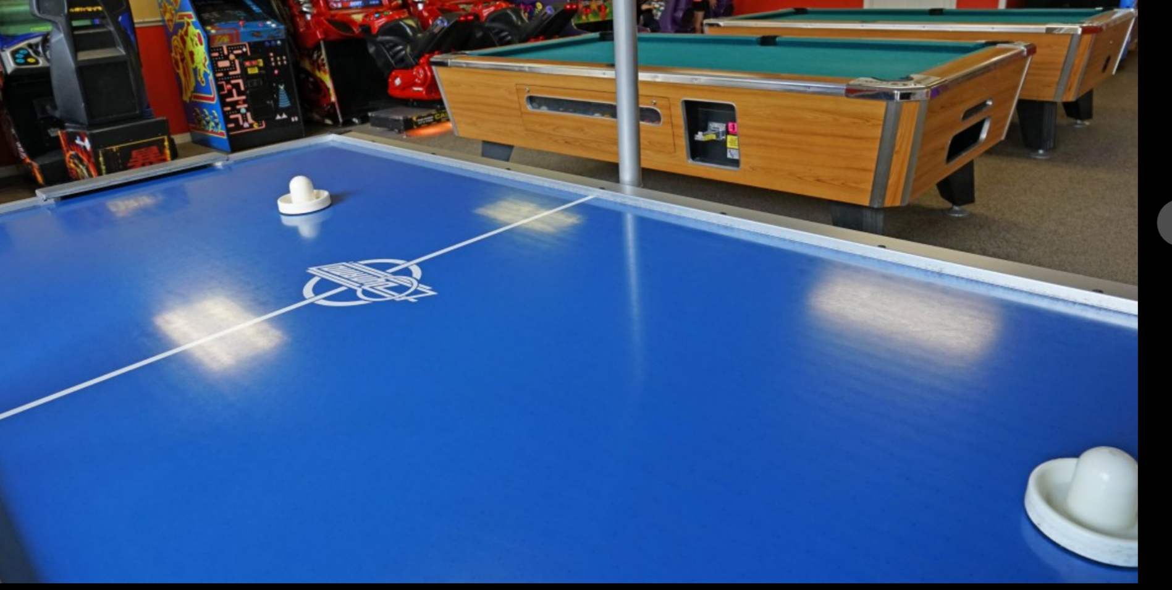
scroll to position [608, 0]
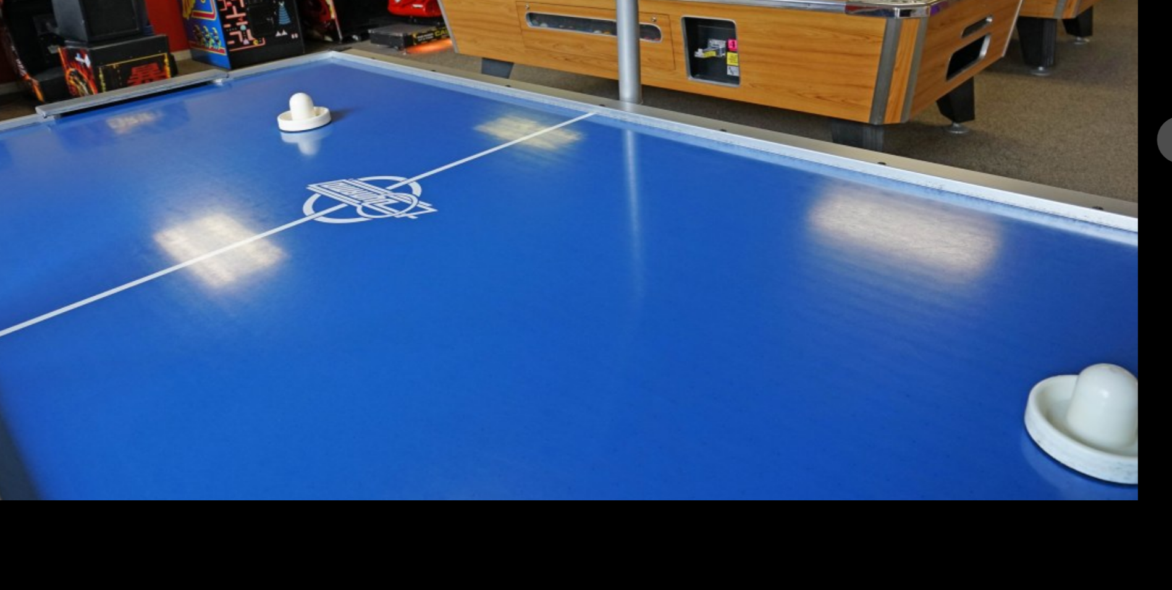
click at [1022, 496] on img "Main content" at bounding box center [587, 295] width 884 height 472
click at [358, 238] on img "Main content" at bounding box center [587, 295] width 884 height 472
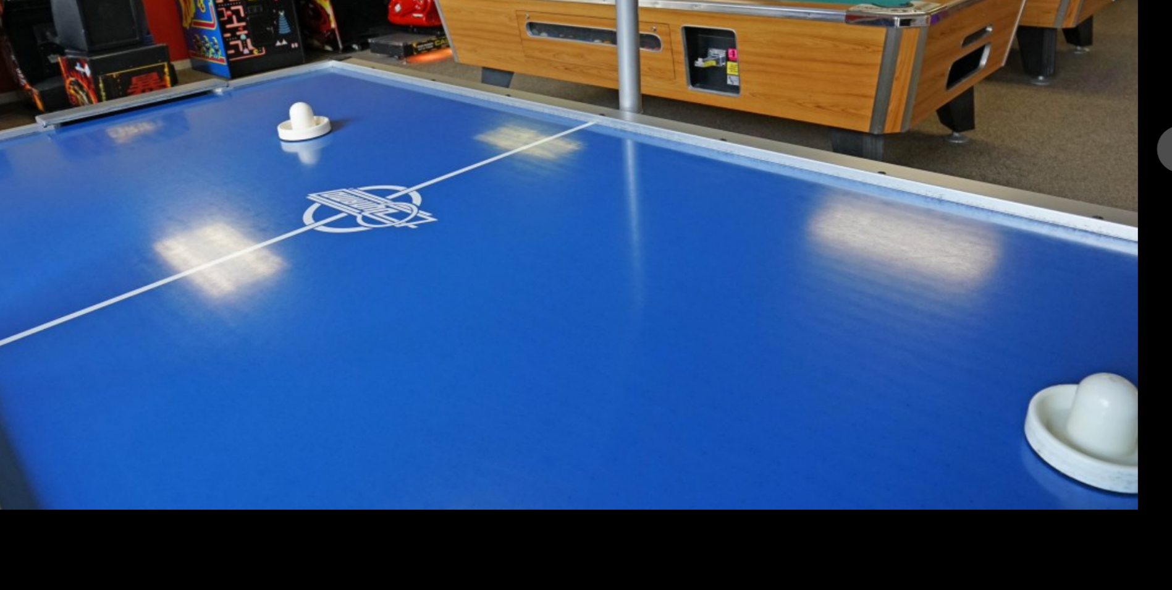
scroll to position [3633, 0]
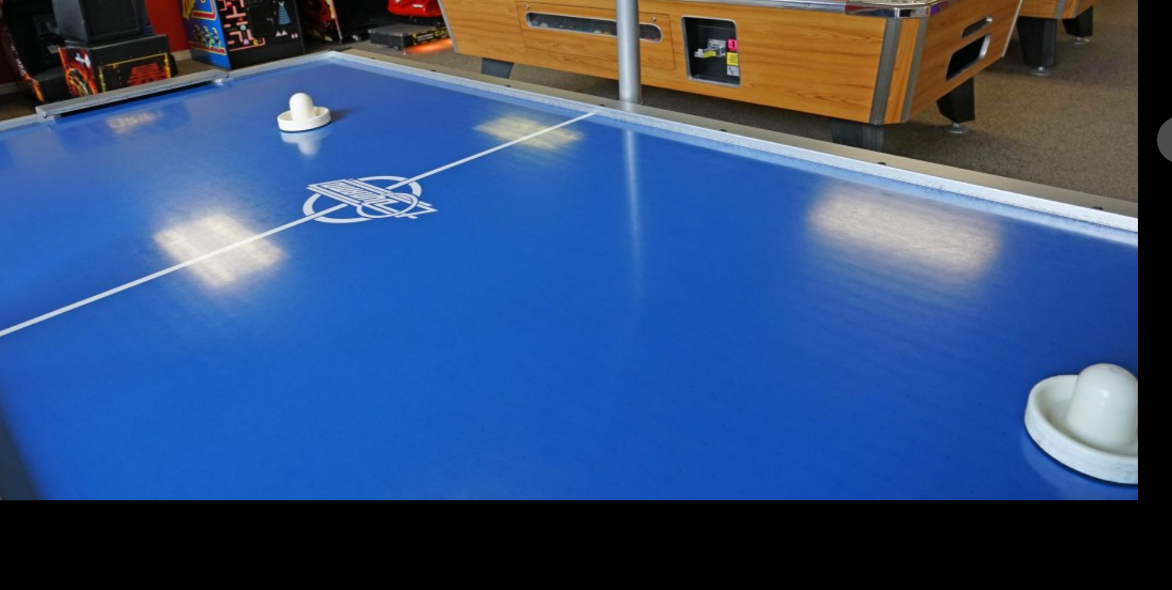
click at [1001, 353] on img "Main content" at bounding box center [587, 295] width 884 height 472
click at [1049, 285] on button "Next image" at bounding box center [1056, 294] width 31 height 31
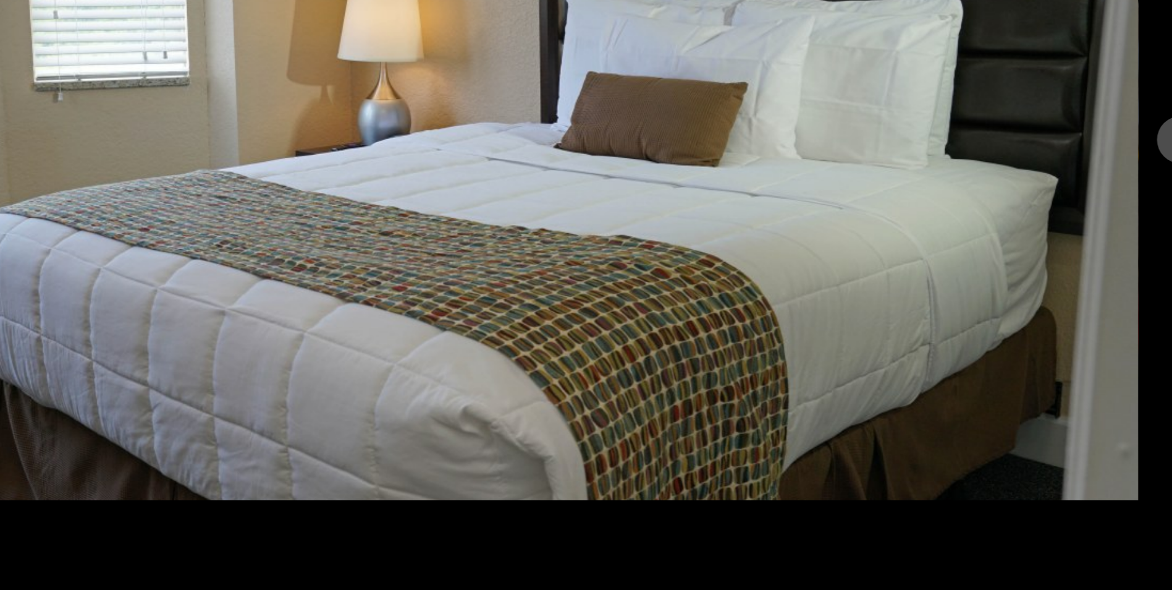
click at [1046, 290] on button "Next image" at bounding box center [1056, 294] width 31 height 31
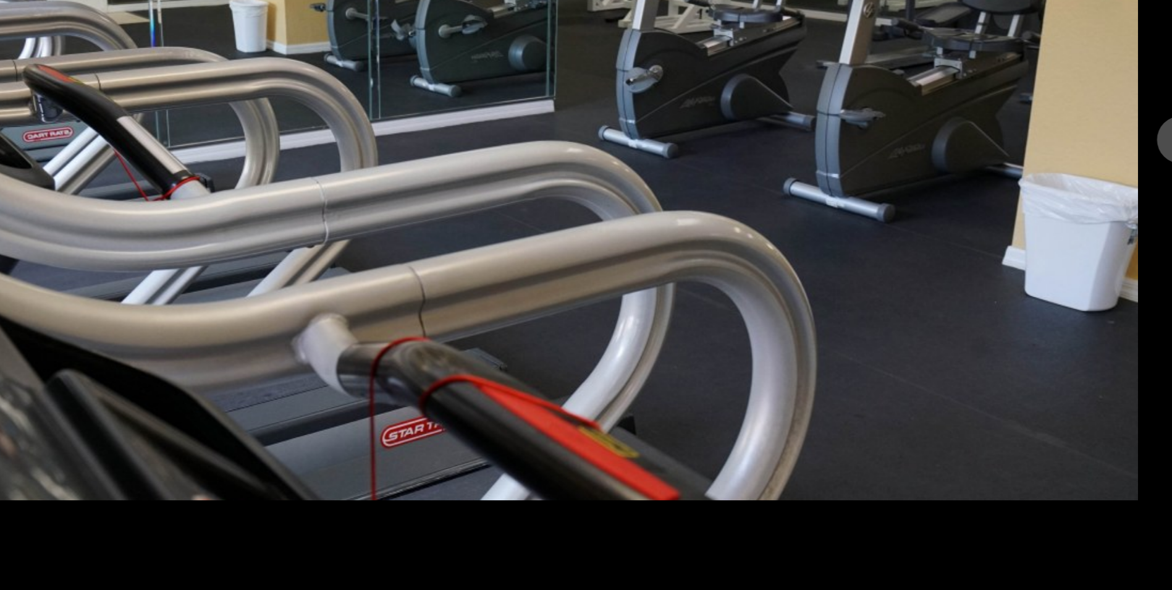
click at [1046, 290] on button "Next image" at bounding box center [1056, 294] width 31 height 31
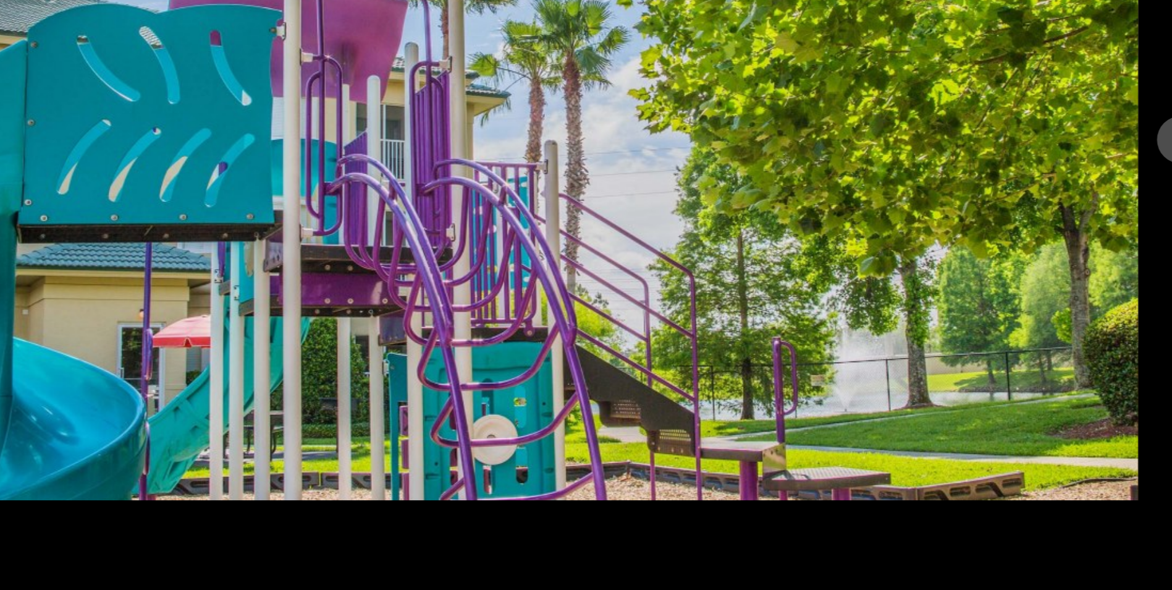
scroll to position [3614, 0]
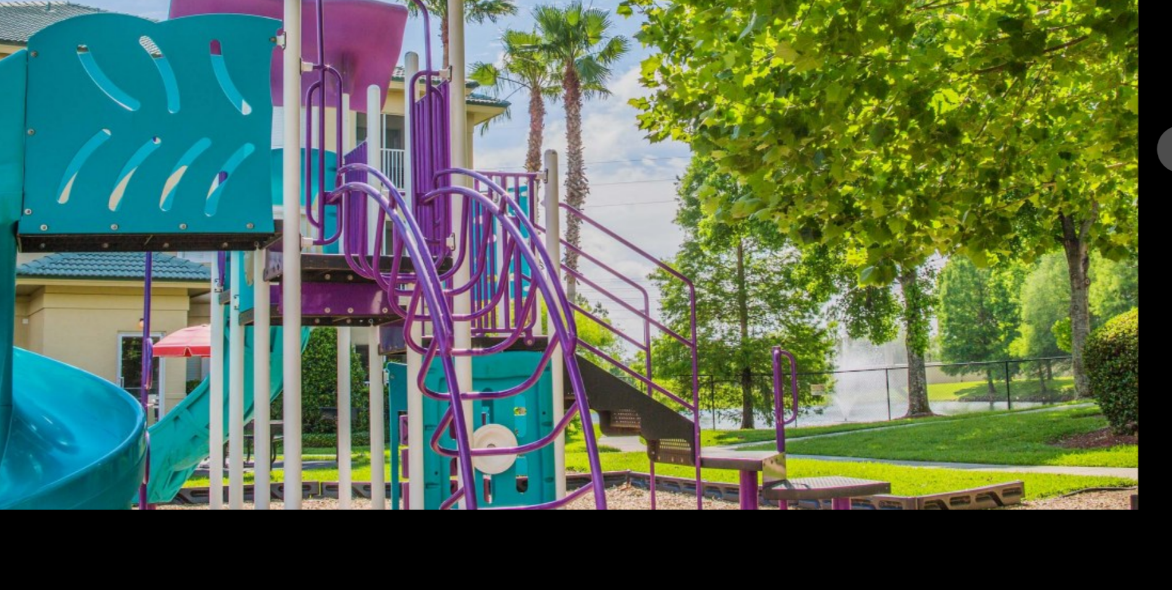
click at [1043, 295] on button "Next image" at bounding box center [1056, 294] width 31 height 31
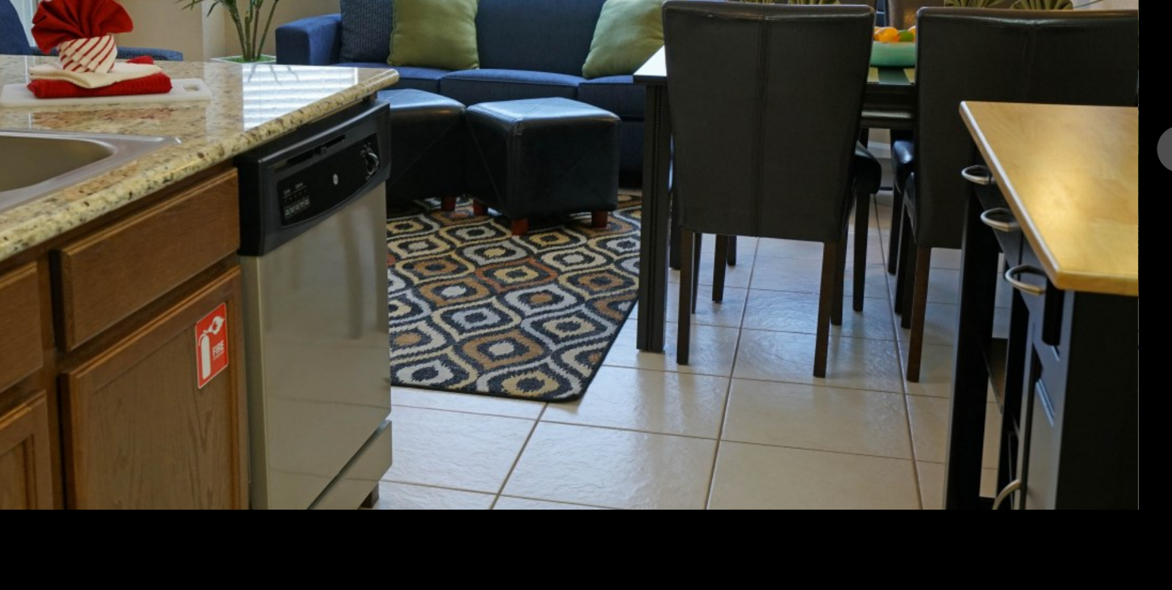
click at [1043, 295] on button "Next image" at bounding box center [1056, 294] width 31 height 31
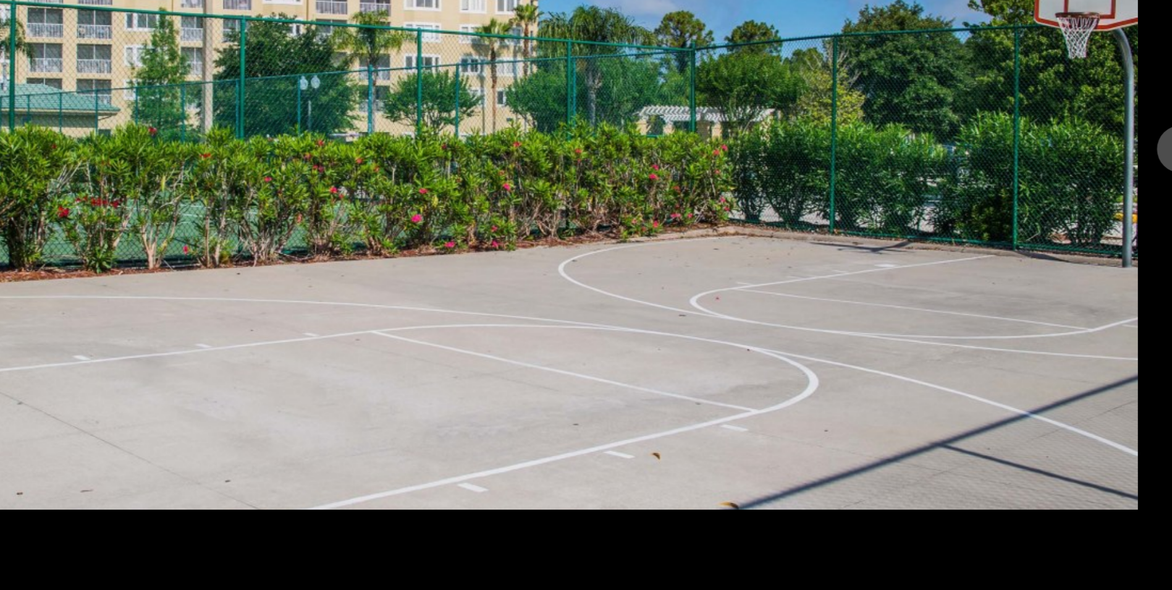
click at [1043, 295] on button "Next image" at bounding box center [1056, 294] width 31 height 31
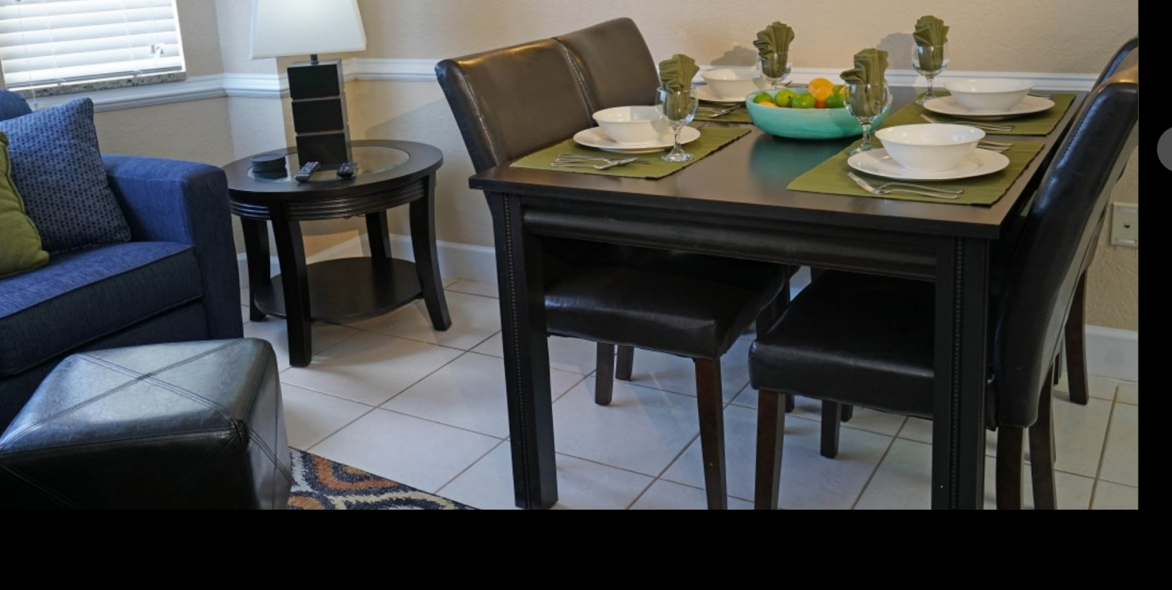
click at [1043, 295] on button "Next image" at bounding box center [1056, 294] width 31 height 31
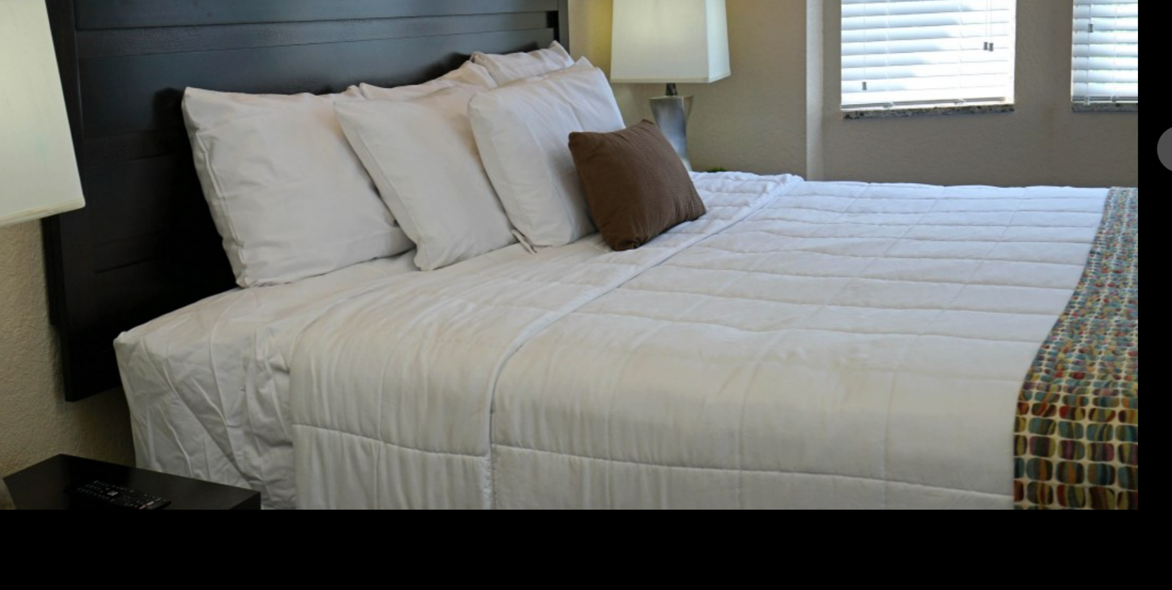
click at [1043, 295] on button "Next image" at bounding box center [1056, 294] width 31 height 31
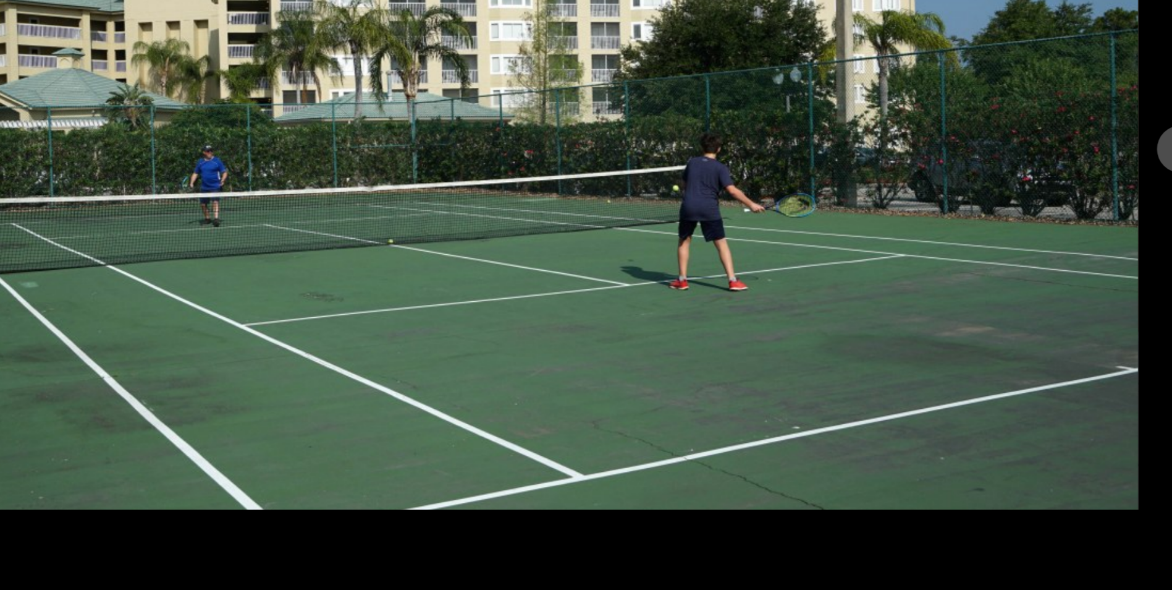
click at [1043, 295] on button "Next image" at bounding box center [1056, 294] width 31 height 31
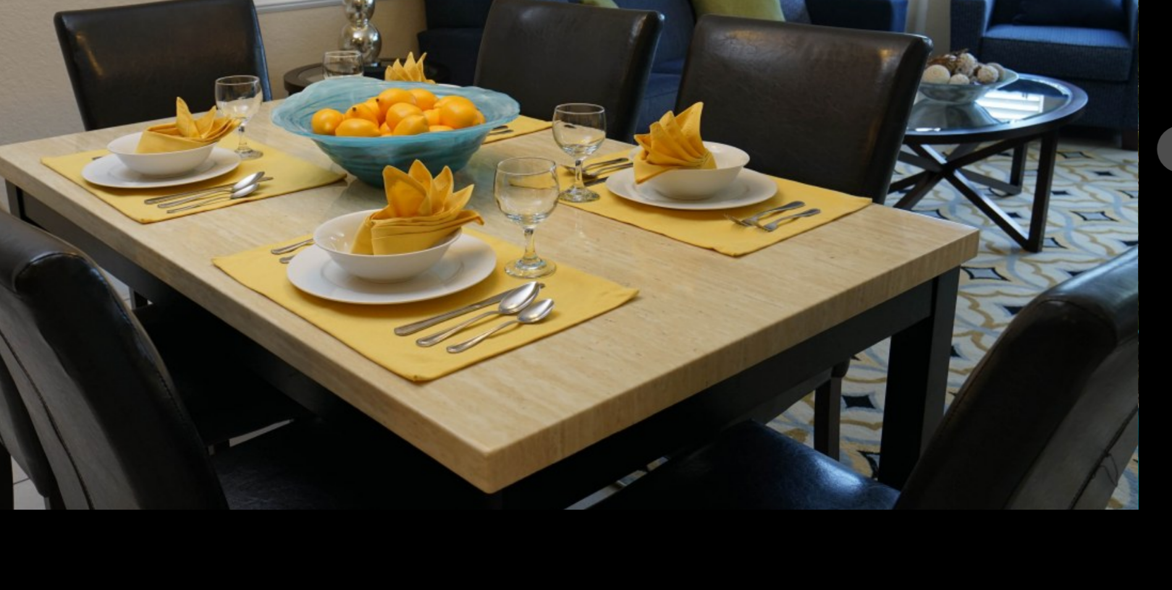
click at [1043, 295] on button "Next image" at bounding box center [1056, 294] width 31 height 31
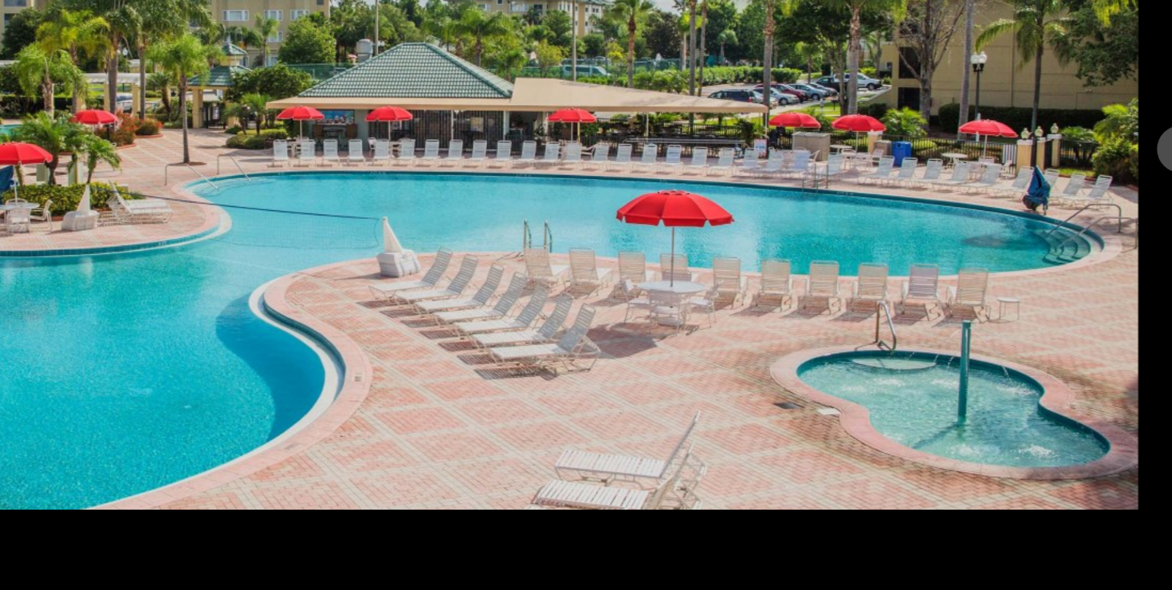
click at [1043, 295] on button "Next image" at bounding box center [1056, 294] width 31 height 31
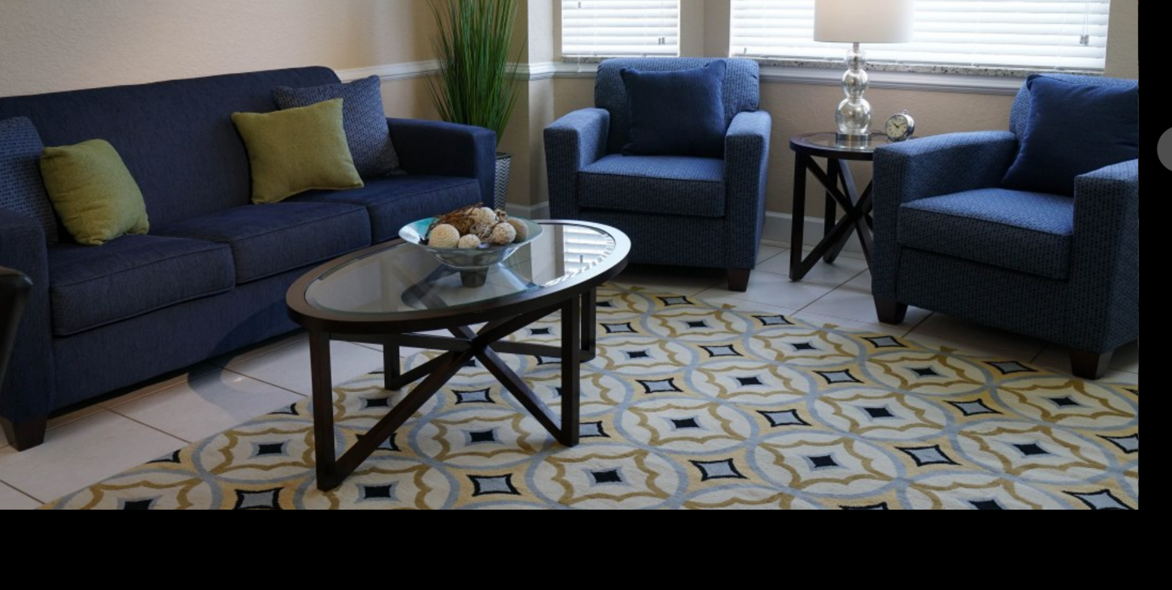
click at [1043, 295] on button "Next image" at bounding box center [1056, 294] width 31 height 31
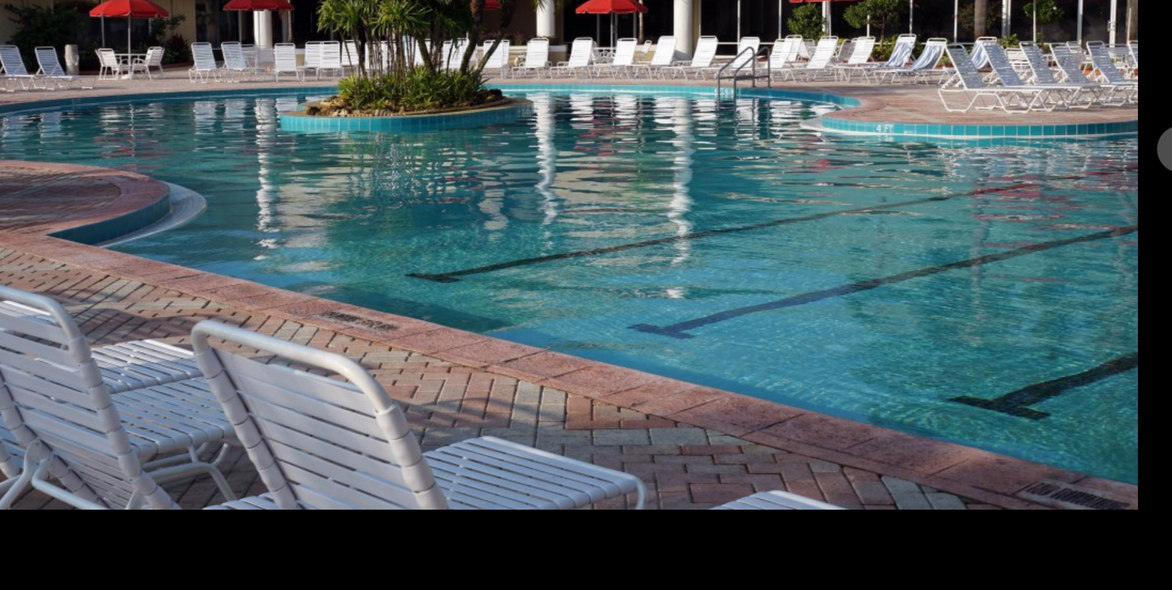
drag, startPoint x: 1043, startPoint y: 295, endPoint x: 900, endPoint y: 284, distance: 143.2
click at [900, 284] on img "Main content" at bounding box center [587, 295] width 884 height 472
drag, startPoint x: 1049, startPoint y: 282, endPoint x: 1046, endPoint y: 272, distance: 10.8
click at [1046, 272] on div "prev next" at bounding box center [586, 295] width 995 height 472
click at [1041, 314] on div "prev next" at bounding box center [586, 295] width 995 height 472
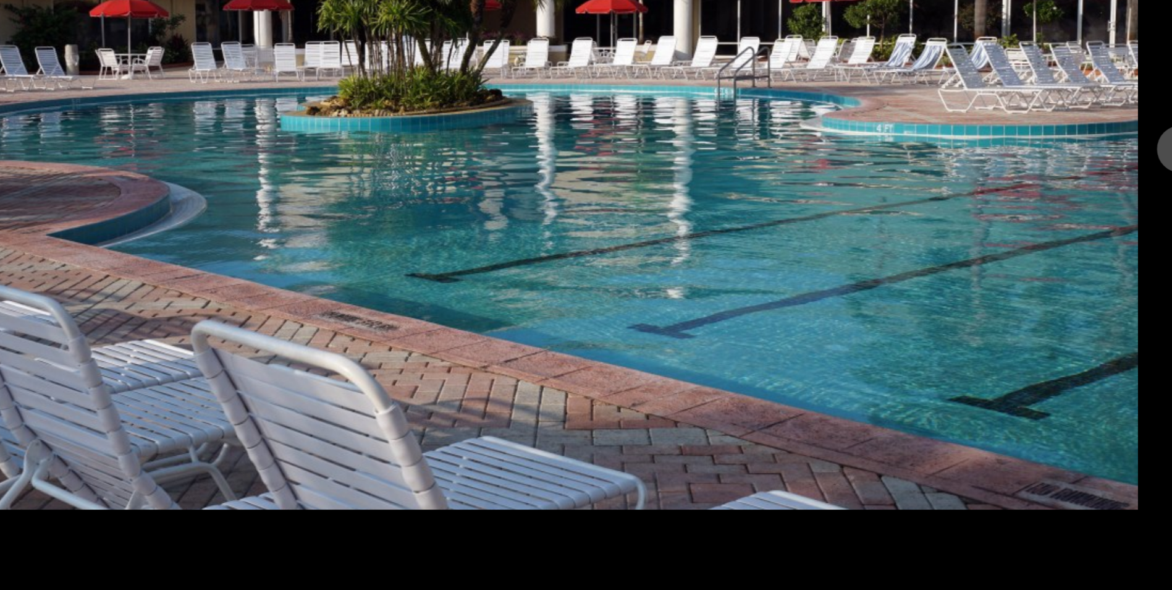
drag, startPoint x: 1041, startPoint y: 314, endPoint x: 1035, endPoint y: 282, distance: 32.2
click at [1035, 282] on div "prev next" at bounding box center [586, 295] width 995 height 472
click at [1046, 288] on button "Next image" at bounding box center [1056, 294] width 31 height 31
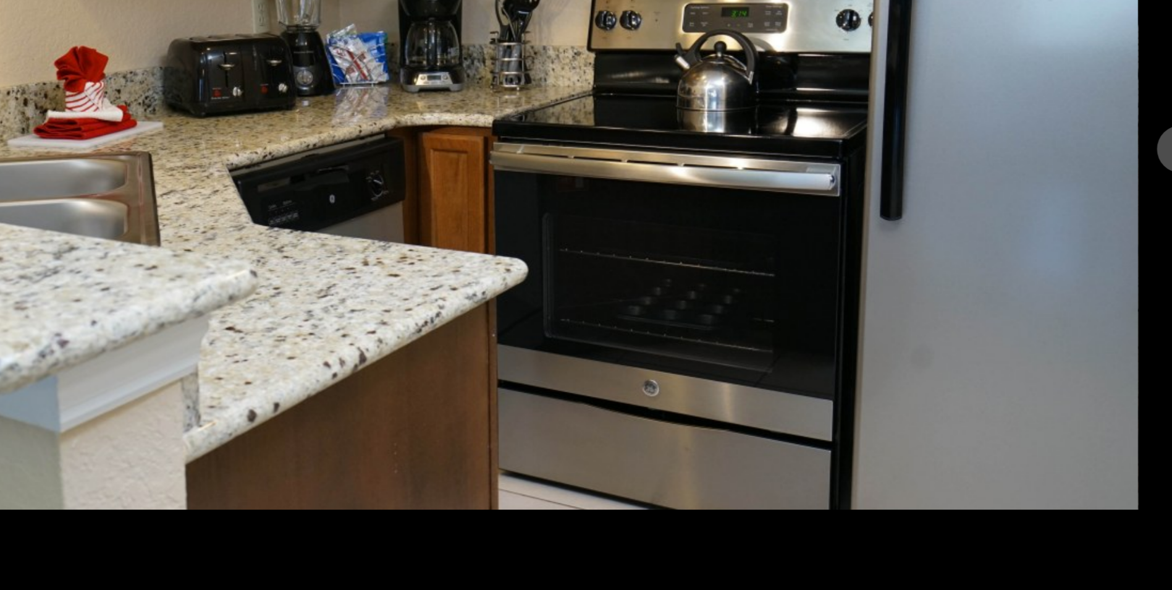
click at [1049, 291] on icon "Next image" at bounding box center [1056, 294] width 15 height 15
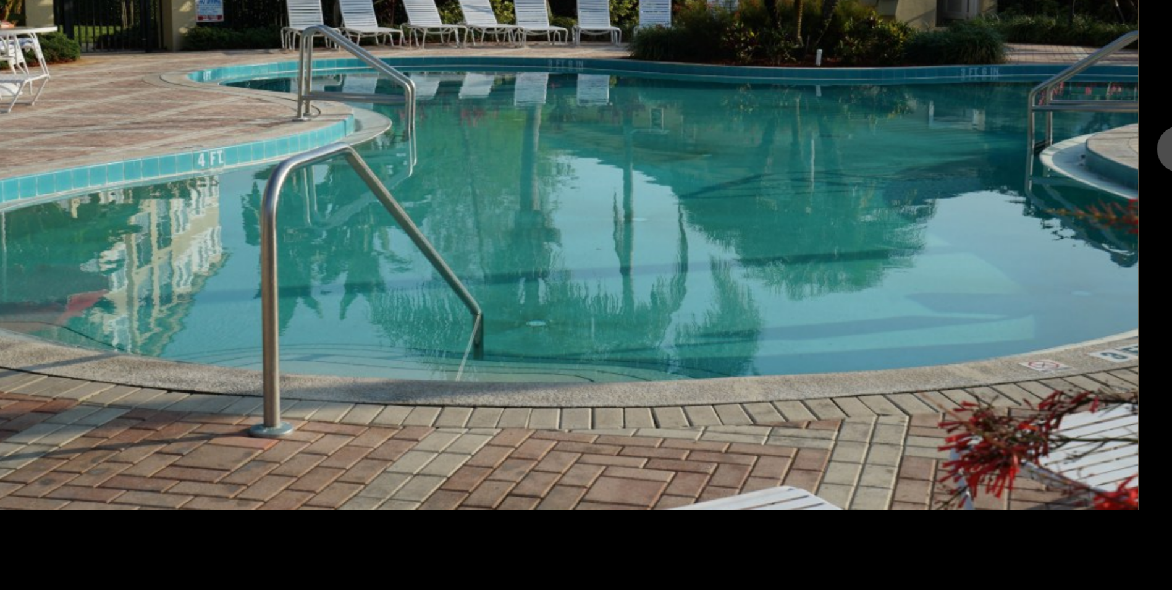
click at [1049, 291] on icon "Next image" at bounding box center [1056, 294] width 15 height 15
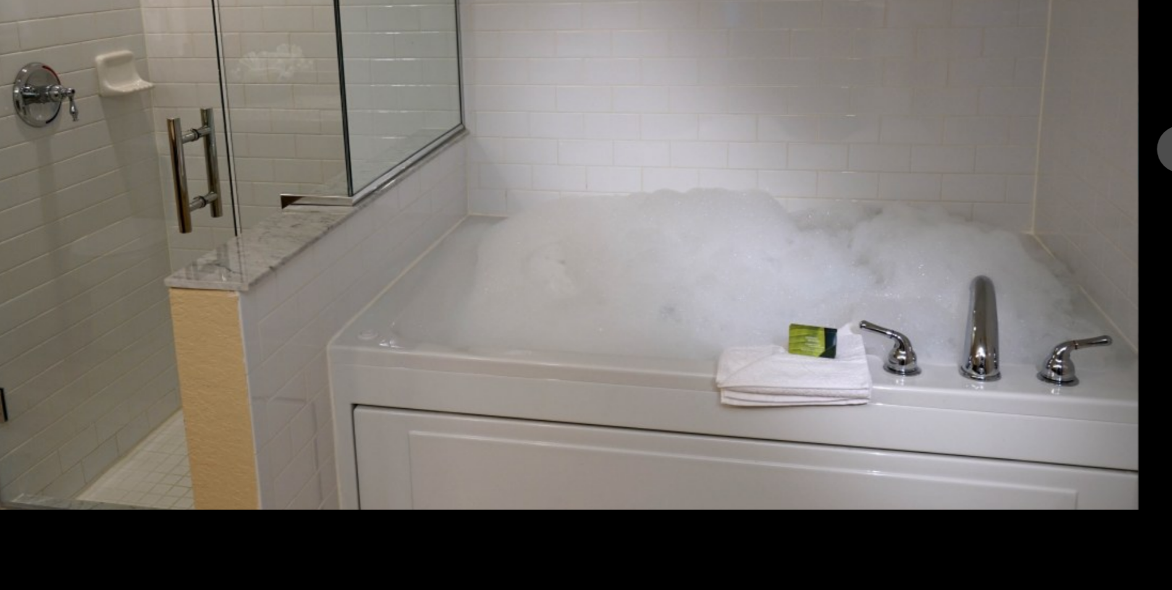
click at [1049, 291] on icon "Next image" at bounding box center [1056, 294] width 15 height 15
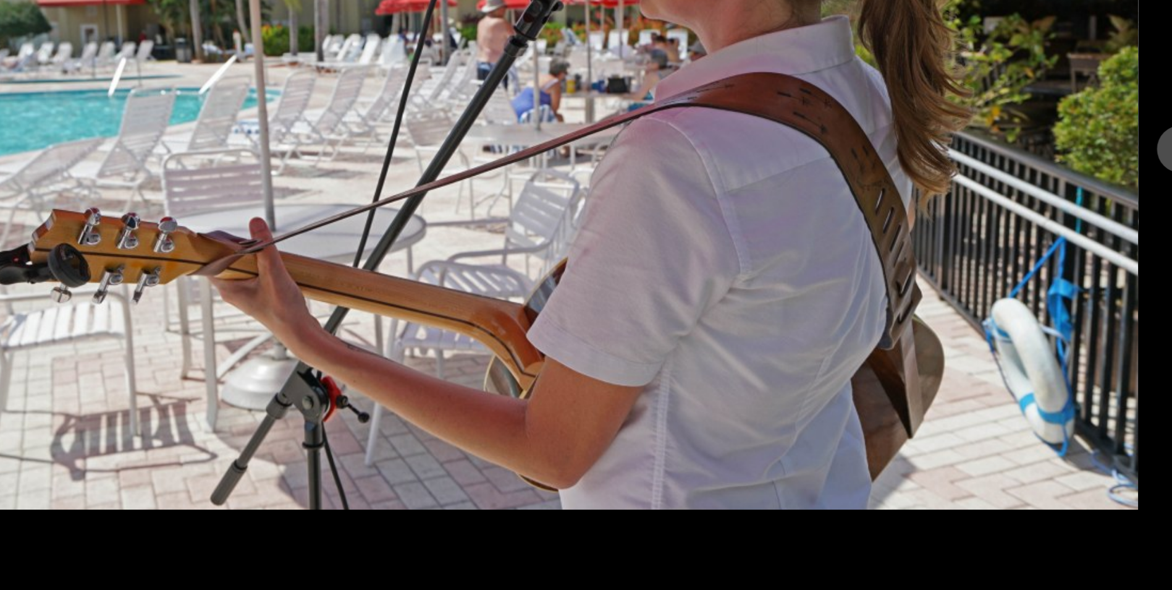
click at [1046, 287] on button "Next image" at bounding box center [1056, 294] width 31 height 31
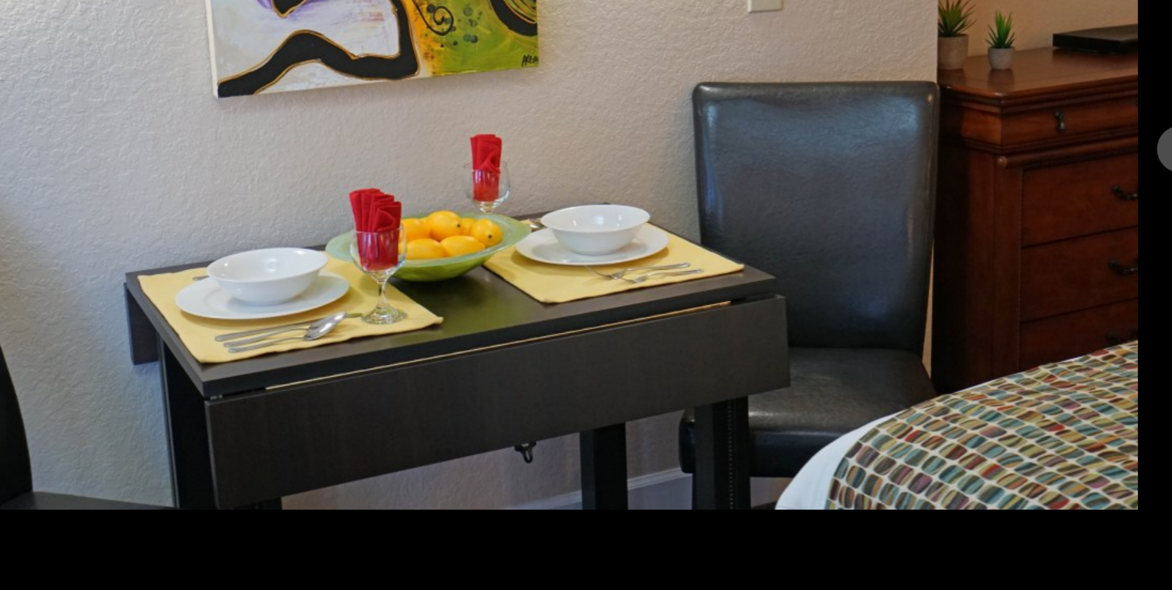
click at [1046, 287] on button "Next image" at bounding box center [1056, 294] width 31 height 31
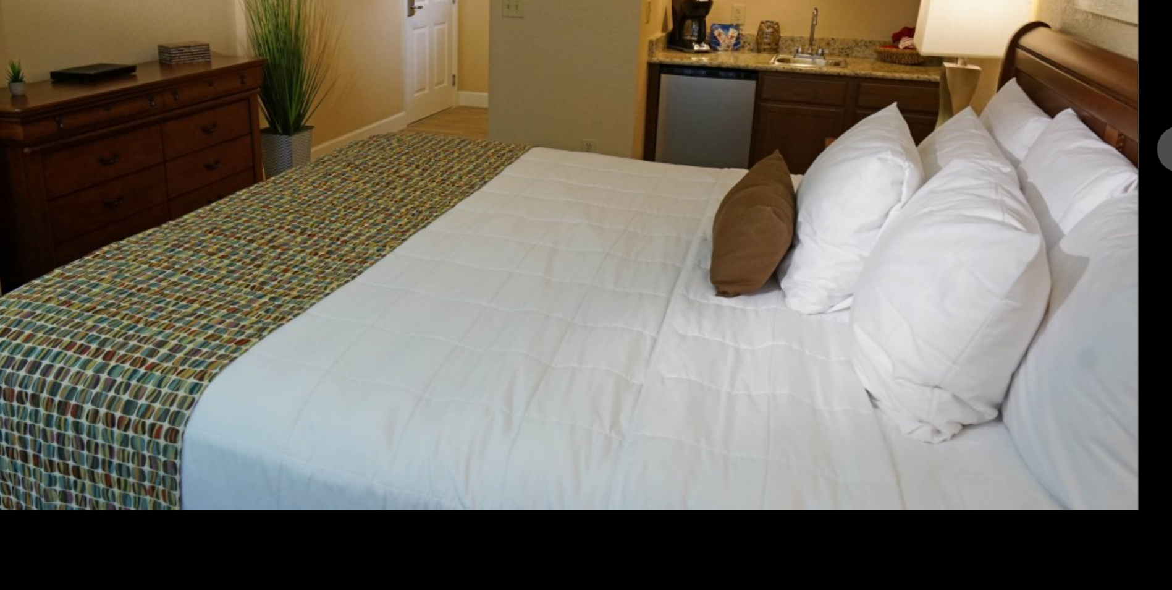
click at [1046, 287] on button "Next image" at bounding box center [1056, 294] width 31 height 31
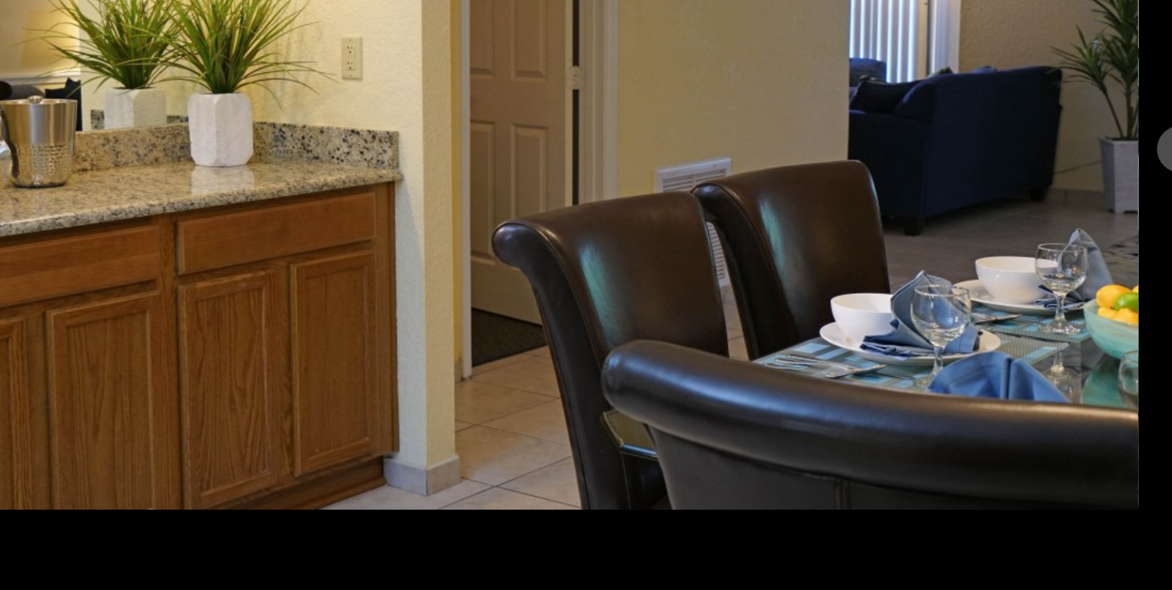
click at [1046, 287] on button "Next image" at bounding box center [1056, 294] width 31 height 31
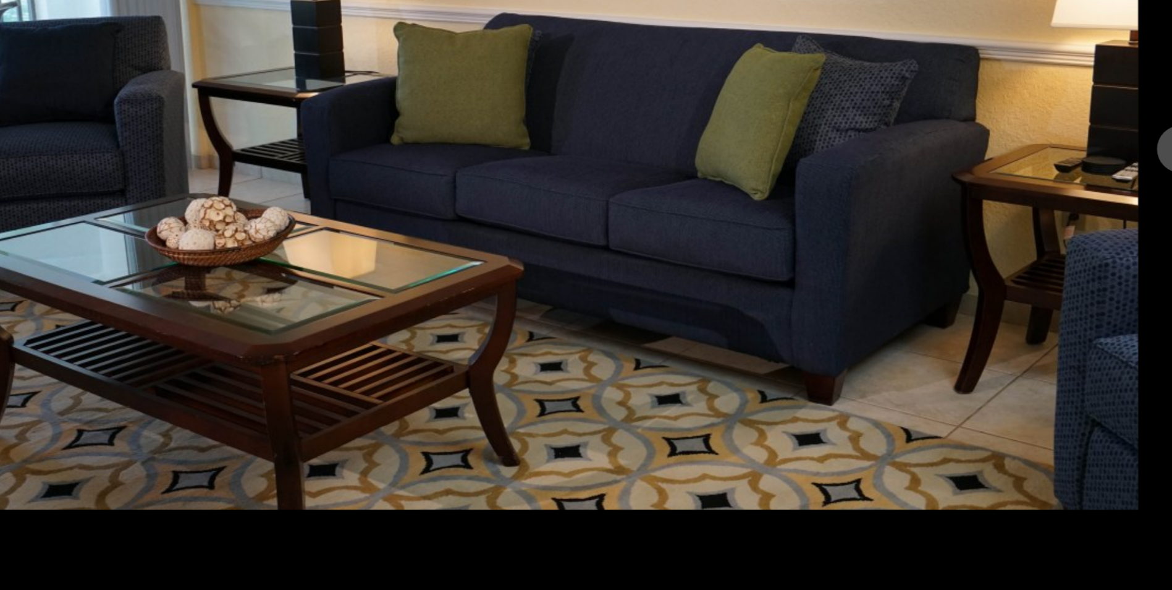
click at [1046, 287] on button "Next image" at bounding box center [1056, 294] width 31 height 31
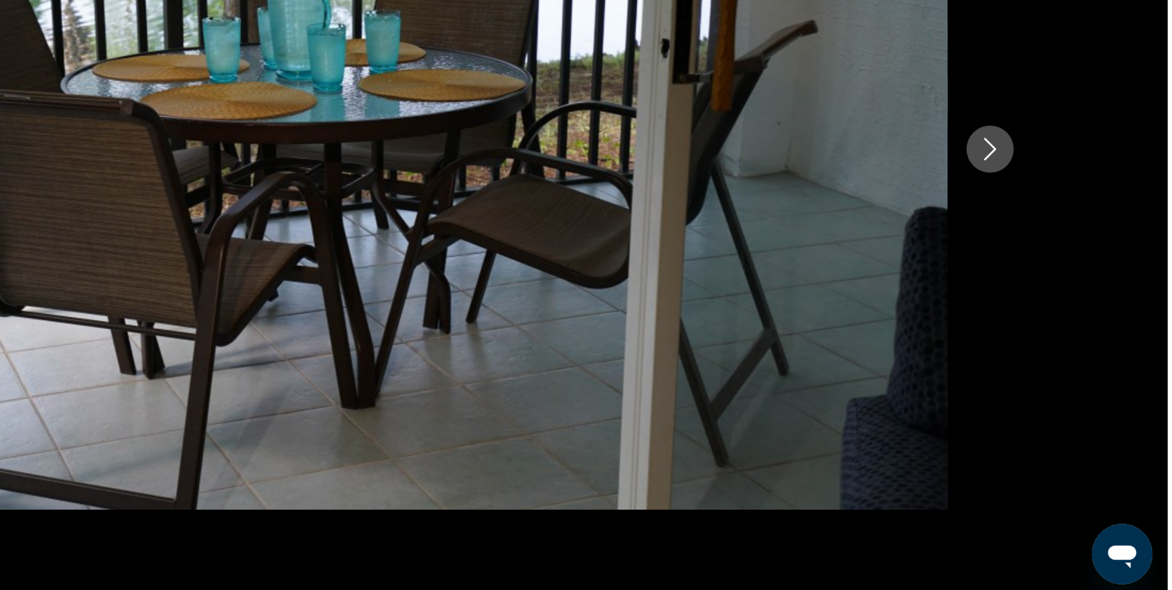
scroll to position [3590, 0]
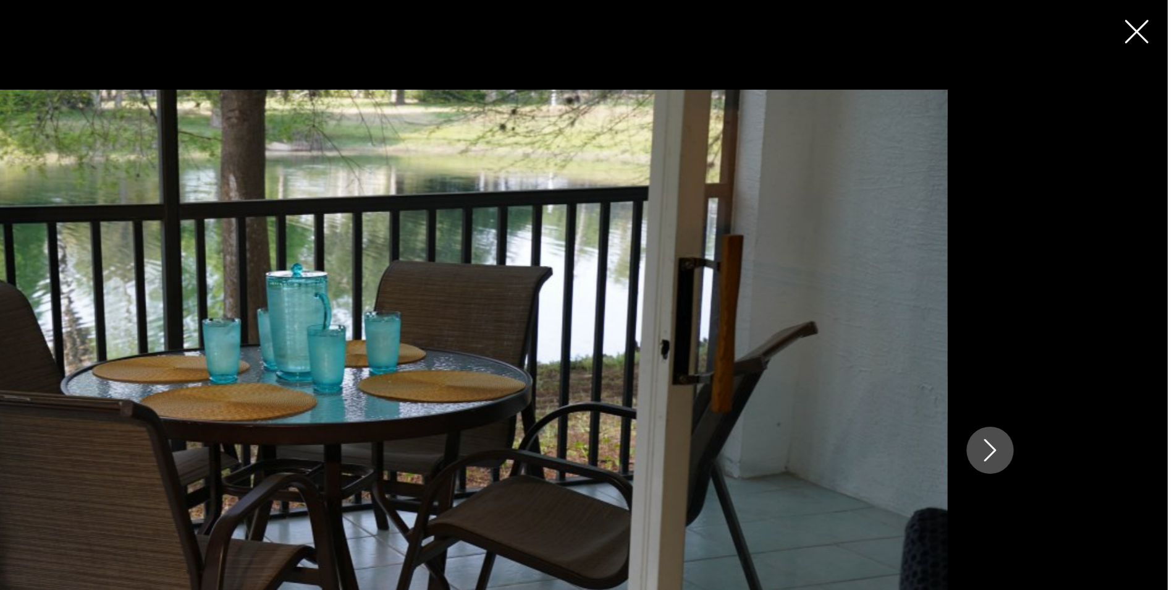
drag, startPoint x: 1048, startPoint y: 295, endPoint x: 1040, endPoint y: 299, distance: 8.8
click at [1040, 299] on div "prev next" at bounding box center [586, 295] width 995 height 472
drag, startPoint x: 1057, startPoint y: 289, endPoint x: 1181, endPoint y: 334, distance: 131.8
click at [423, 207] on img "Main content" at bounding box center [587, 295] width 884 height 472
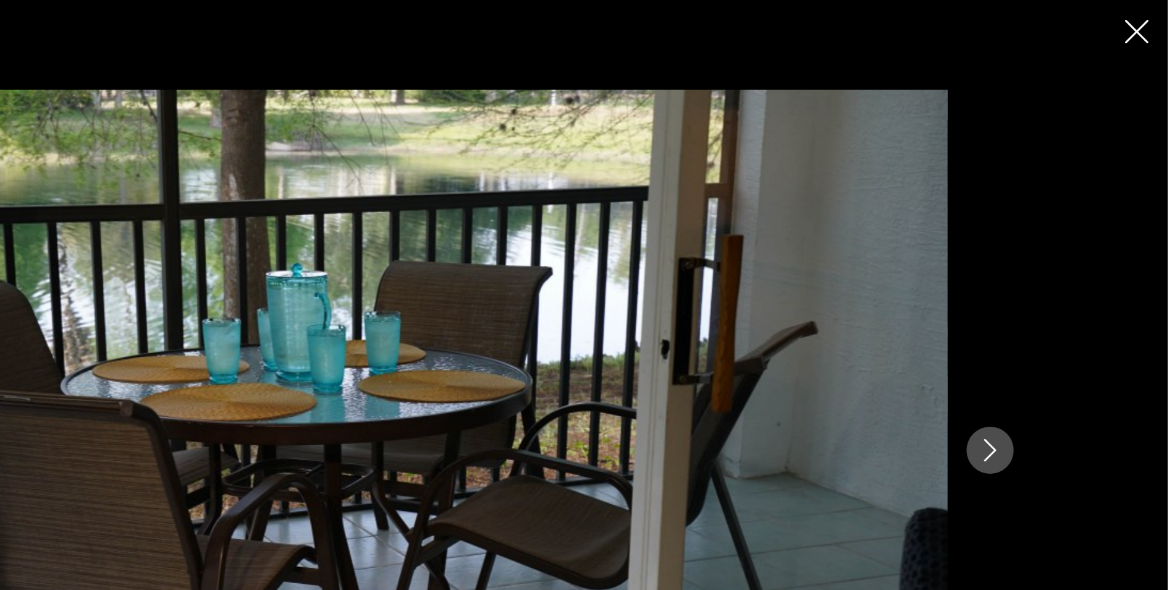
click at [1065, 295] on button "Next image" at bounding box center [1056, 294] width 31 height 31
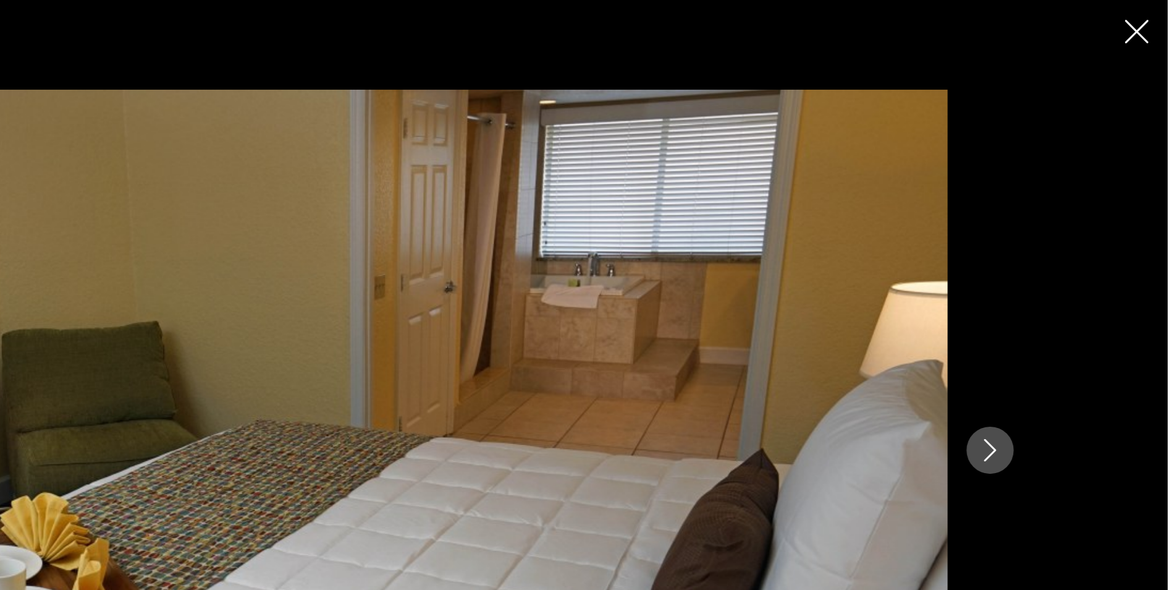
drag, startPoint x: 1065, startPoint y: 295, endPoint x: 1038, endPoint y: 332, distance: 45.5
click at [1038, 332] on div "prev next" at bounding box center [586, 295] width 995 height 472
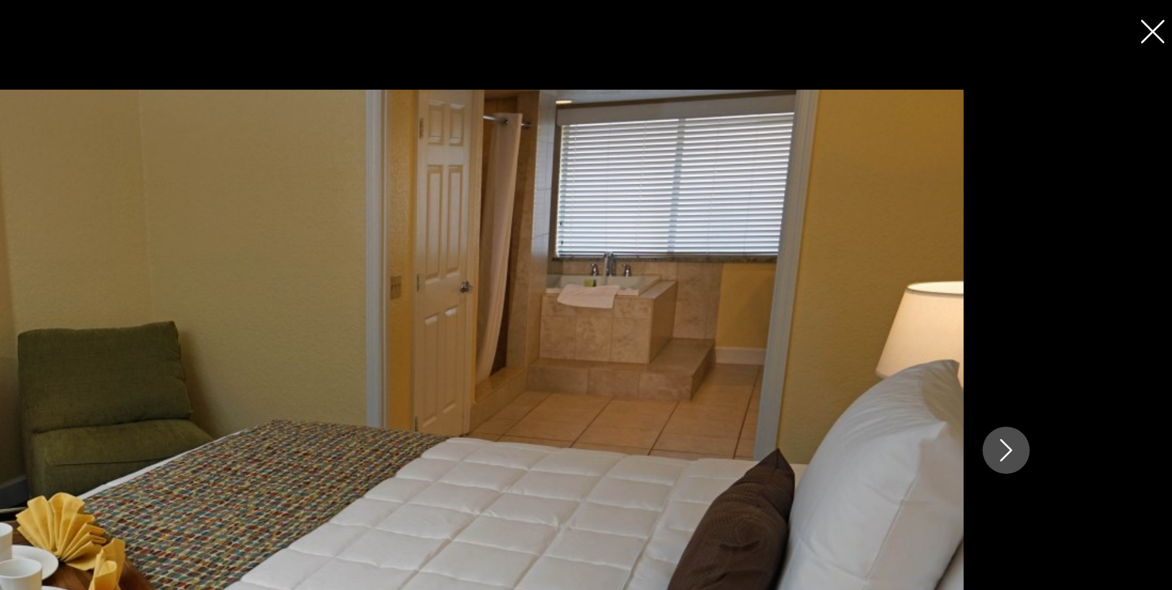
scroll to position [3570, 0]
drag, startPoint x: 1060, startPoint y: 303, endPoint x: 1145, endPoint y: 290, distance: 85.8
click at [1145, 290] on div "prev next" at bounding box center [586, 295] width 1172 height 590
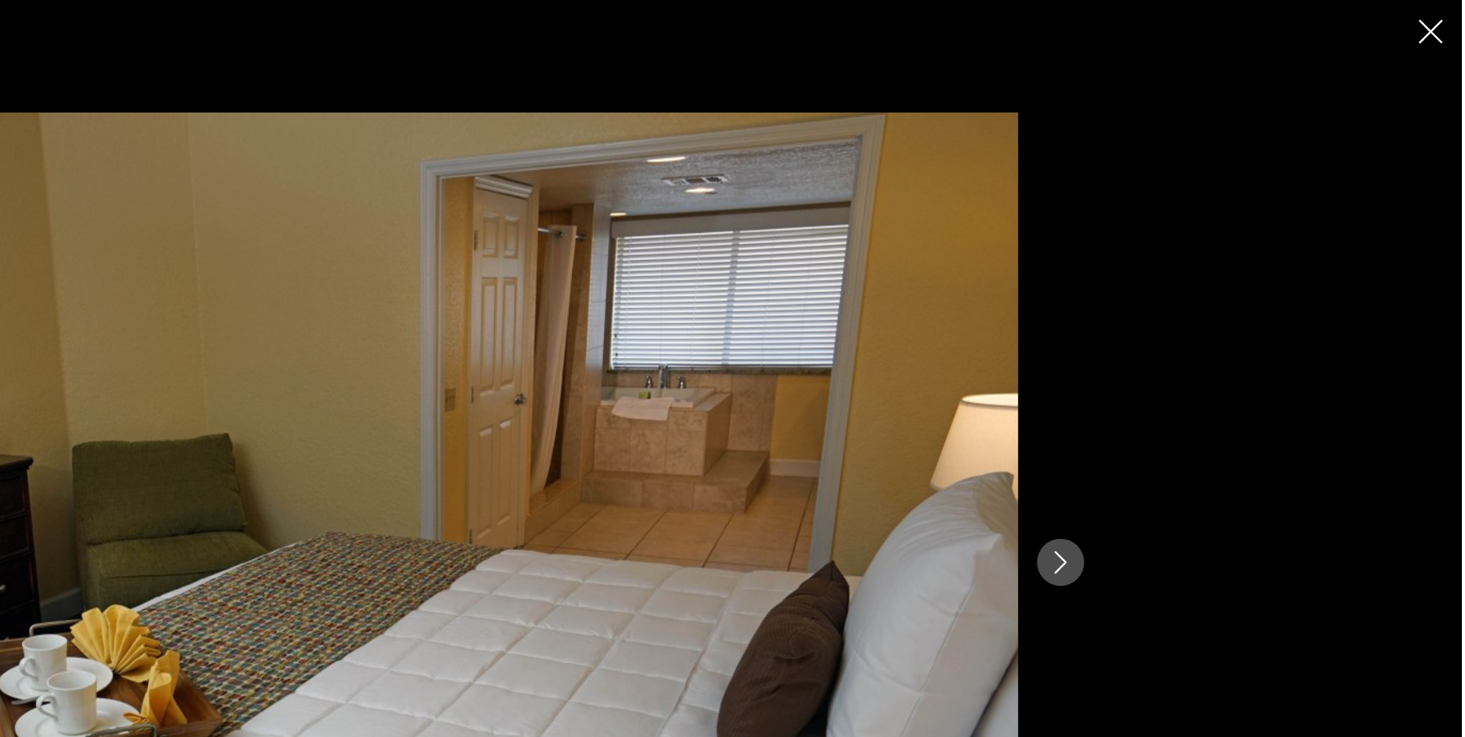
scroll to position [3236, 0]
click at [1181, 15] on icon "Close slideshow" at bounding box center [1445, 20] width 15 height 15
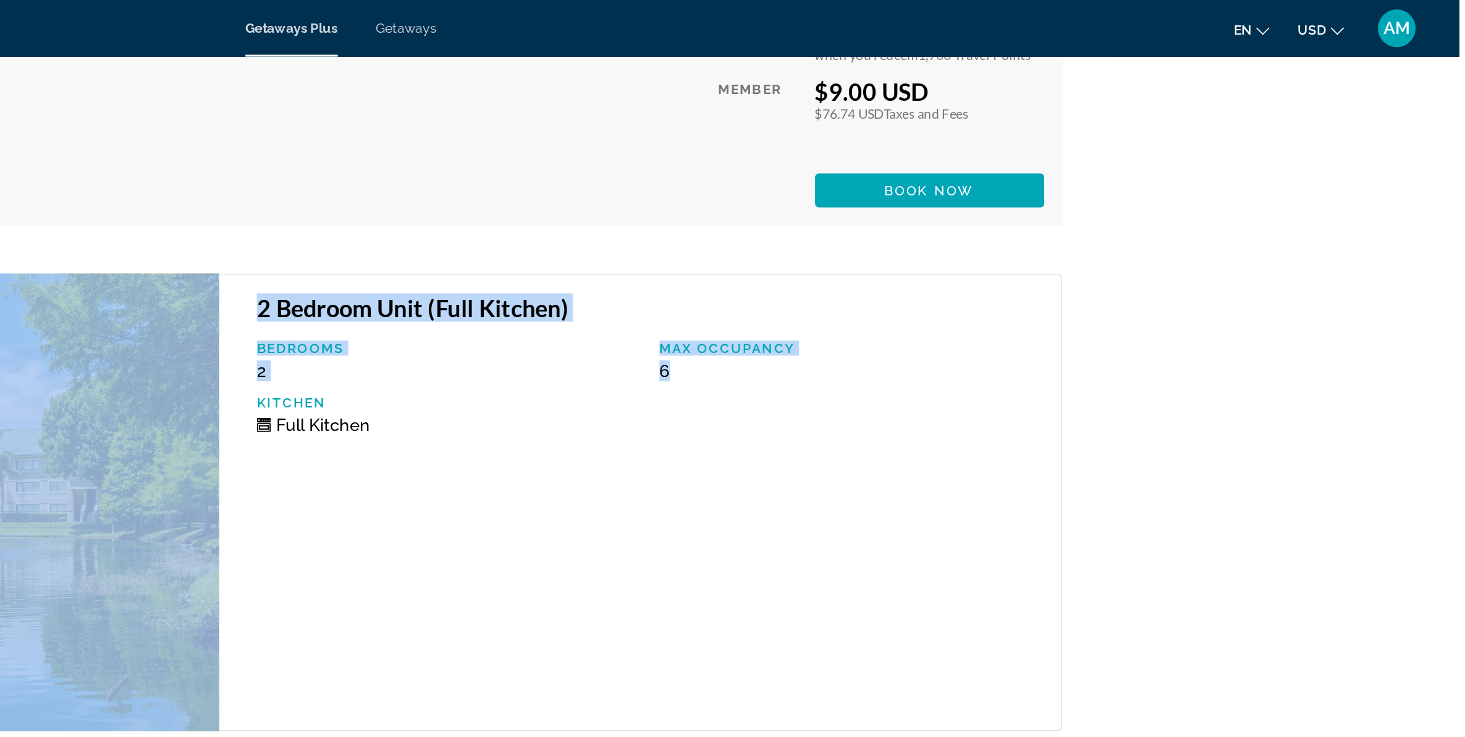
drag, startPoint x: 1402, startPoint y: 66, endPoint x: 1478, endPoint y: 244, distance: 193.8
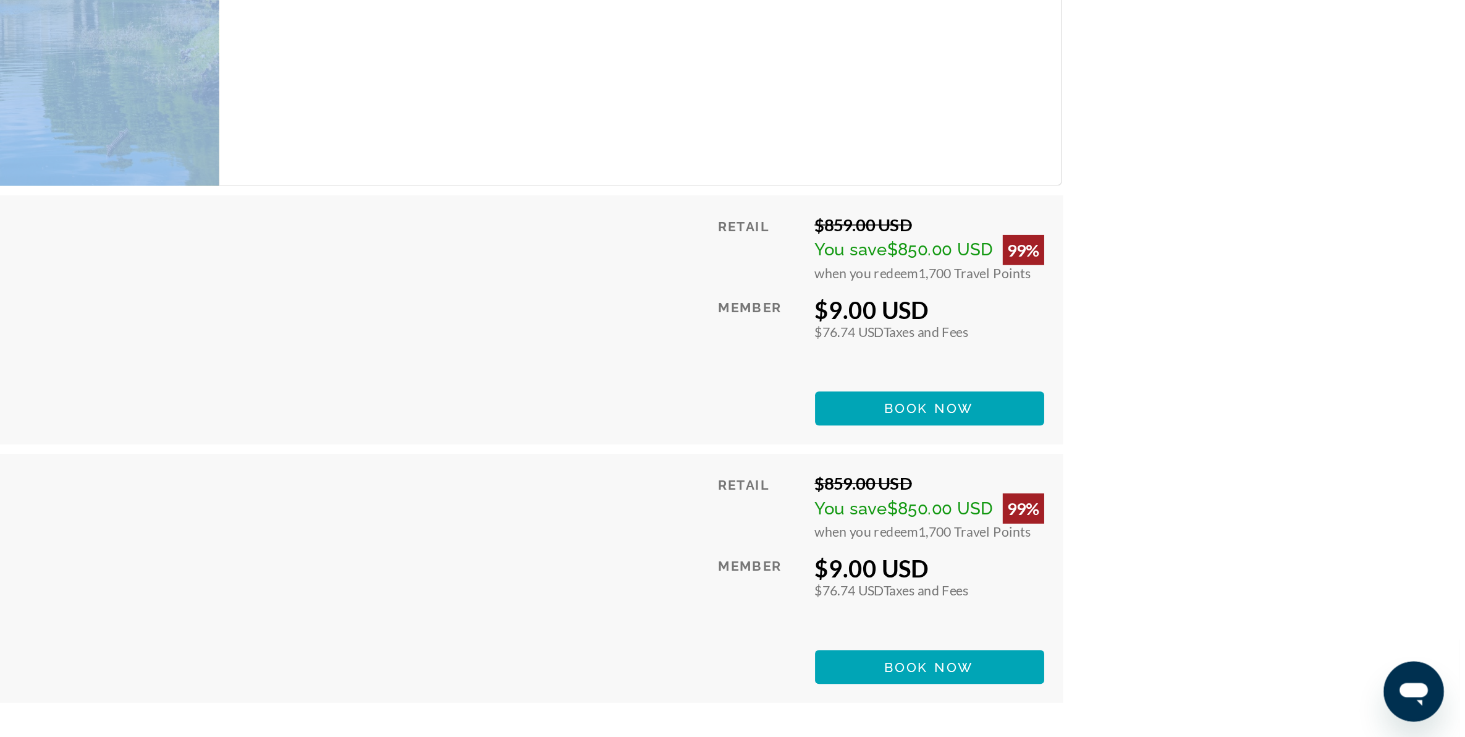
scroll to position [3481, 0]
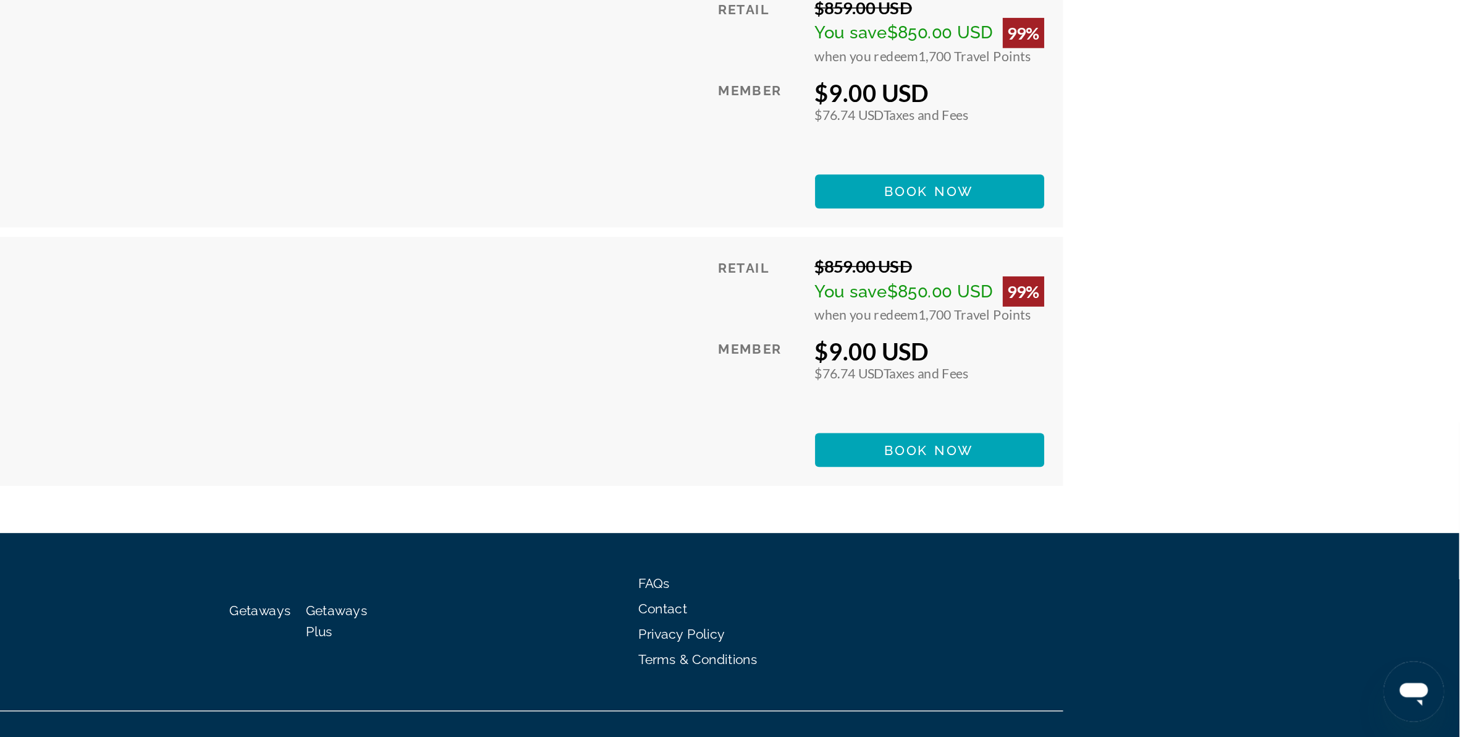
drag, startPoint x: 1209, startPoint y: 482, endPoint x: 1175, endPoint y: 748, distance: 268.5
